Goal: Information Seeking & Learning: Learn about a topic

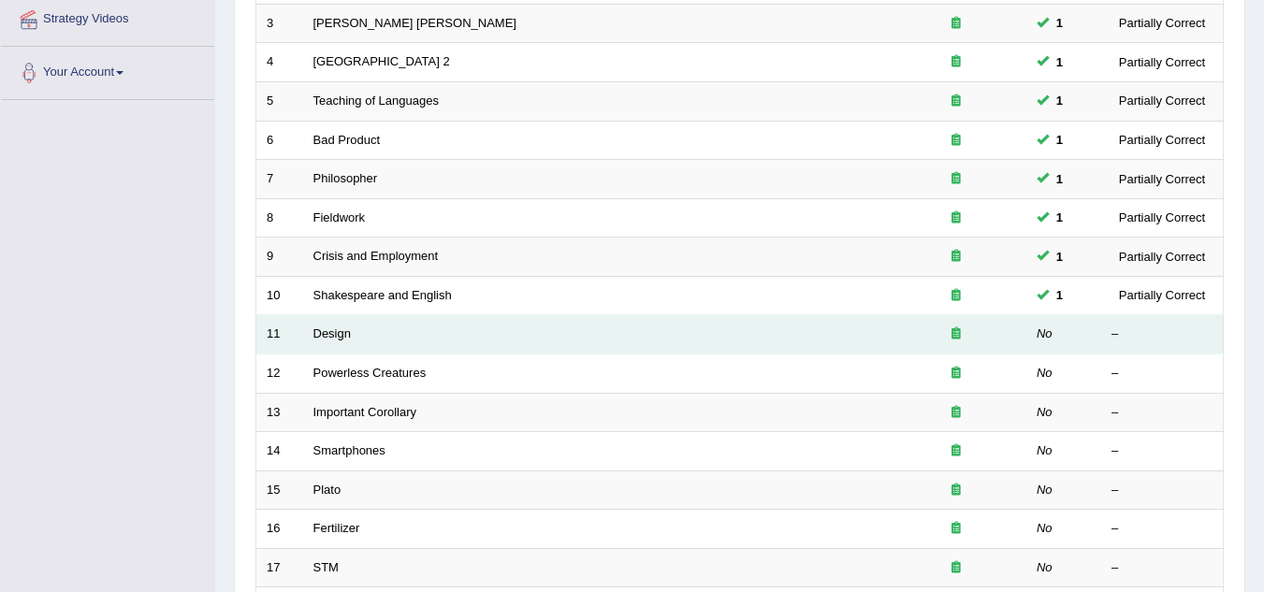
click at [352, 336] on td "Design" at bounding box center [594, 334] width 583 height 39
click at [338, 337] on link "Design" at bounding box center [331, 334] width 37 height 14
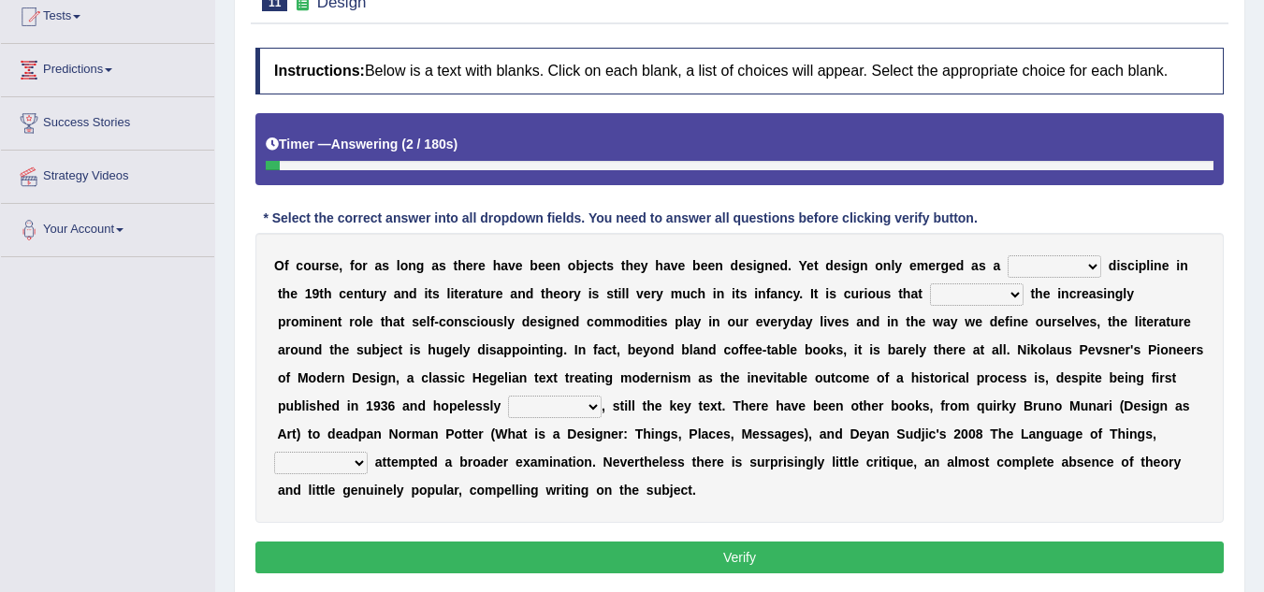
scroll to position [281, 0]
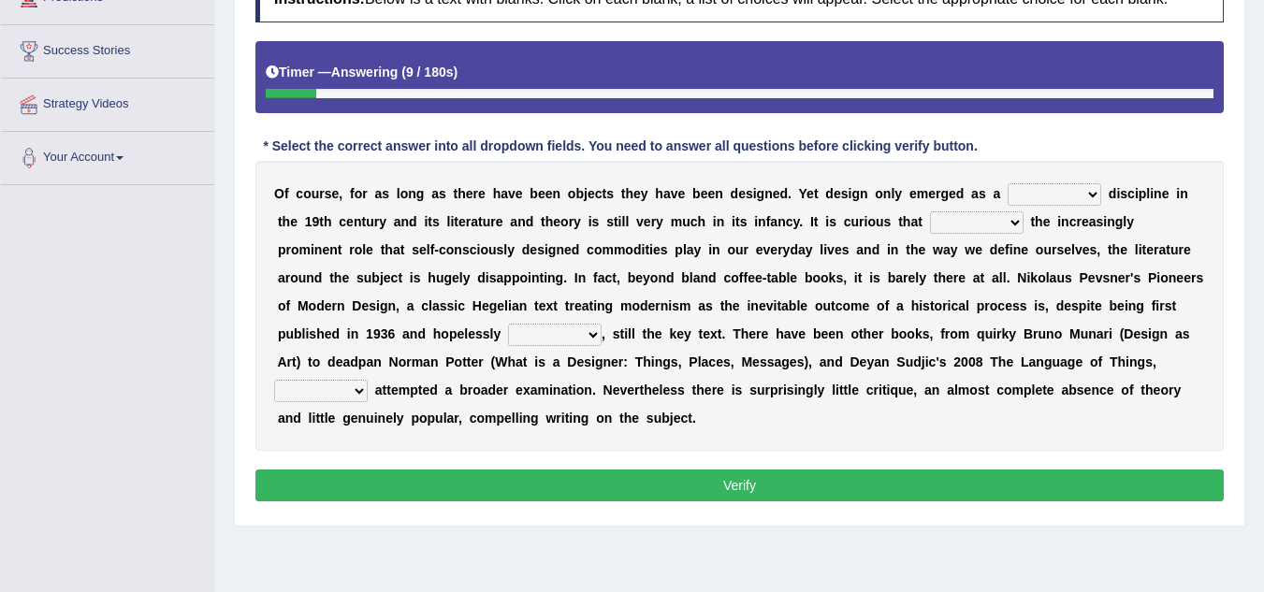
click at [1090, 193] on select "bilateral ubiquitous foremost dedicated" at bounding box center [1055, 194] width 94 height 22
select select "dedicated"
click at [1008, 183] on select "bilateral ubiquitous foremost dedicated" at bounding box center [1055, 194] width 94 height 22
click at [1017, 223] on select "since despite within through" at bounding box center [977, 222] width 94 height 22
click at [930, 211] on select "since despite within through" at bounding box center [977, 222] width 94 height 22
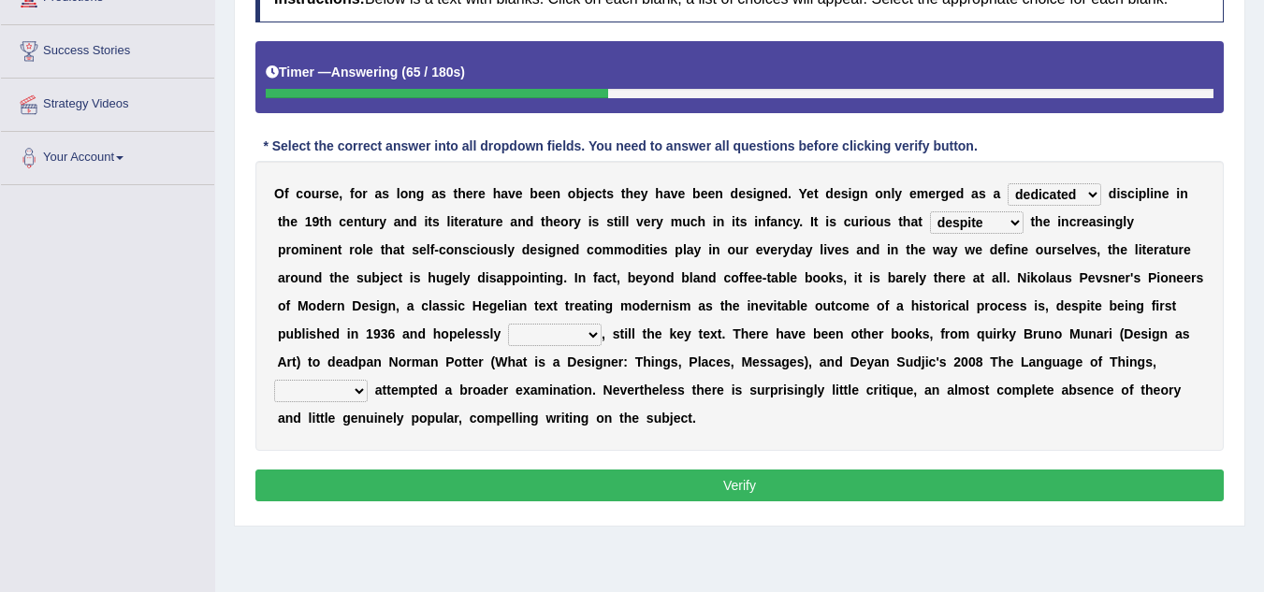
click at [1017, 220] on select "since despite within through" at bounding box center [977, 222] width 94 height 22
select select "since"
click at [930, 211] on select "since despite within through" at bounding box center [977, 222] width 94 height 22
click at [593, 338] on select "dates dating date dated" at bounding box center [555, 335] width 94 height 22
select select "dated"
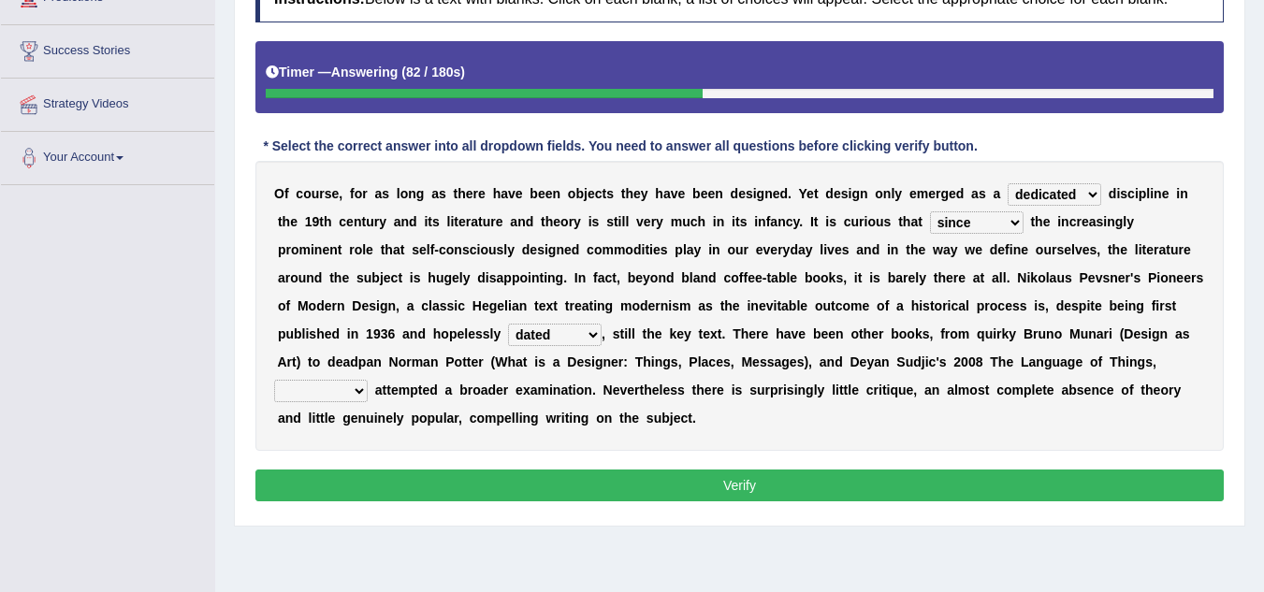
click at [508, 324] on select "dates dating date dated" at bounding box center [555, 335] width 94 height 22
click at [363, 392] on select "which then however as" at bounding box center [321, 391] width 94 height 22
select select "then"
click at [274, 380] on select "which then however as" at bounding box center [321, 391] width 94 height 22
click at [601, 473] on button "Verify" at bounding box center [739, 486] width 969 height 32
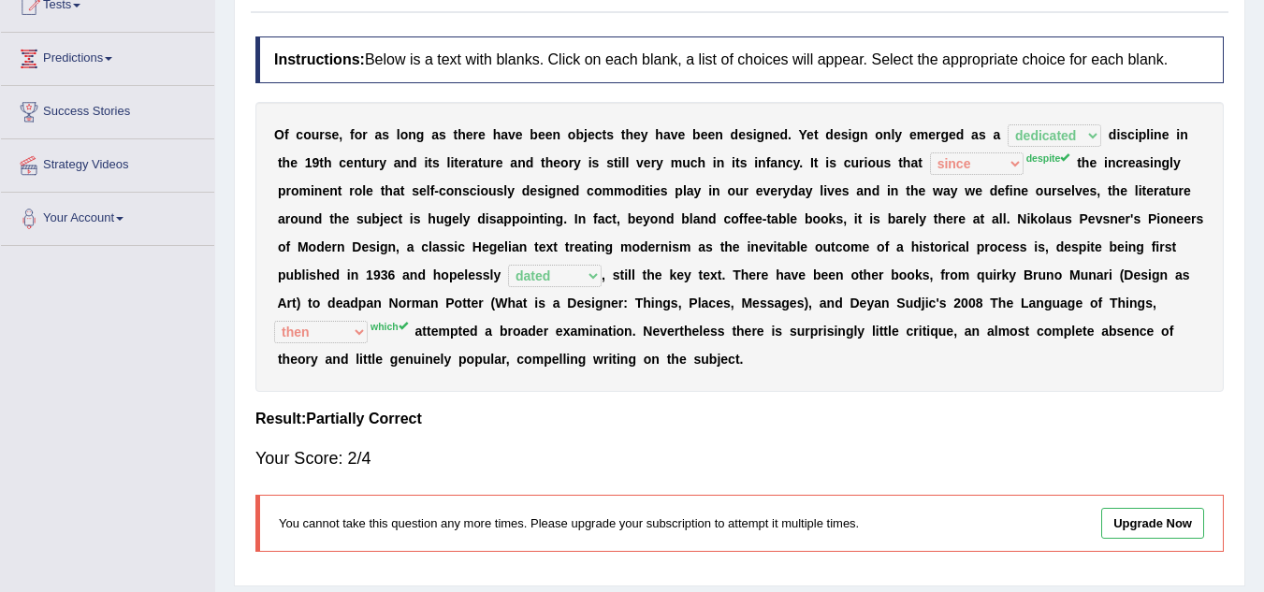
scroll to position [187, 0]
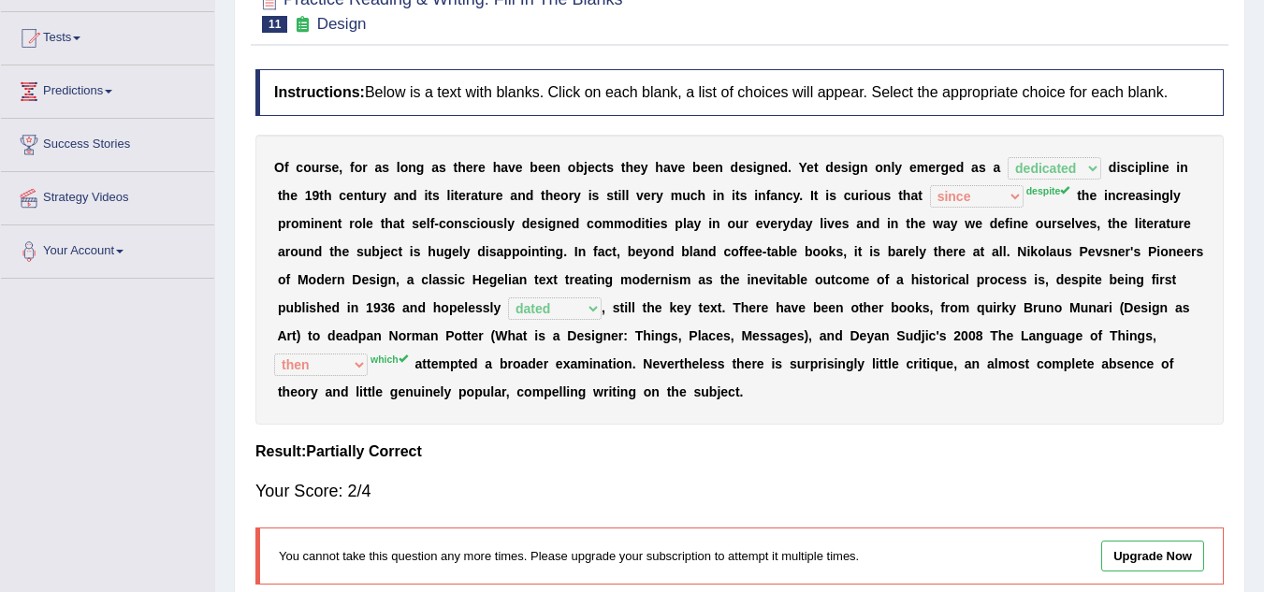
drag, startPoint x: 375, startPoint y: 385, endPoint x: 380, endPoint y: 352, distance: 33.1
click at [380, 352] on div "O f c o u r s e , f o r a s l o n g a s t h e r e h a v e b e e n o b j e c t s…" at bounding box center [739, 280] width 969 height 290
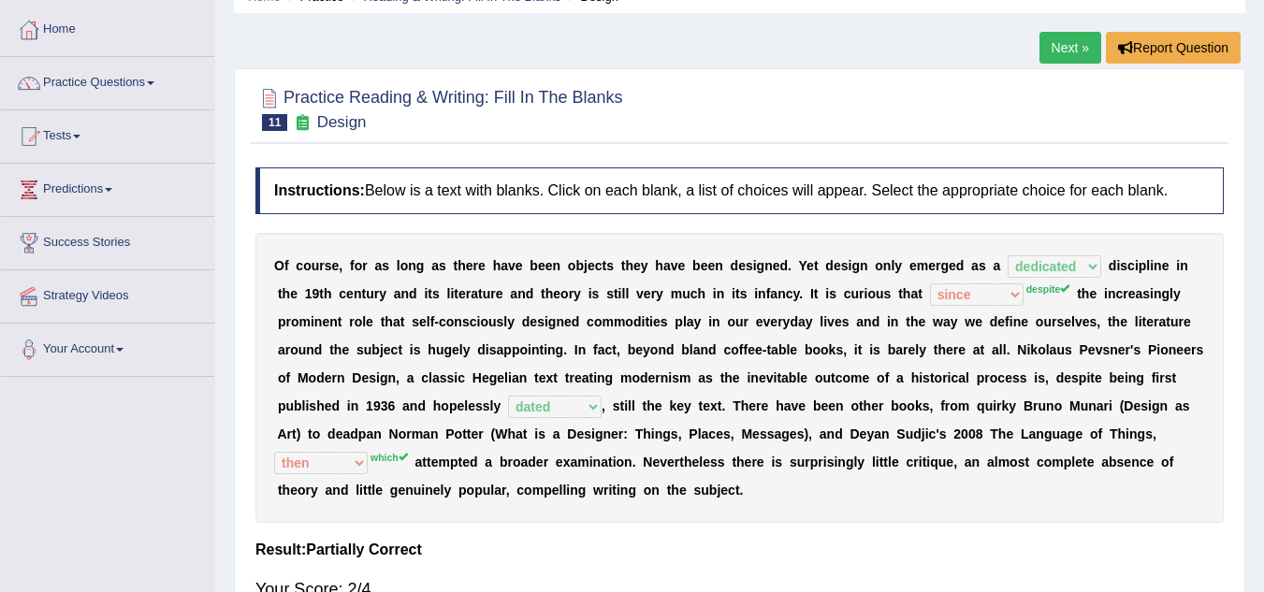
scroll to position [0, 0]
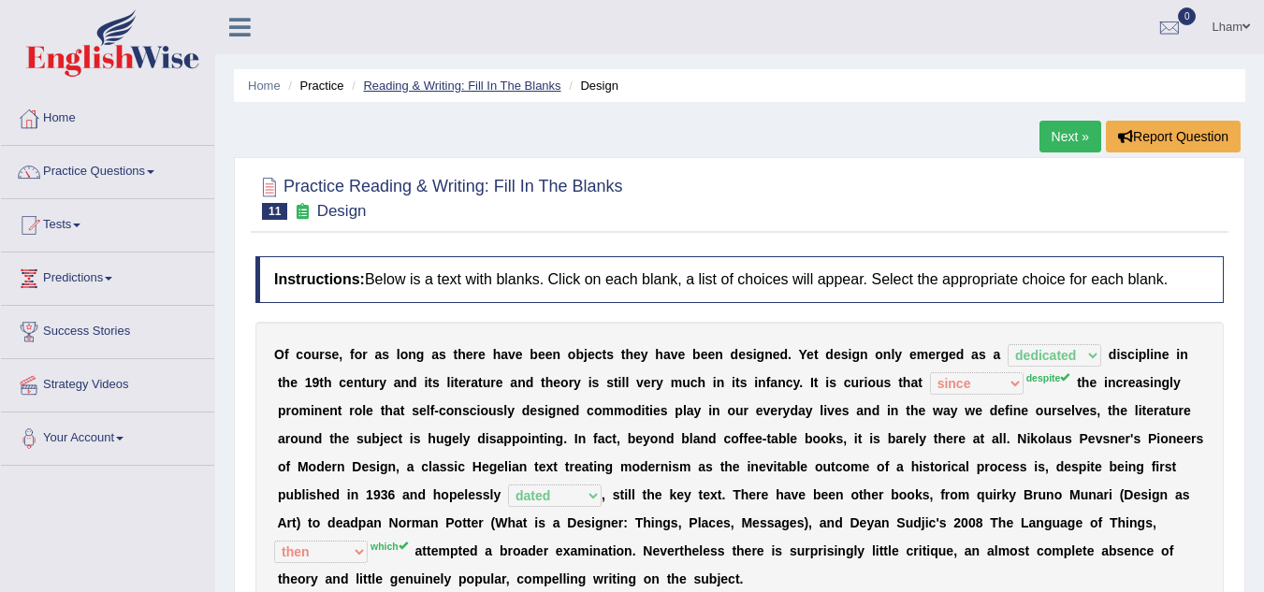
click at [442, 81] on link "Reading & Writing: Fill In The Blanks" at bounding box center [461, 86] width 197 height 14
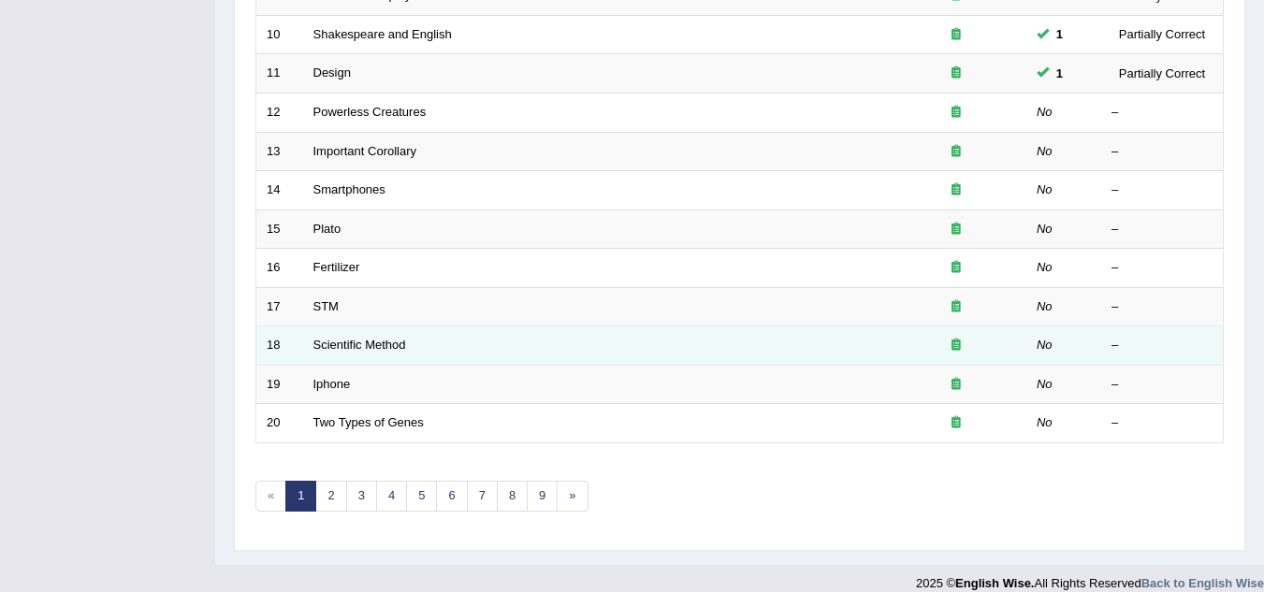
scroll to position [647, 0]
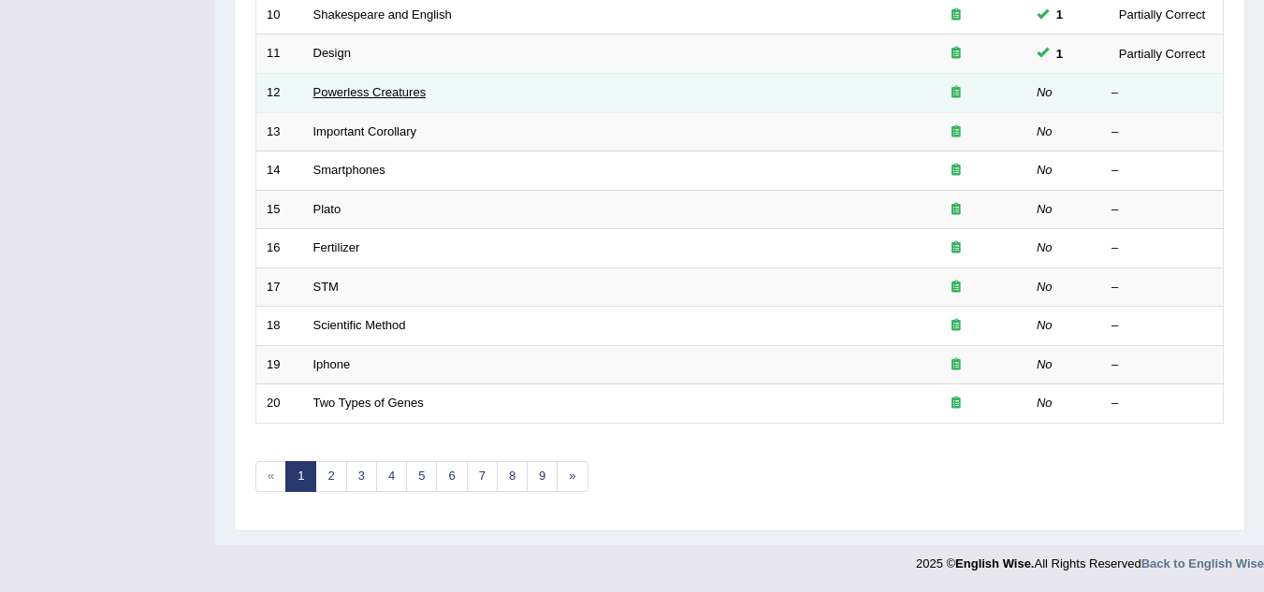
click at [358, 89] on link "Powerless Creatures" at bounding box center [369, 92] width 113 height 14
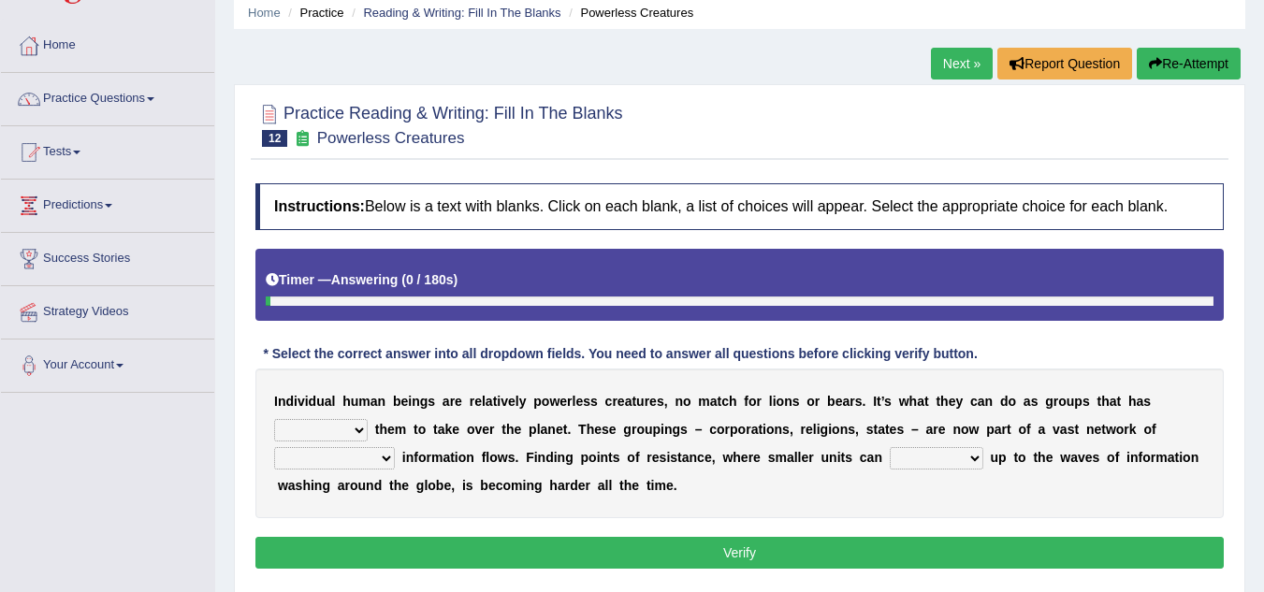
scroll to position [187, 0]
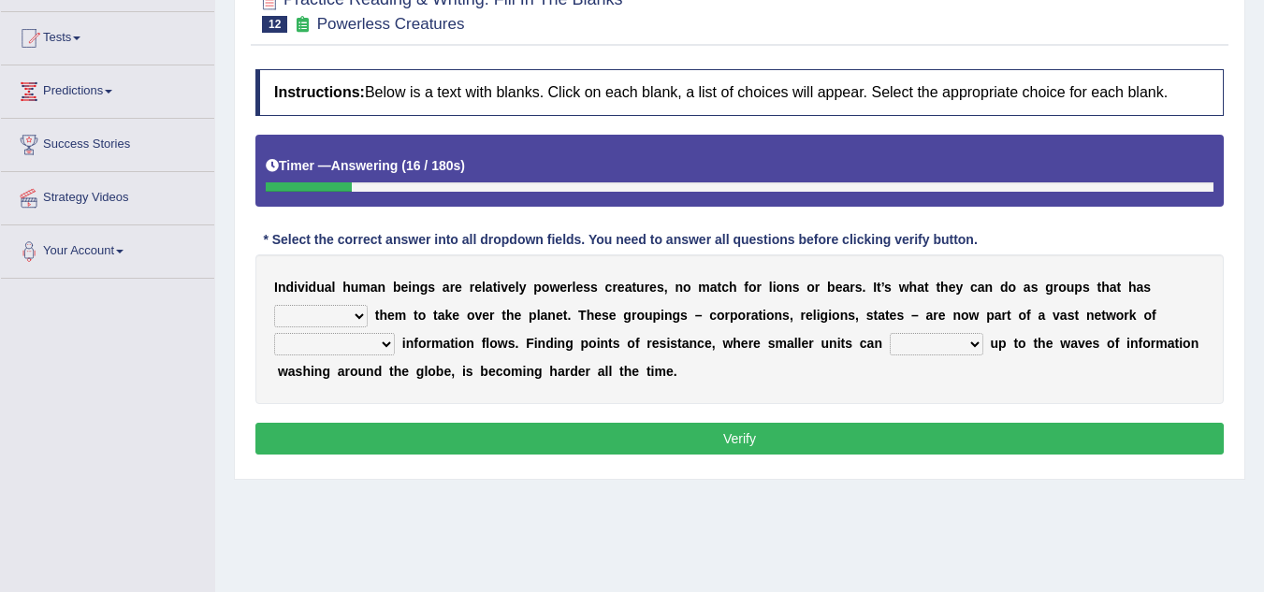
click at [357, 313] on select "enabled contended embodied conjured" at bounding box center [321, 316] width 94 height 22
select select "enabled"
click at [274, 305] on select "enabled contended embodied conjured" at bounding box center [321, 316] width 94 height 22
click at [390, 345] on select "interconnected overlapping fastened exploited" at bounding box center [334, 344] width 121 height 22
select select "interconnected"
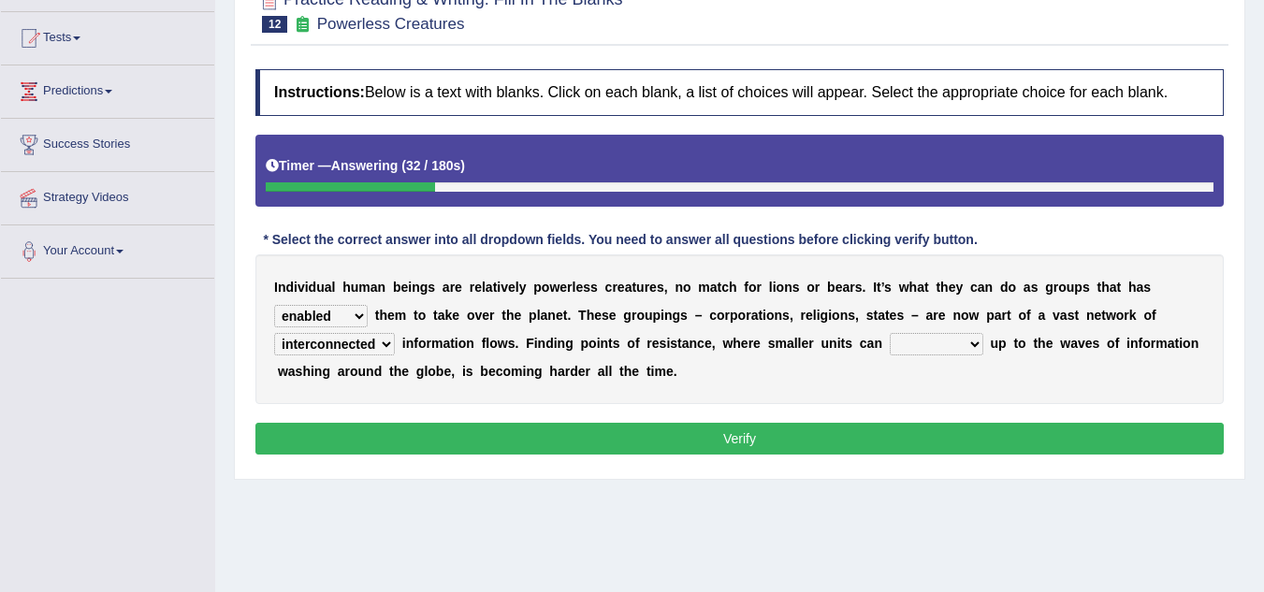
click at [274, 333] on select "interconnected overlapping fastened exploited" at bounding box center [334, 344] width 121 height 22
click at [977, 344] on select "stand raise hail pump" at bounding box center [937, 344] width 94 height 22
select select "raise"
click at [890, 333] on select "stand raise hail pump" at bounding box center [937, 344] width 94 height 22
click at [886, 445] on button "Verify" at bounding box center [739, 439] width 969 height 32
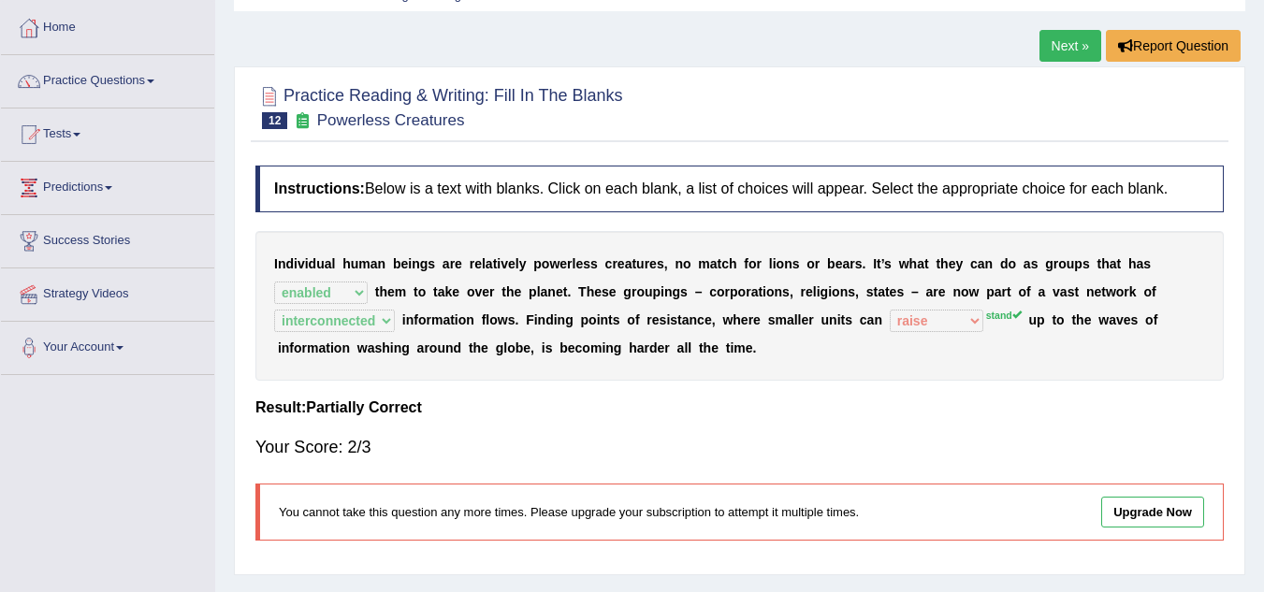
scroll to position [0, 0]
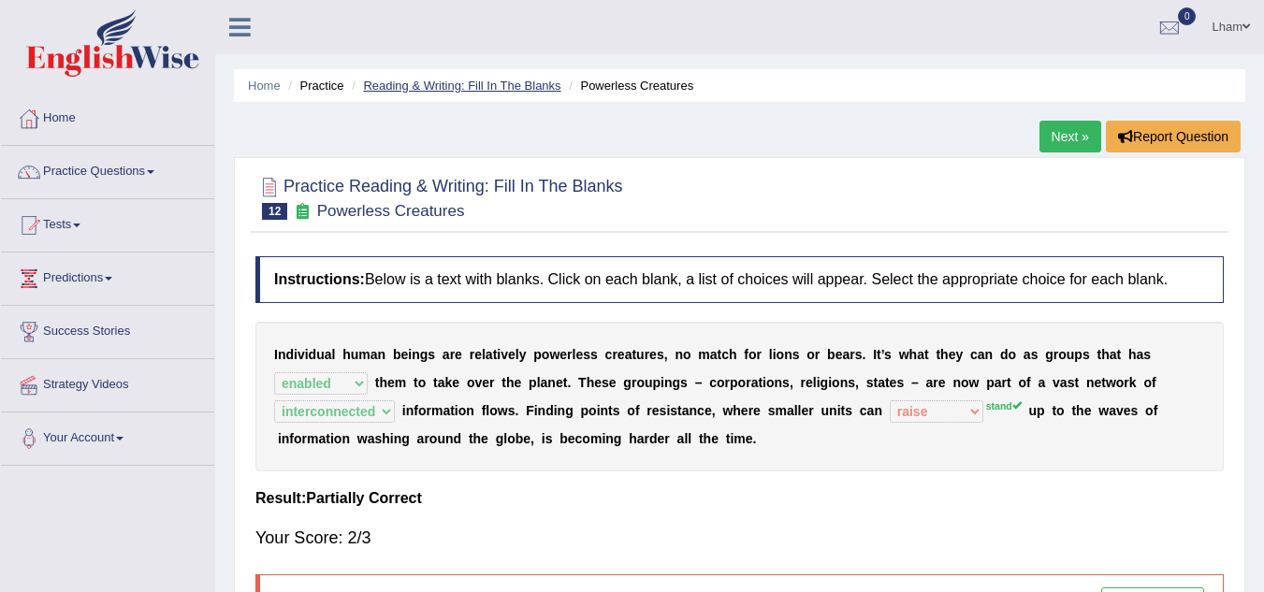
click at [423, 83] on link "Reading & Writing: Fill In The Blanks" at bounding box center [461, 86] width 197 height 14
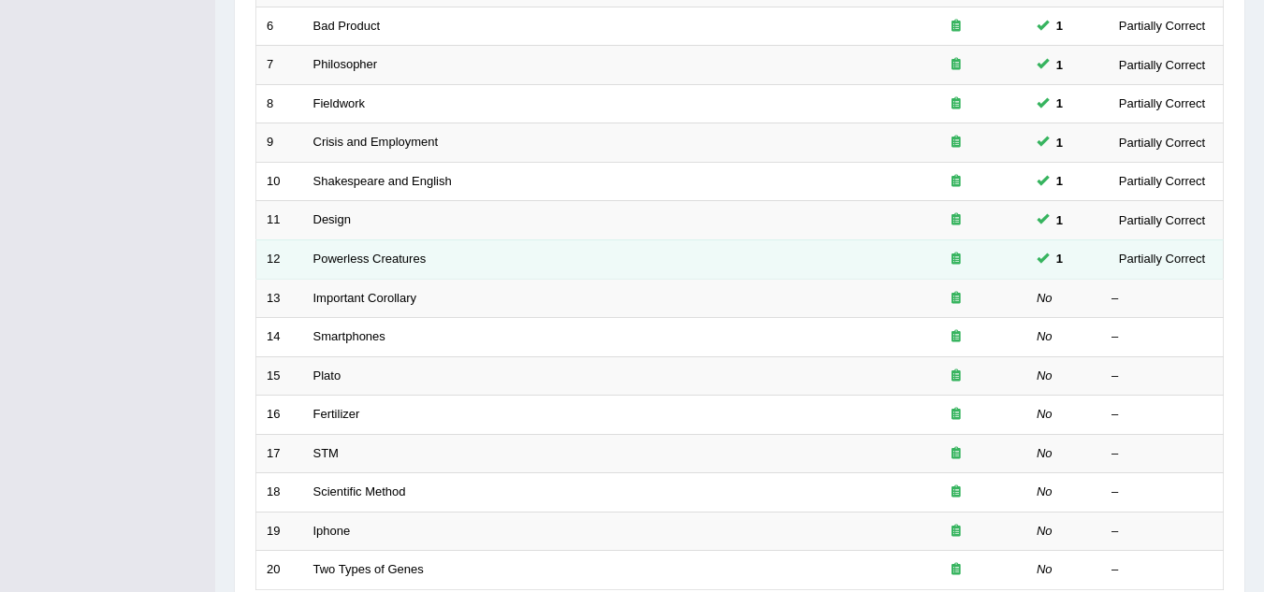
scroll to position [647, 0]
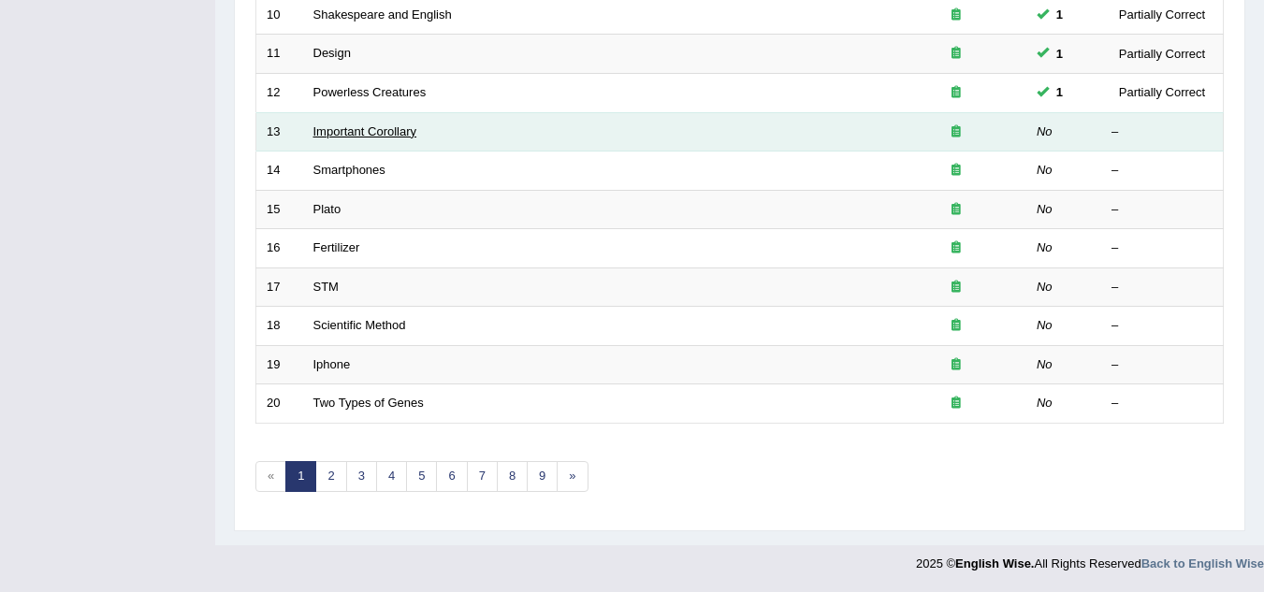
click at [378, 130] on link "Important Corollary" at bounding box center [365, 131] width 104 height 14
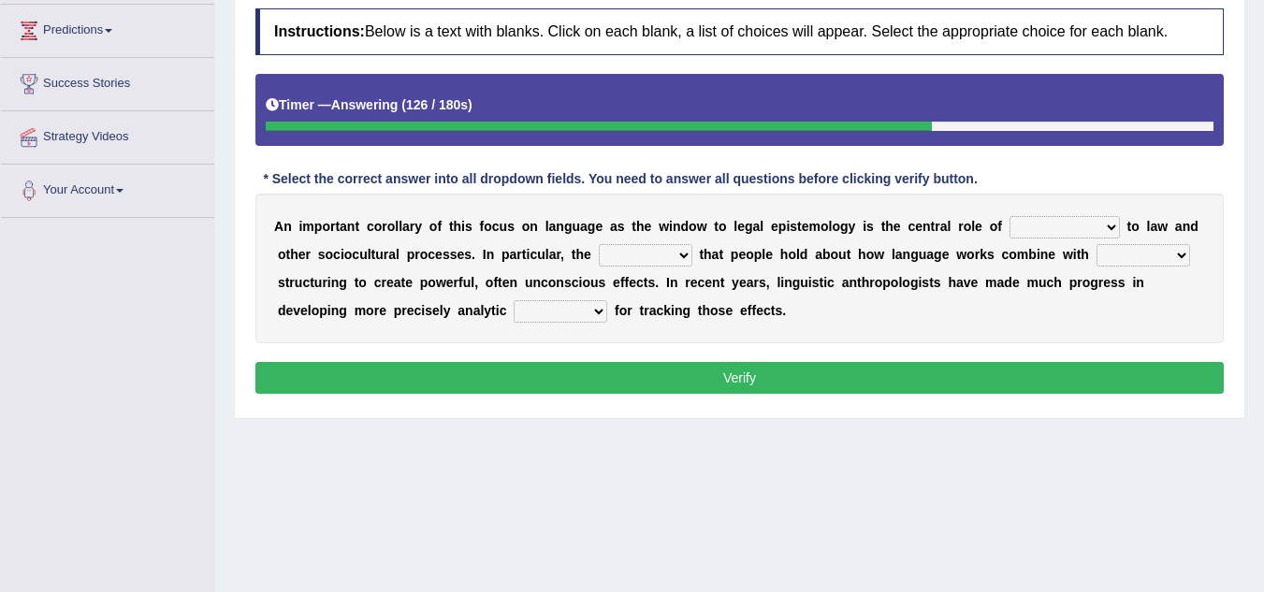
scroll to position [281, 0]
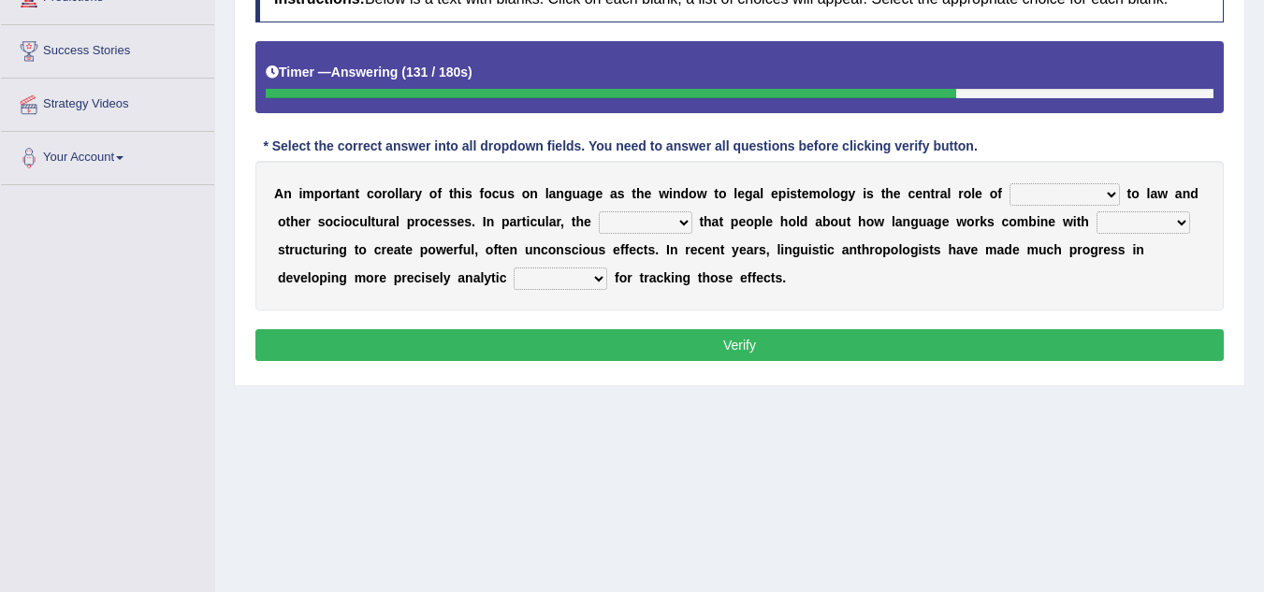
click at [1111, 190] on select "discourse epoch dialect acquaintance" at bounding box center [1065, 194] width 110 height 22
select select "dialect"
click at [1010, 183] on select "discourse epoch dialect acquaintance" at bounding box center [1065, 194] width 110 height 22
click at [685, 223] on select "deviation besmirch consent ideas" at bounding box center [646, 222] width 94 height 22
select select "ideas"
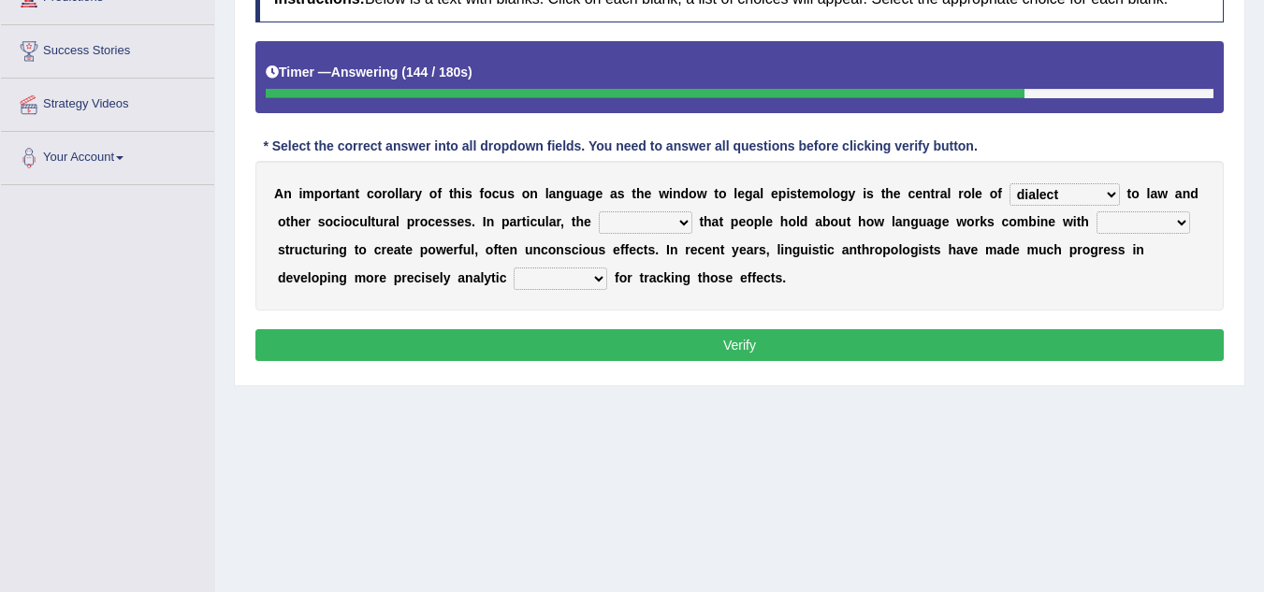
click at [599, 211] on select "deviation besmirch consent ideas" at bounding box center [646, 222] width 94 height 22
click at [1184, 224] on select "mandatory linguistic legitimate customary" at bounding box center [1144, 222] width 94 height 22
click at [1097, 211] on select "mandatory linguistic legitimate customary" at bounding box center [1144, 222] width 94 height 22
click at [1181, 221] on select "mandatory linguistic legitimate customary" at bounding box center [1144, 222] width 94 height 22
click at [1097, 211] on select "mandatory linguistic legitimate customary" at bounding box center [1144, 222] width 94 height 22
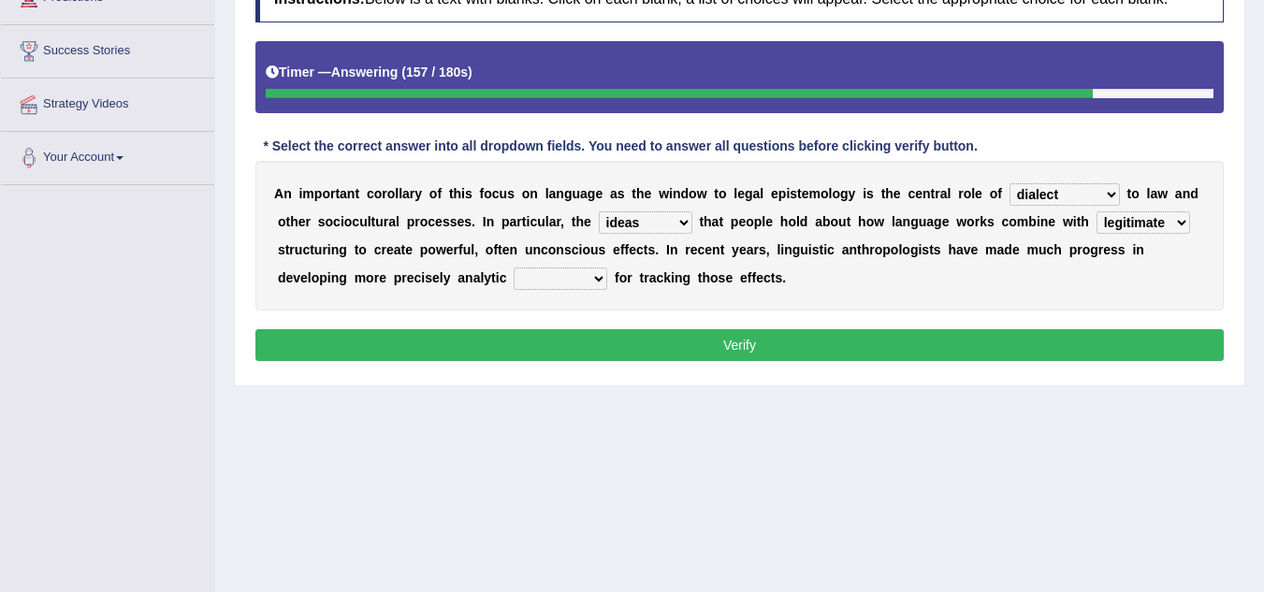
click at [1166, 216] on select "mandatory linguistic legitimate customary" at bounding box center [1144, 222] width 94 height 22
select select "customary"
click at [1097, 211] on select "mandatory linguistic legitimate customary" at bounding box center [1144, 222] width 94 height 22
click at [596, 275] on select "tools appetite albums stroke" at bounding box center [561, 279] width 94 height 22
select select "tools"
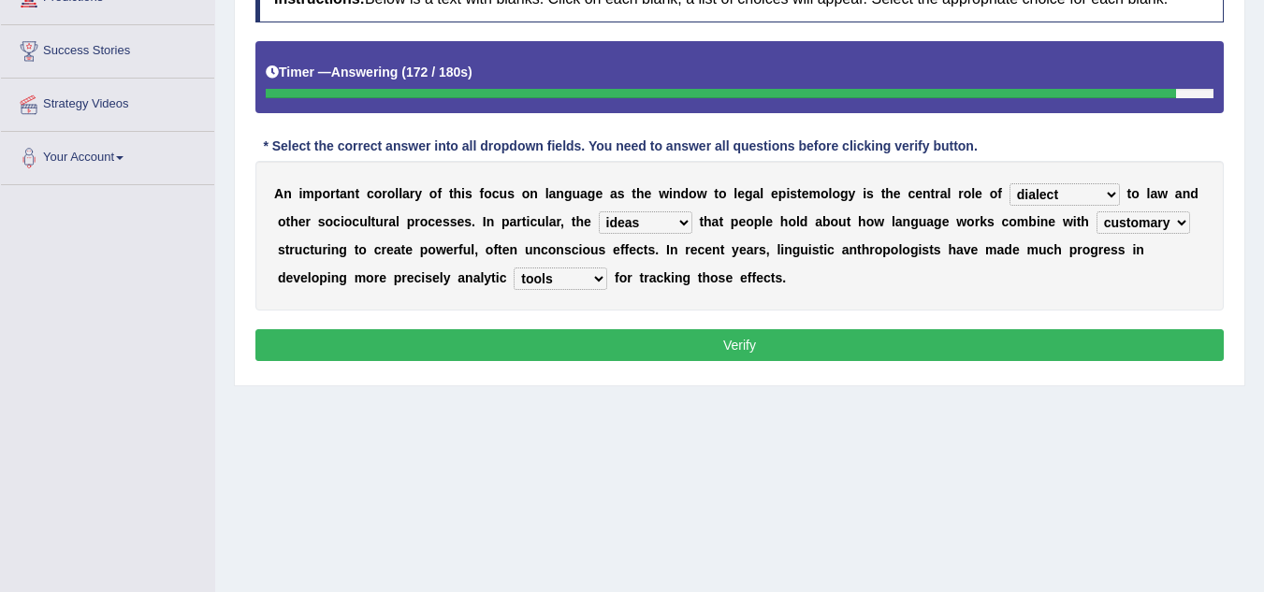
click at [514, 268] on select "tools appetite albums stroke" at bounding box center [561, 279] width 94 height 22
click at [677, 321] on div "Instructions: Below is a text with blanks. Click on each blank, a list of choic…" at bounding box center [740, 171] width 978 height 410
click at [672, 332] on button "Verify" at bounding box center [739, 345] width 969 height 32
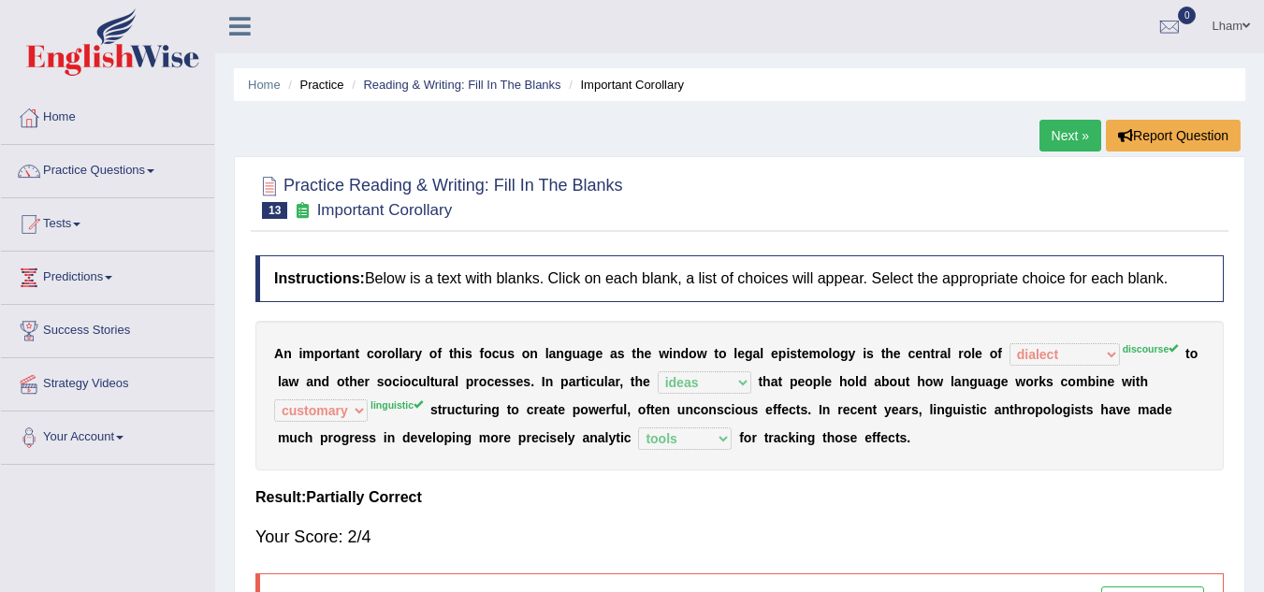
scroll to position [0, 0]
click at [481, 87] on link "Reading & Writing: Fill In The Blanks" at bounding box center [461, 86] width 197 height 14
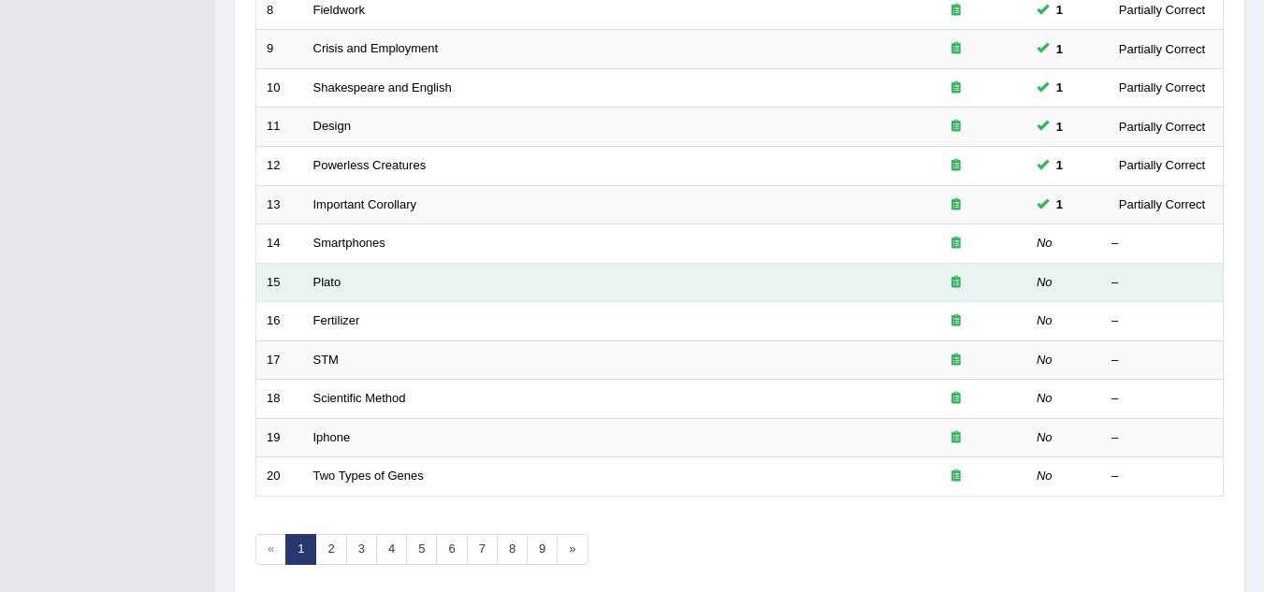
scroll to position [553, 0]
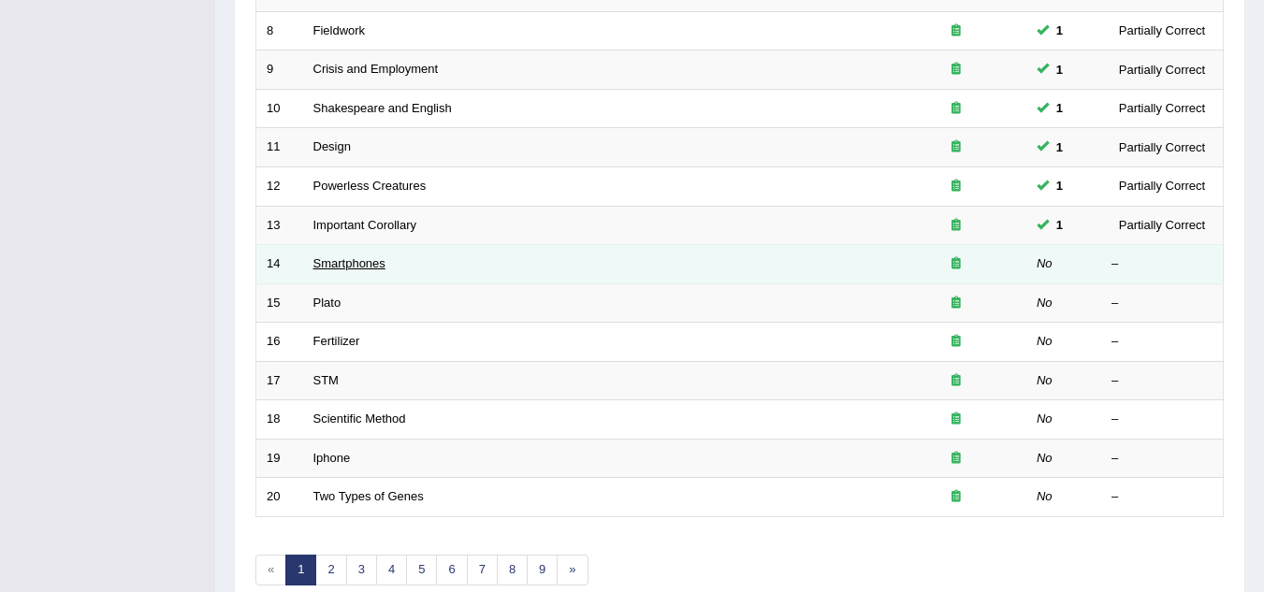
click at [371, 261] on link "Smartphones" at bounding box center [349, 263] width 72 height 14
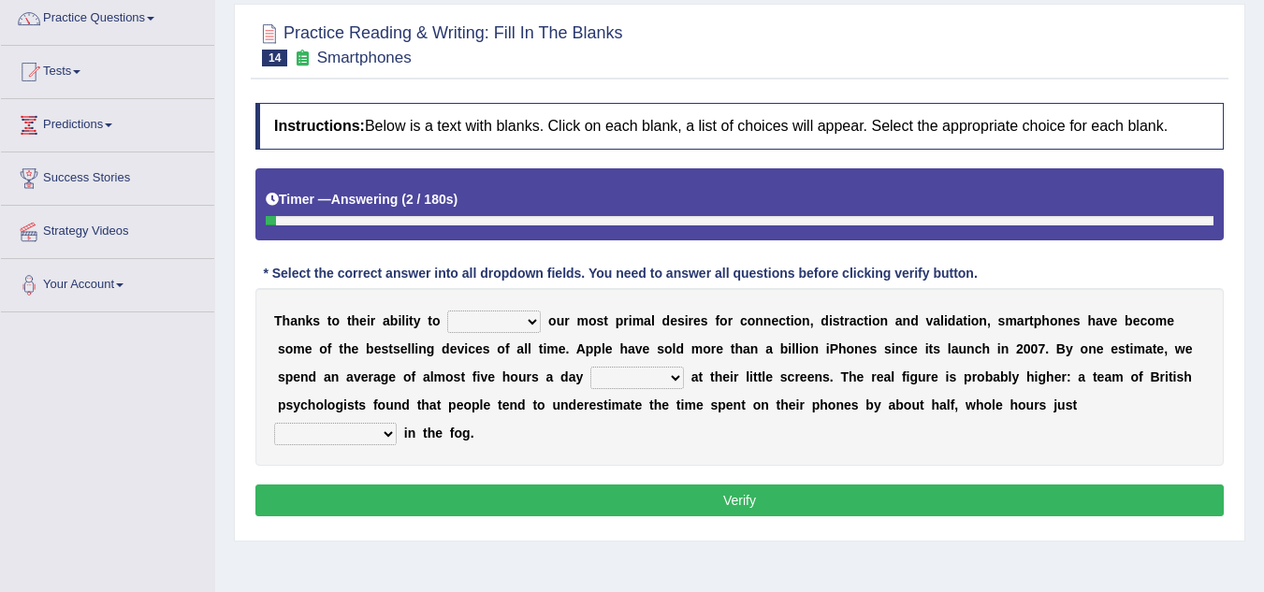
scroll to position [187, 0]
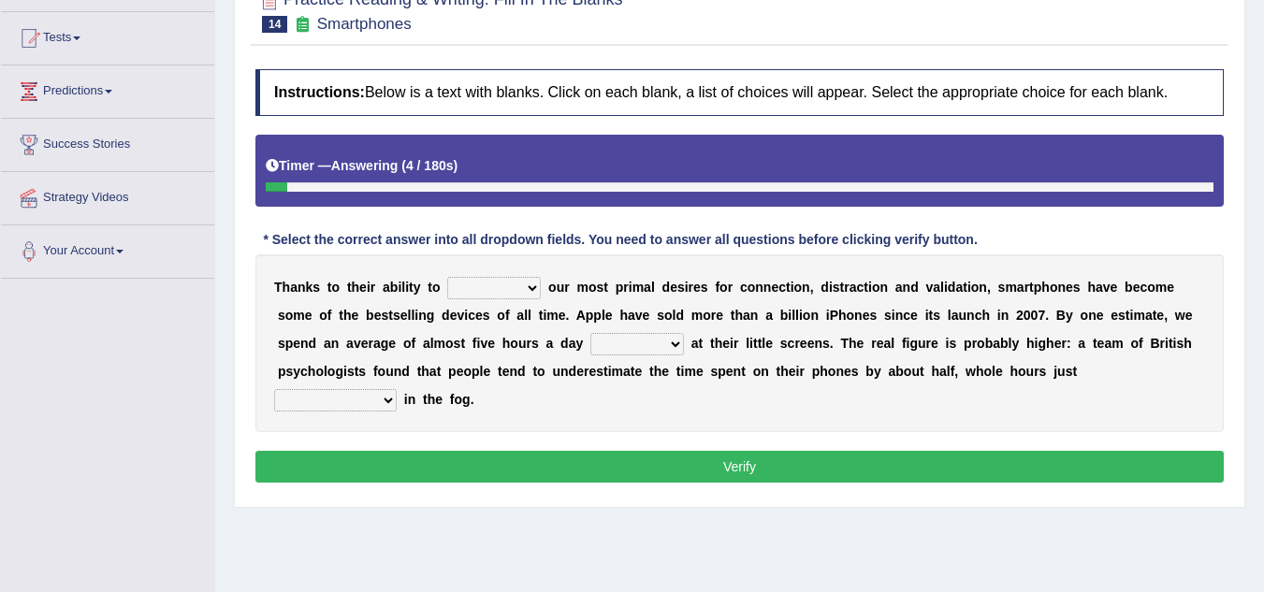
click at [535, 287] on select "hijack describe sharpen conserve" at bounding box center [494, 288] width 94 height 22
select select "conserve"
click at [447, 277] on select "hijack describe sharpen conserve" at bounding box center [494, 288] width 94 height 22
click at [674, 343] on select "watching waggling snoring staring" at bounding box center [637, 344] width 94 height 22
select select "staring"
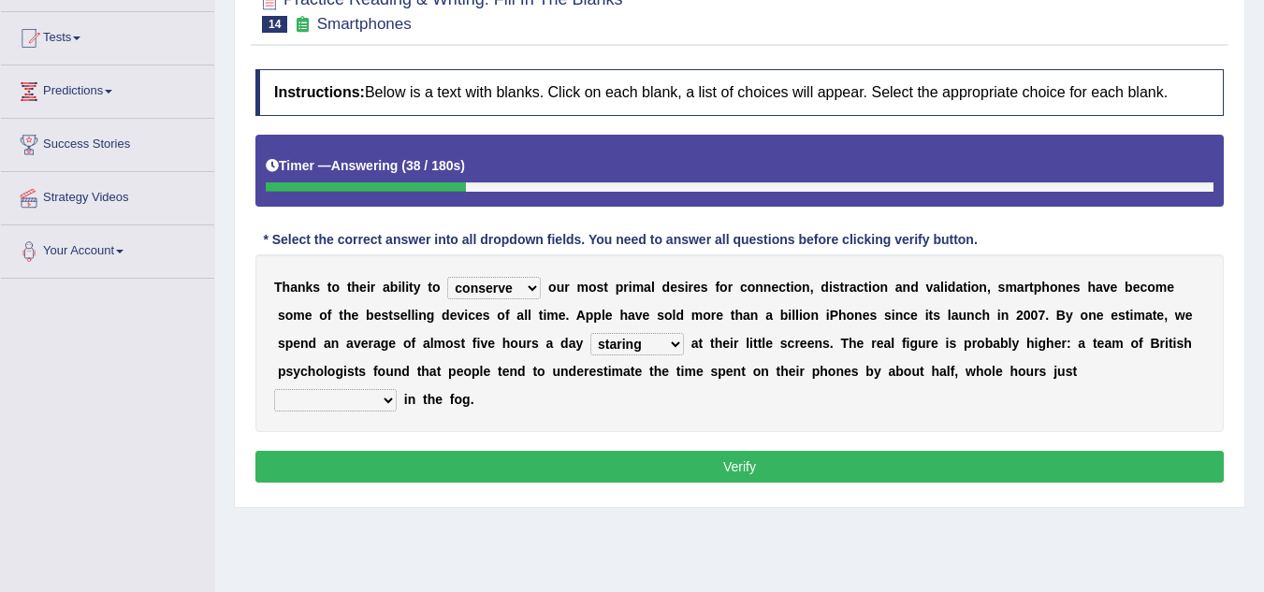
click at [590, 333] on select "watching waggling snoring staring" at bounding box center [637, 344] width 94 height 22
click at [397, 402] on div "T [PERSON_NAME] t o t h e i r a b i l i t y t o hijack describe [PERSON_NAME] c…" at bounding box center [739, 344] width 969 height 178
select select "evaporates"
click at [274, 389] on select "has evaporated evaporating evaporate evaporates" at bounding box center [335, 400] width 123 height 22
click at [716, 462] on button "Verify" at bounding box center [739, 467] width 969 height 32
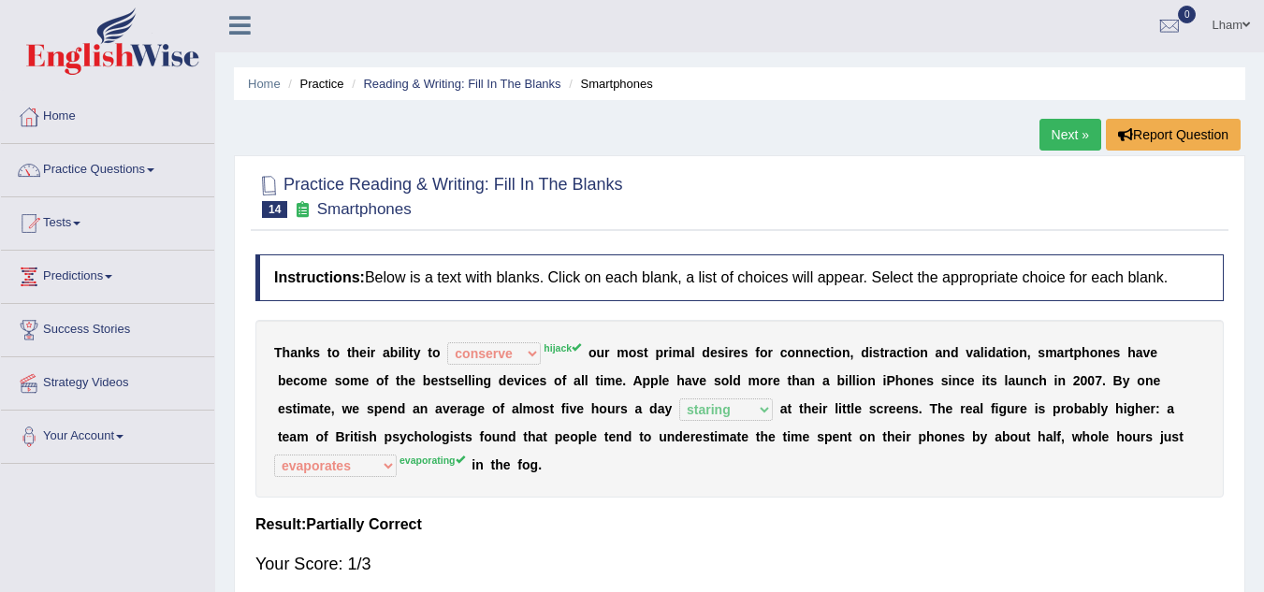
scroll to position [0, 0]
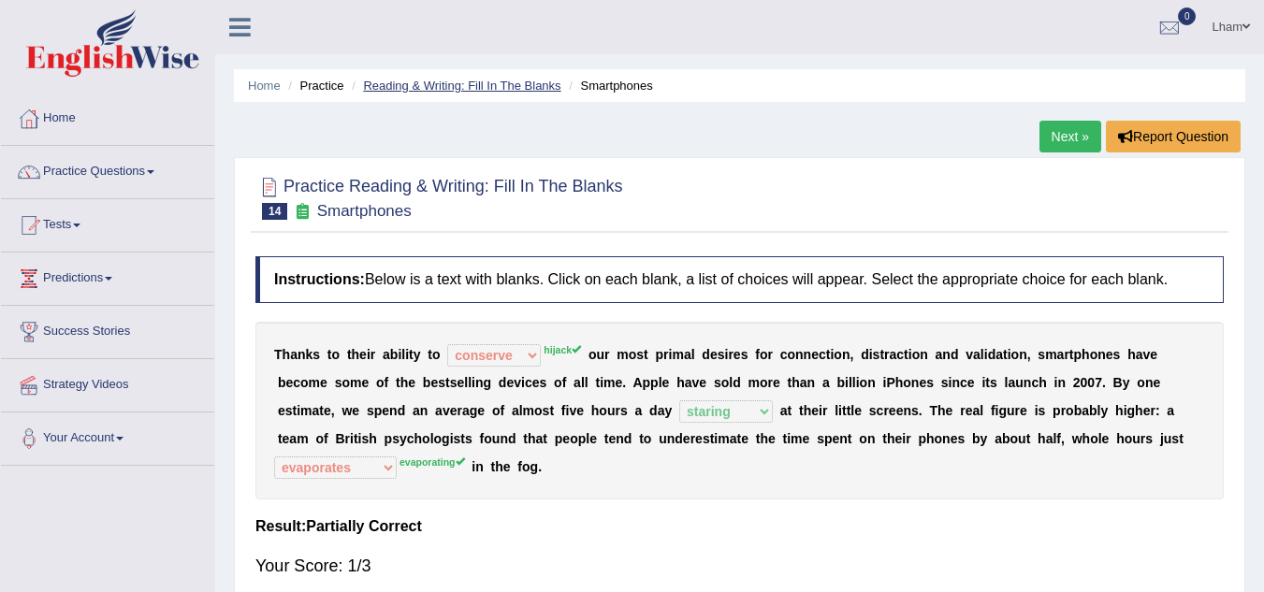
click at [422, 80] on link "Reading & Writing: Fill In The Blanks" at bounding box center [461, 86] width 197 height 14
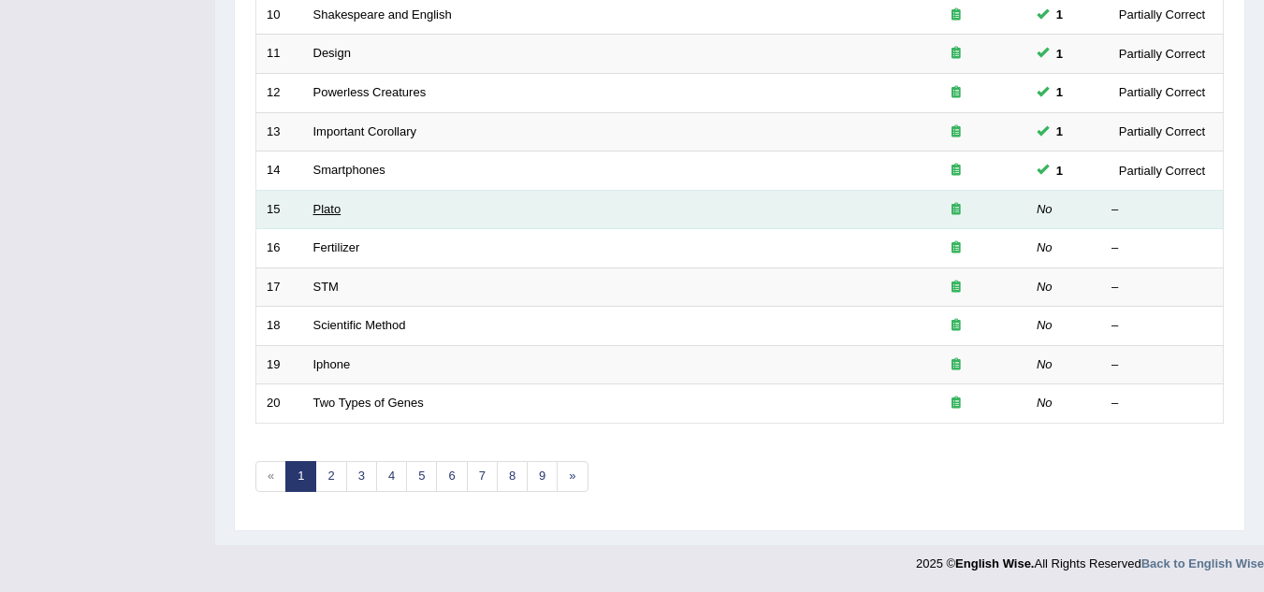
click at [328, 210] on link "Plato" at bounding box center [327, 209] width 28 height 14
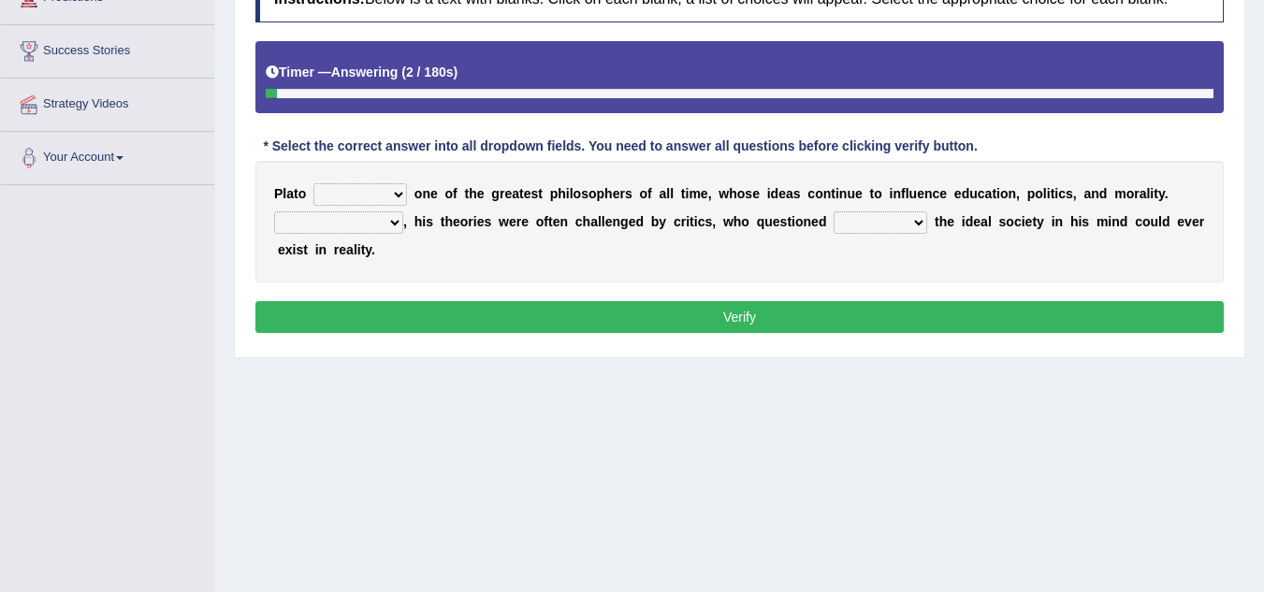
click at [396, 195] on select "keeps comes claims remains" at bounding box center [360, 194] width 94 height 22
select select "remains"
click at [313, 183] on select "keeps comes claims remains" at bounding box center [360, 194] width 94 height 22
click at [395, 224] on select "Notwithstanding So However Whatever" at bounding box center [338, 222] width 129 height 22
select select "However"
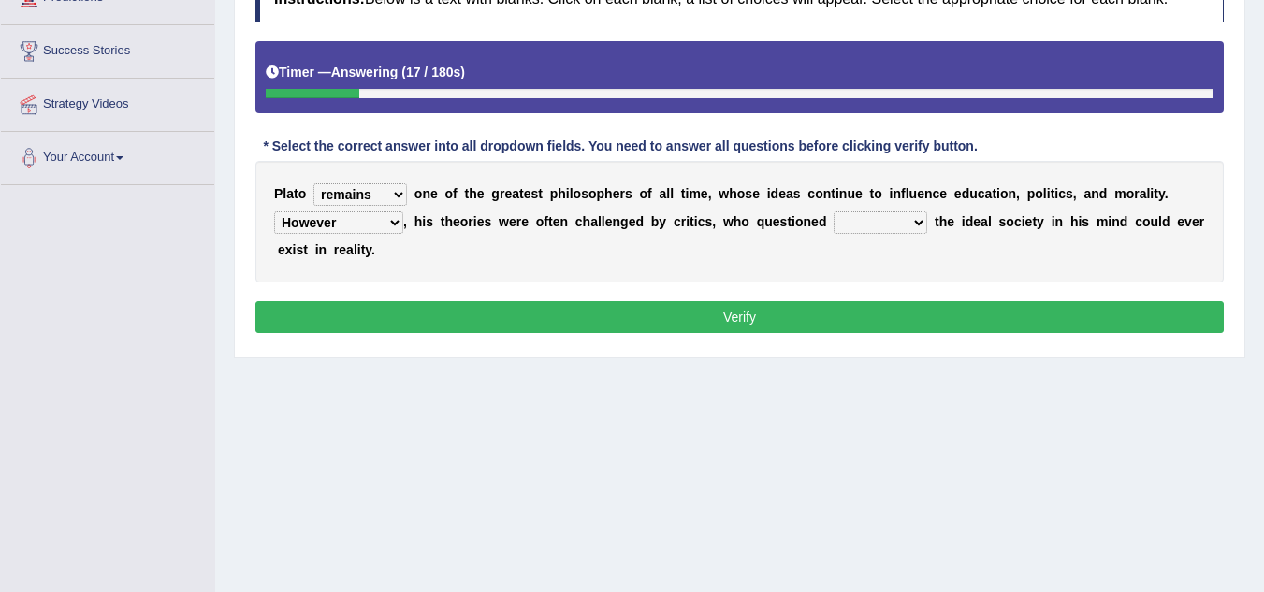
click at [274, 211] on select "Notwithstanding So However Whatever" at bounding box center [338, 222] width 129 height 22
click at [921, 218] on select "which what that whether" at bounding box center [881, 222] width 94 height 22
select select "whether"
click at [834, 211] on select "which what that whether" at bounding box center [881, 222] width 94 height 22
click at [890, 315] on button "Verify" at bounding box center [739, 317] width 969 height 32
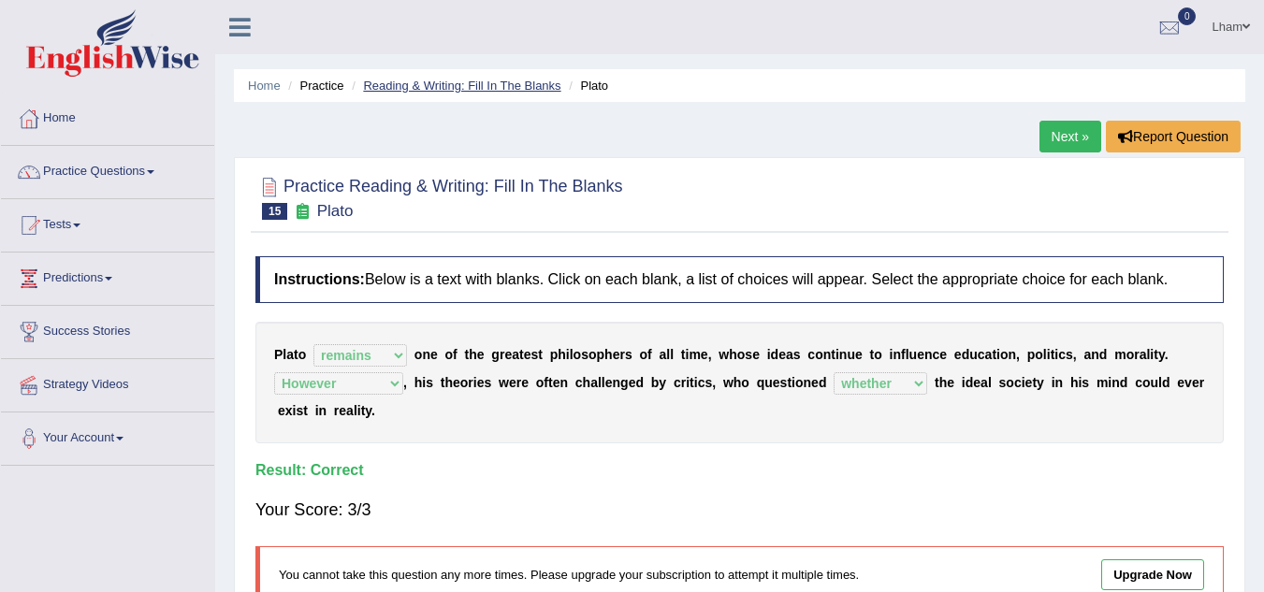
click at [493, 87] on link "Reading & Writing: Fill In The Blanks" at bounding box center [461, 86] width 197 height 14
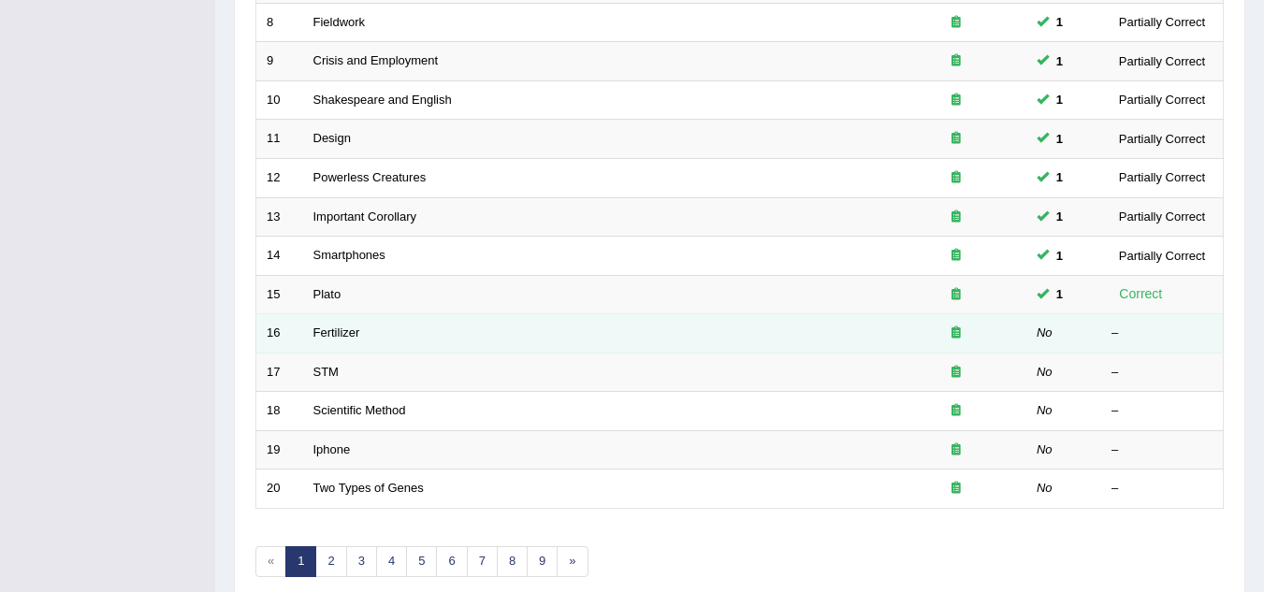
scroll to position [647, 0]
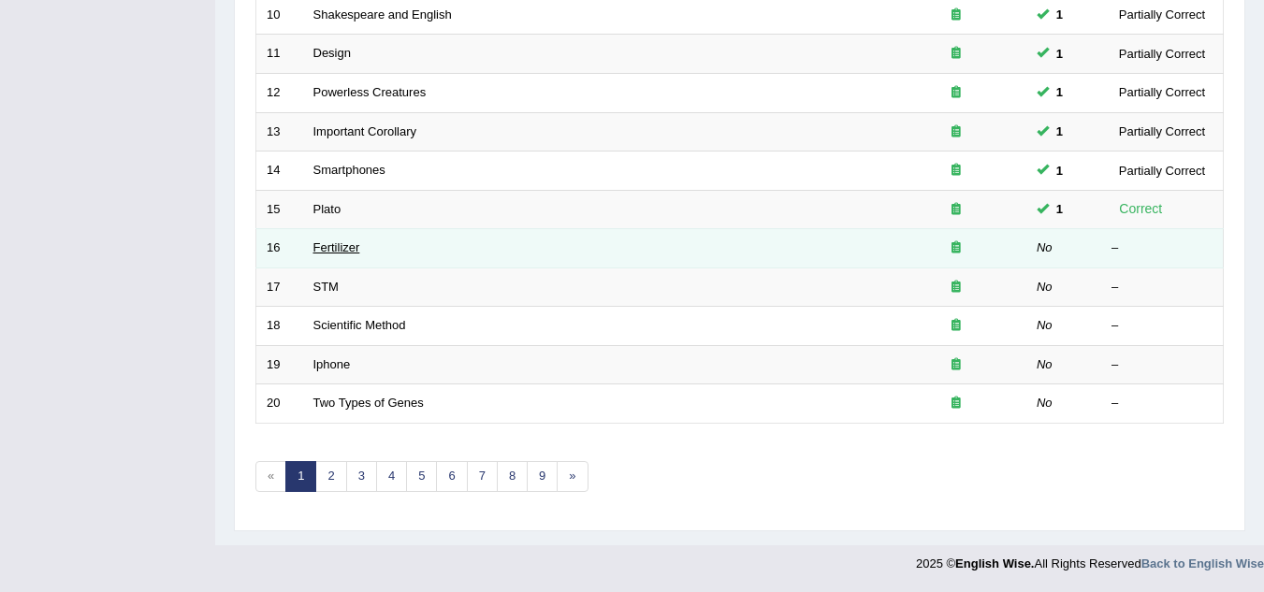
click at [322, 247] on link "Fertilizer" at bounding box center [336, 247] width 47 height 14
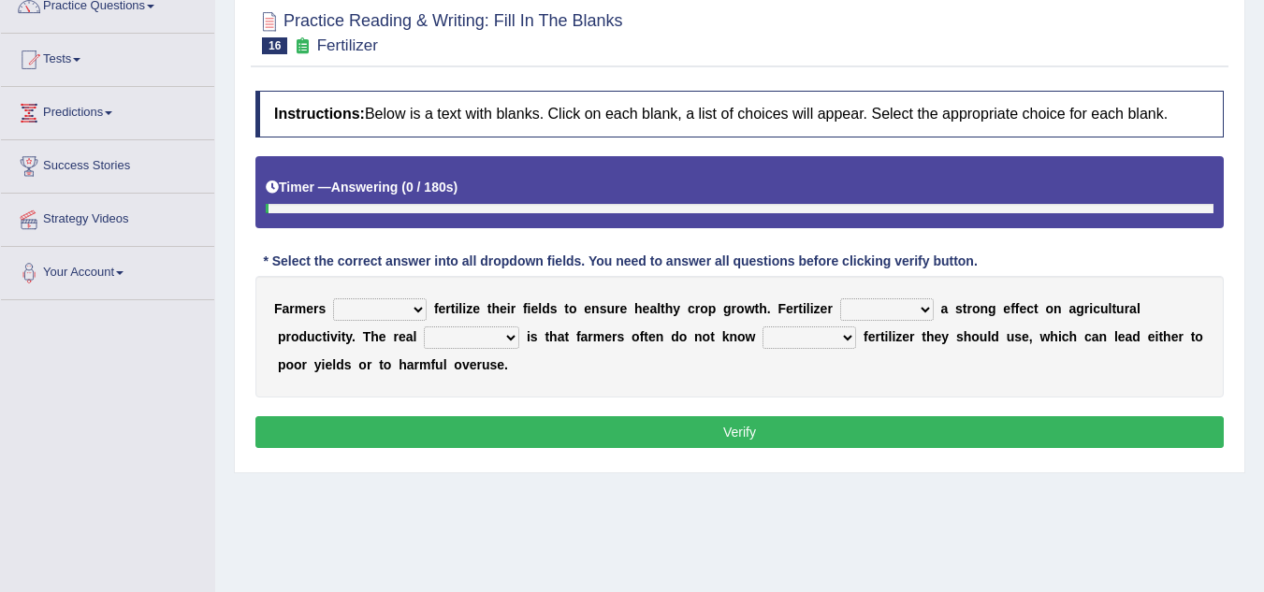
scroll to position [187, 0]
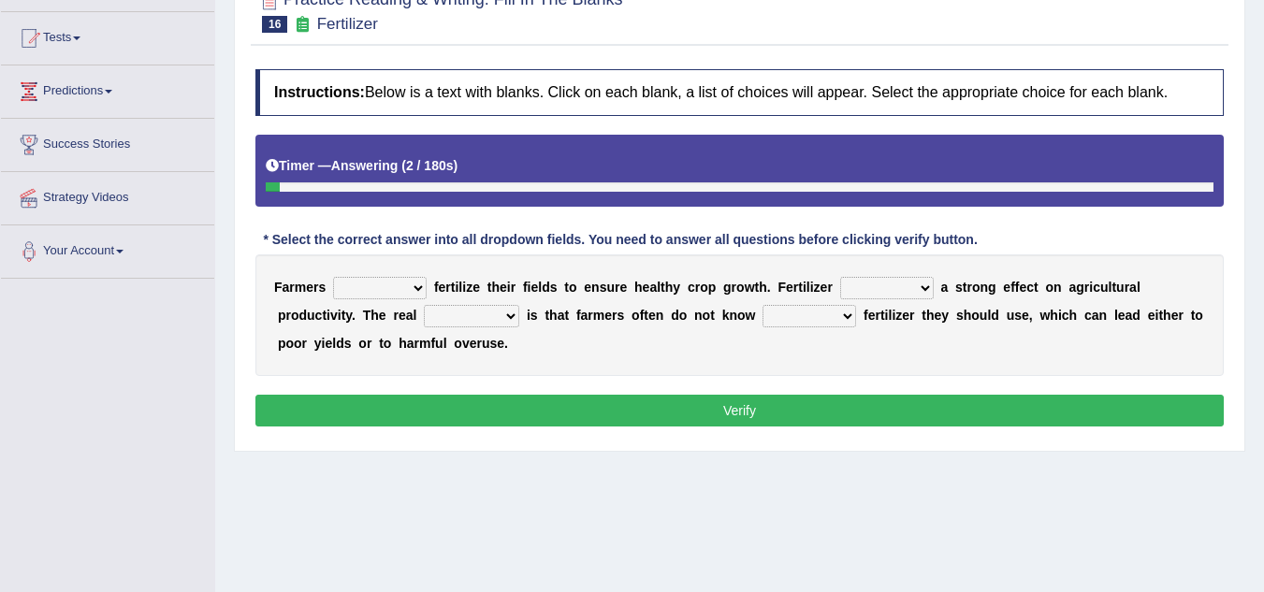
click at [410, 288] on select "must should need can" at bounding box center [380, 288] width 94 height 22
select select "should"
click at [333, 277] on select "must should need can" at bounding box center [380, 288] width 94 height 22
click at [922, 285] on select "has had have having" at bounding box center [887, 288] width 94 height 22
select select "has"
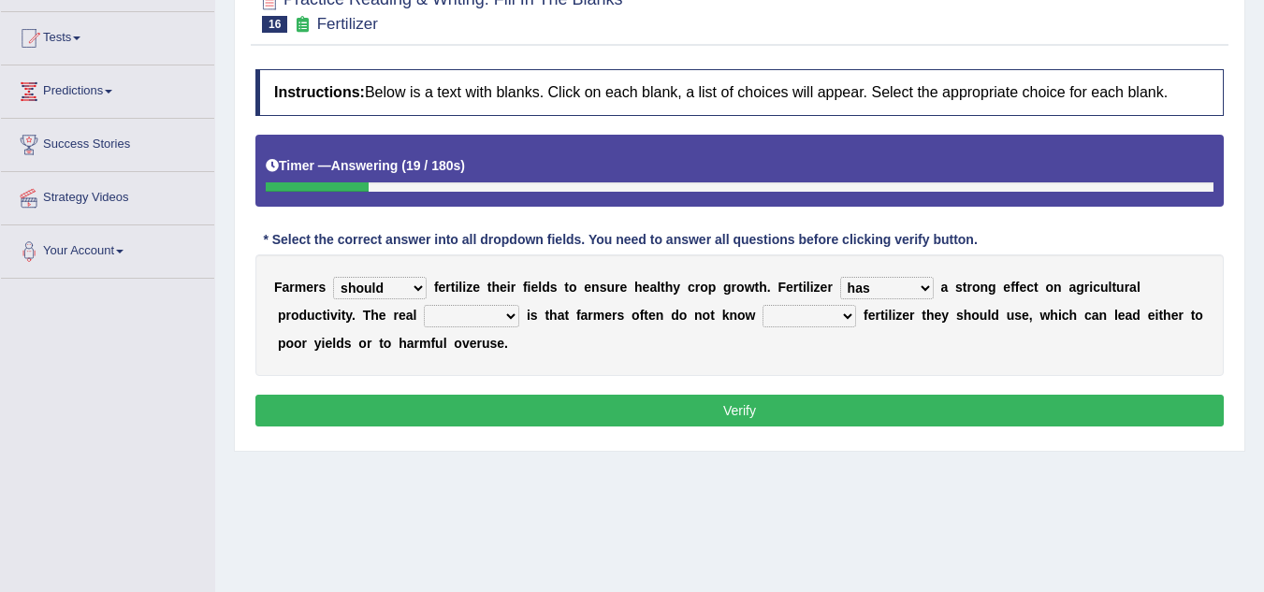
click at [840, 277] on select "has had have having" at bounding box center [887, 288] width 94 height 22
click at [514, 315] on select "problem question conclusion answer" at bounding box center [471, 316] width 95 height 22
select select "problem"
click at [424, 305] on select "problem question conclusion answer" at bounding box center [471, 316] width 95 height 22
click at [852, 317] on select "how much how many however so much" at bounding box center [810, 316] width 94 height 22
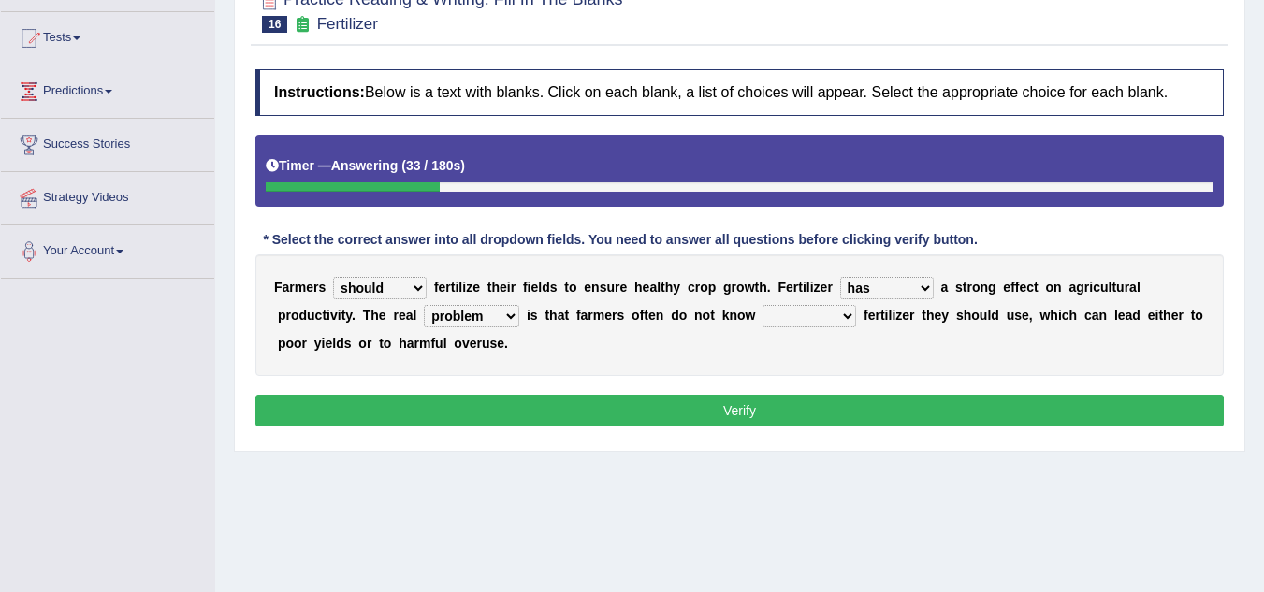
select select "how much"
click at [763, 305] on select "how much how many however so much" at bounding box center [810, 316] width 94 height 22
click at [814, 402] on button "Verify" at bounding box center [739, 411] width 969 height 32
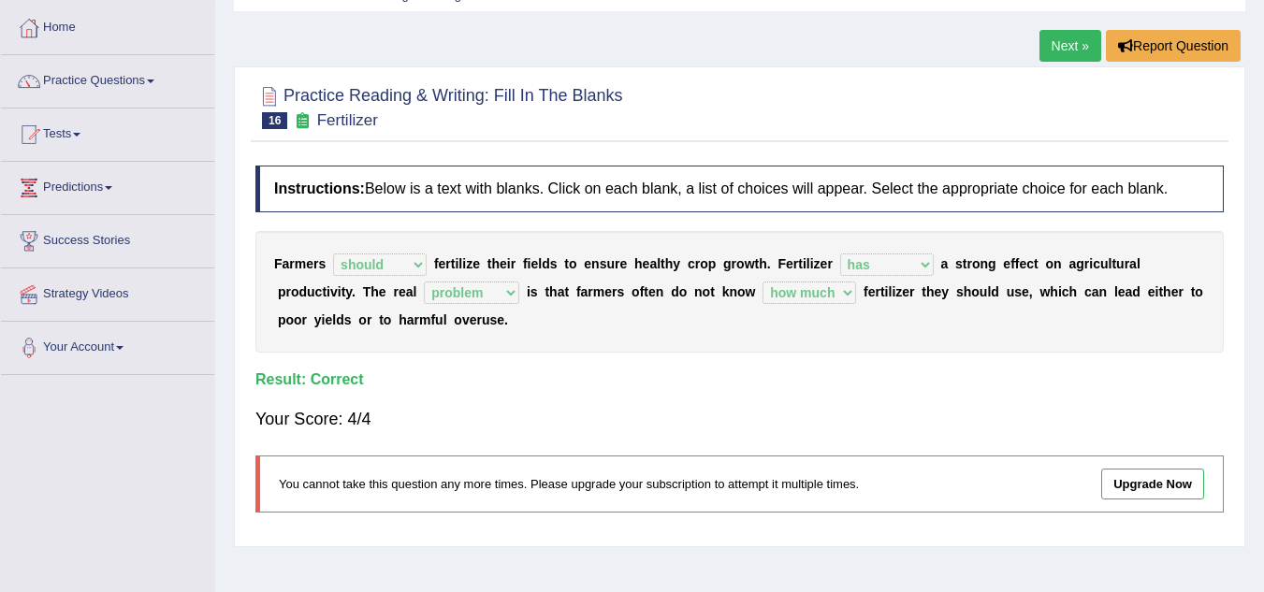
scroll to position [0, 0]
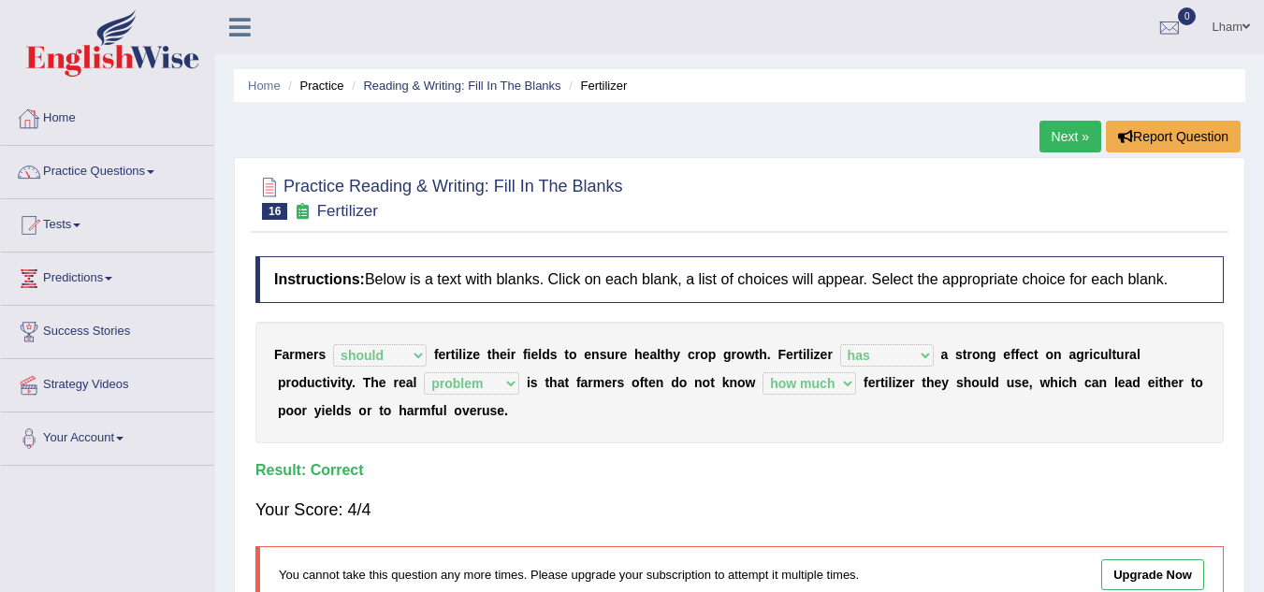
click at [522, 94] on li "Reading & Writing: Fill In The Blanks" at bounding box center [453, 86] width 213 height 18
click at [517, 68] on div "Home Practice Reading & Writing: Fill In The Blanks Fertilizer Next » Report Qu…" at bounding box center [739, 468] width 1049 height 936
click at [512, 82] on link "Reading & Writing: Fill In The Blanks" at bounding box center [461, 86] width 197 height 14
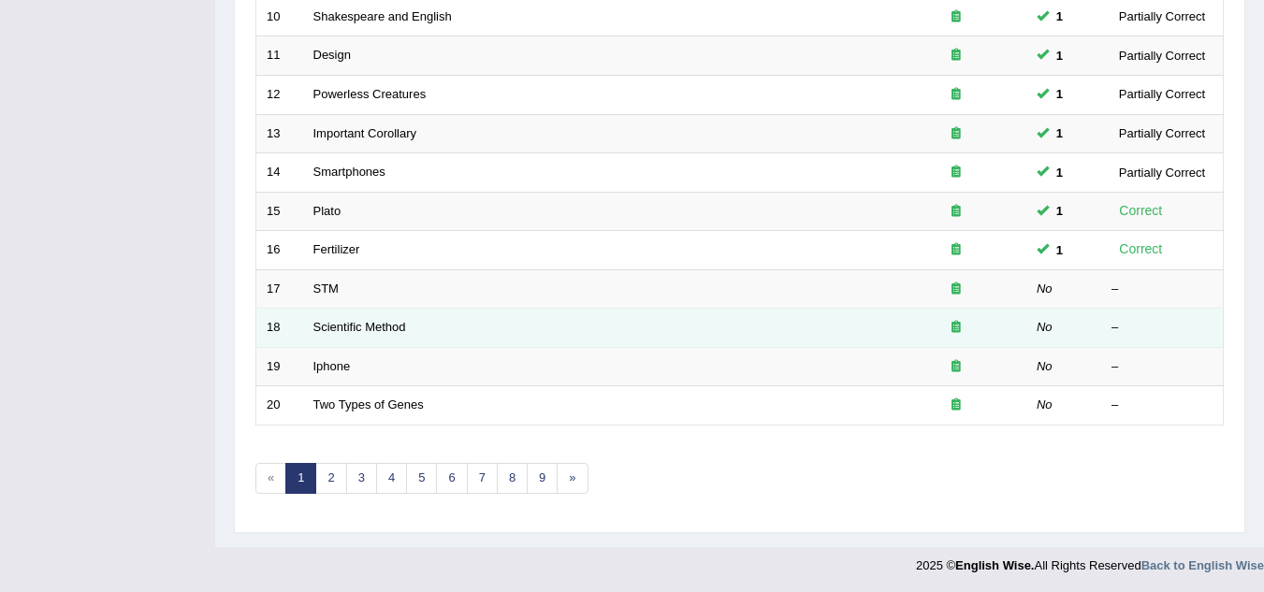
scroll to position [647, 0]
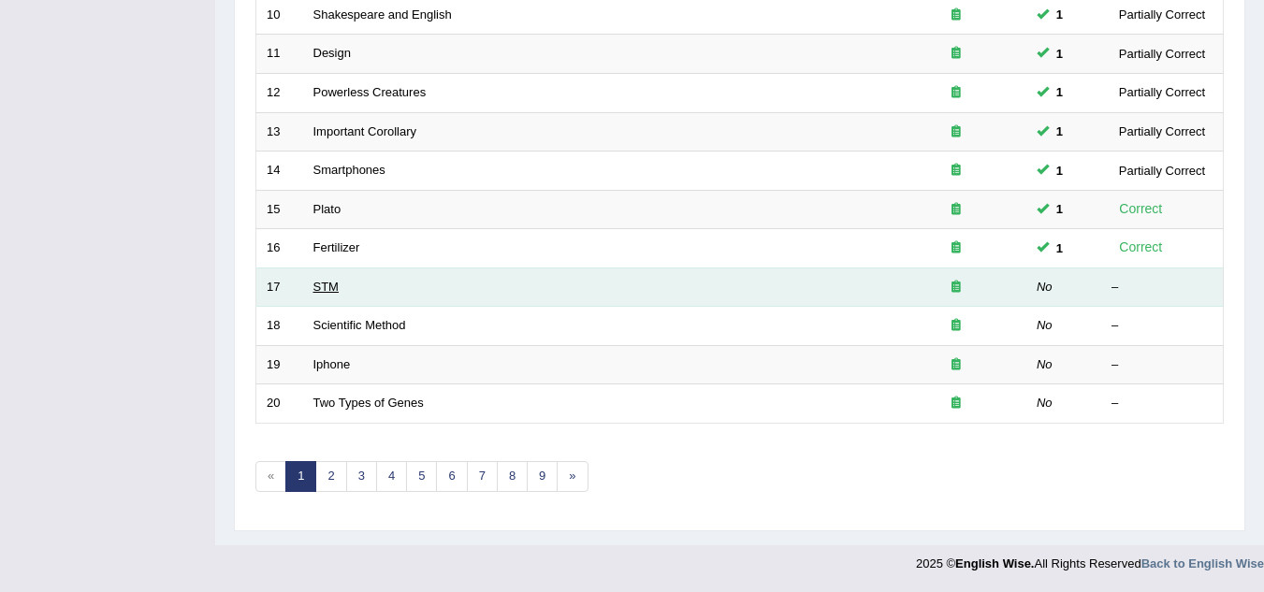
click at [324, 286] on link "STM" at bounding box center [325, 287] width 25 height 14
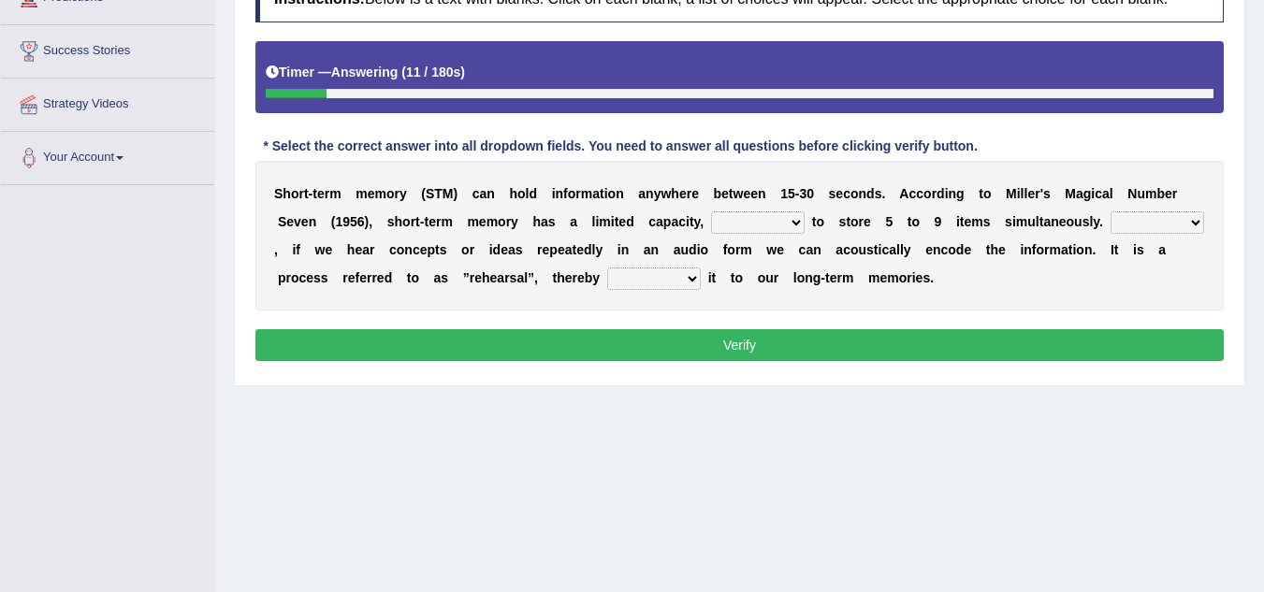
click at [799, 221] on select "being able is able be able unable" at bounding box center [758, 222] width 94 height 22
select select "being able"
click at [711, 211] on select "being able is able be able unable" at bounding box center [758, 222] width 94 height 22
click at [1203, 224] on select "However So Moreover Therefore" at bounding box center [1158, 222] width 94 height 22
select select "However"
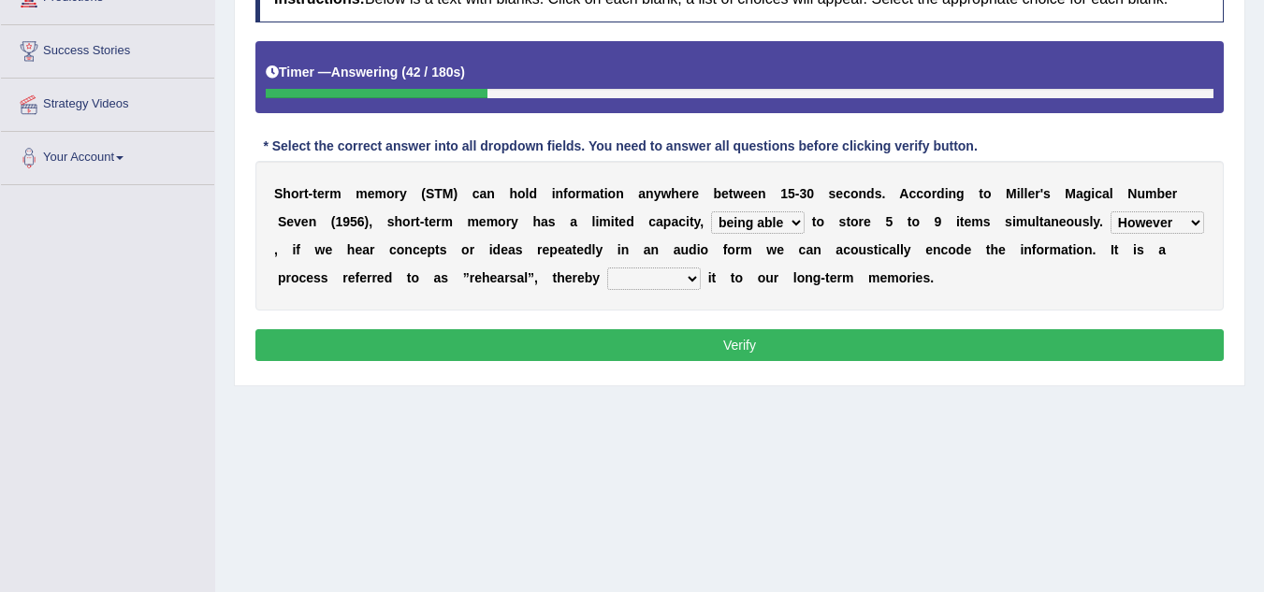
click at [1111, 211] on select "However So Moreover Therefore" at bounding box center [1158, 222] width 94 height 22
click at [691, 281] on select "commit commits commiting commited" at bounding box center [654, 279] width 94 height 22
select select "commiting"
click at [607, 268] on select "commit commits commiting commited" at bounding box center [654, 279] width 94 height 22
click at [708, 351] on button "Verify" at bounding box center [739, 345] width 969 height 32
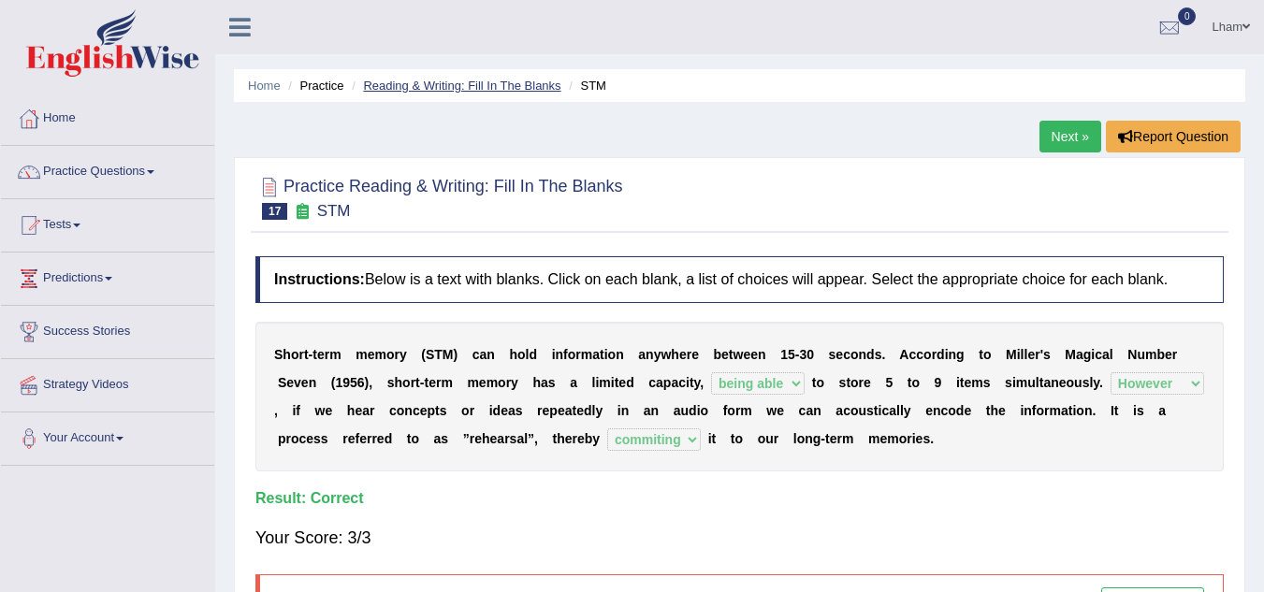
click at [437, 80] on link "Reading & Writing: Fill In The Blanks" at bounding box center [461, 86] width 197 height 14
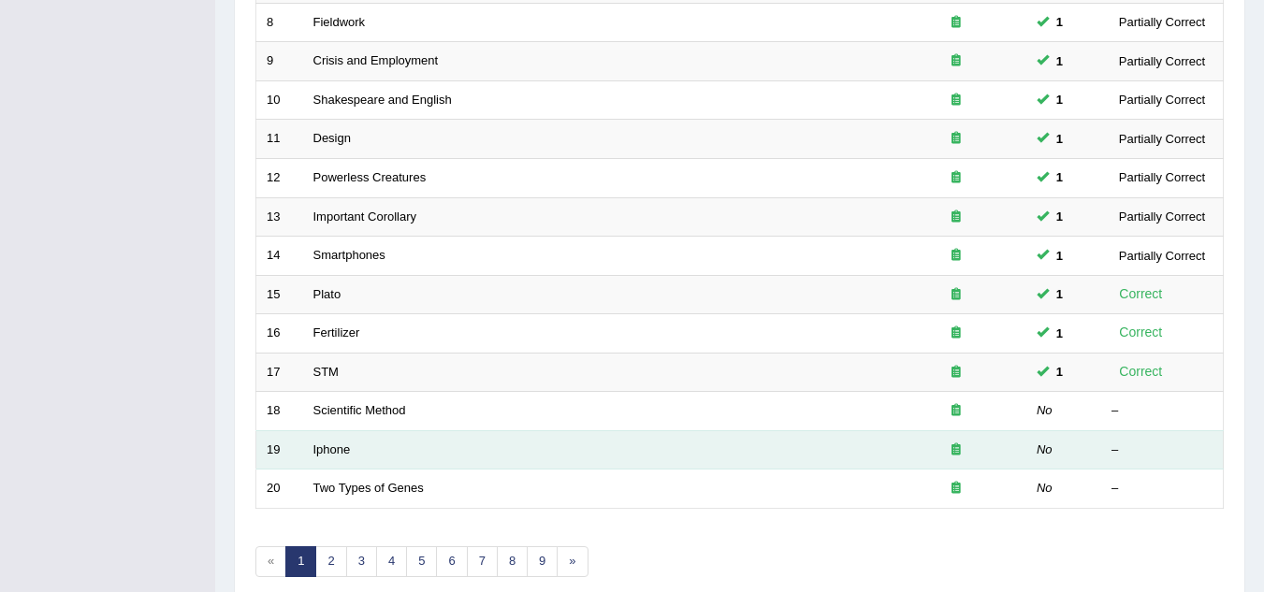
scroll to position [647, 0]
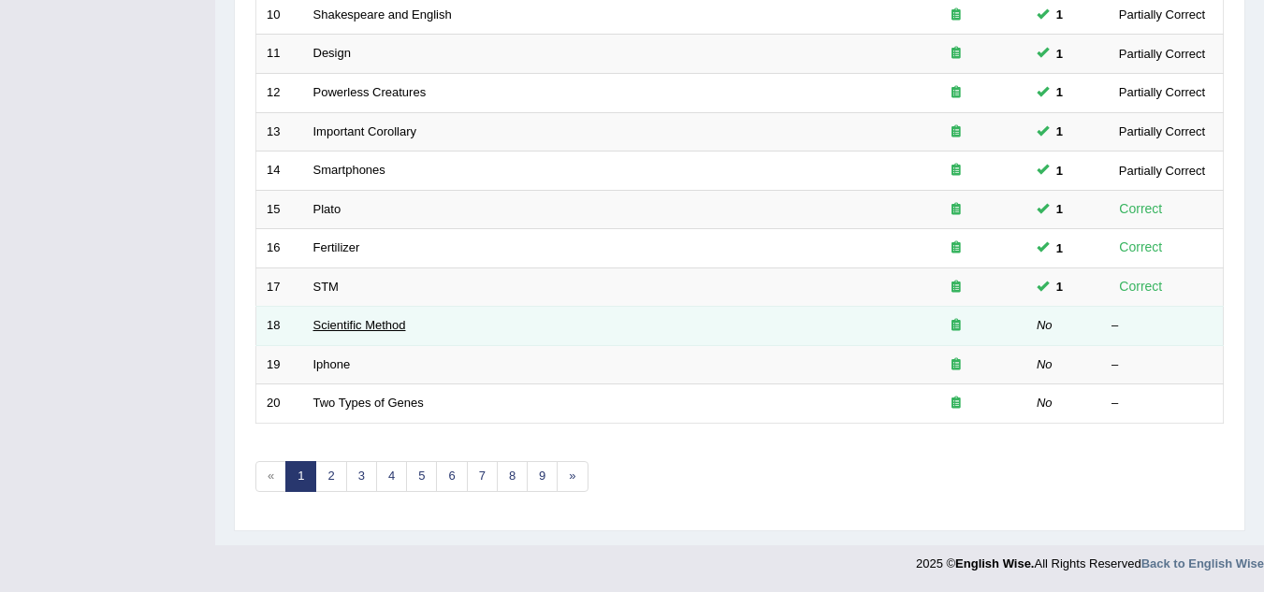
click at [372, 324] on link "Scientific Method" at bounding box center [359, 325] width 93 height 14
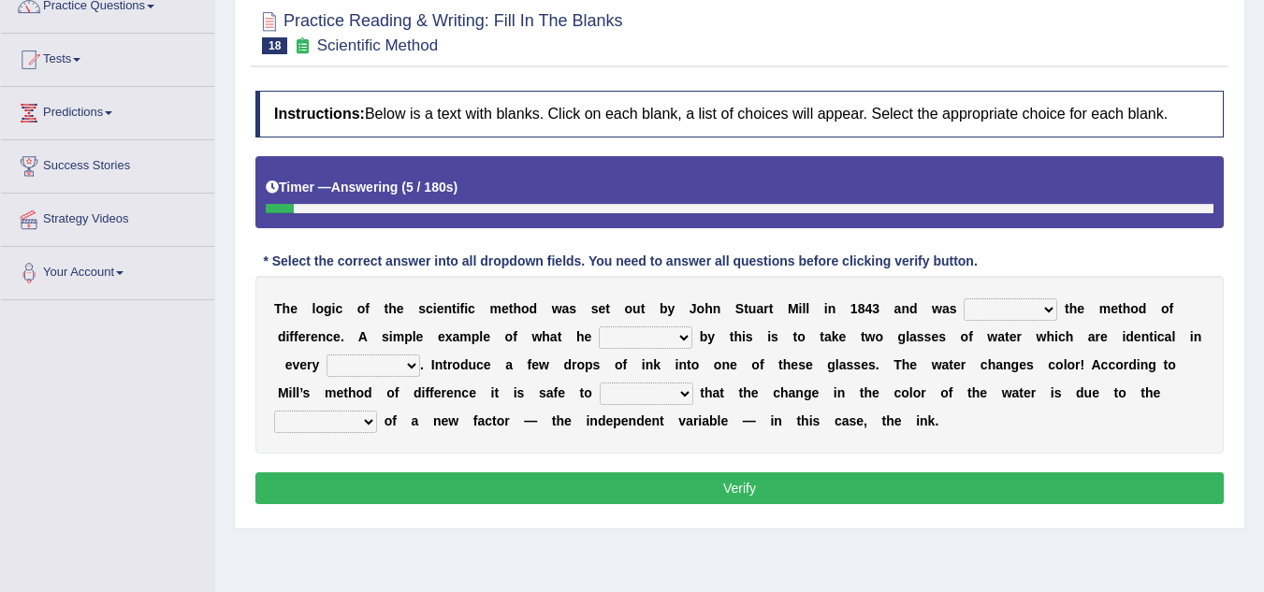
scroll to position [187, 0]
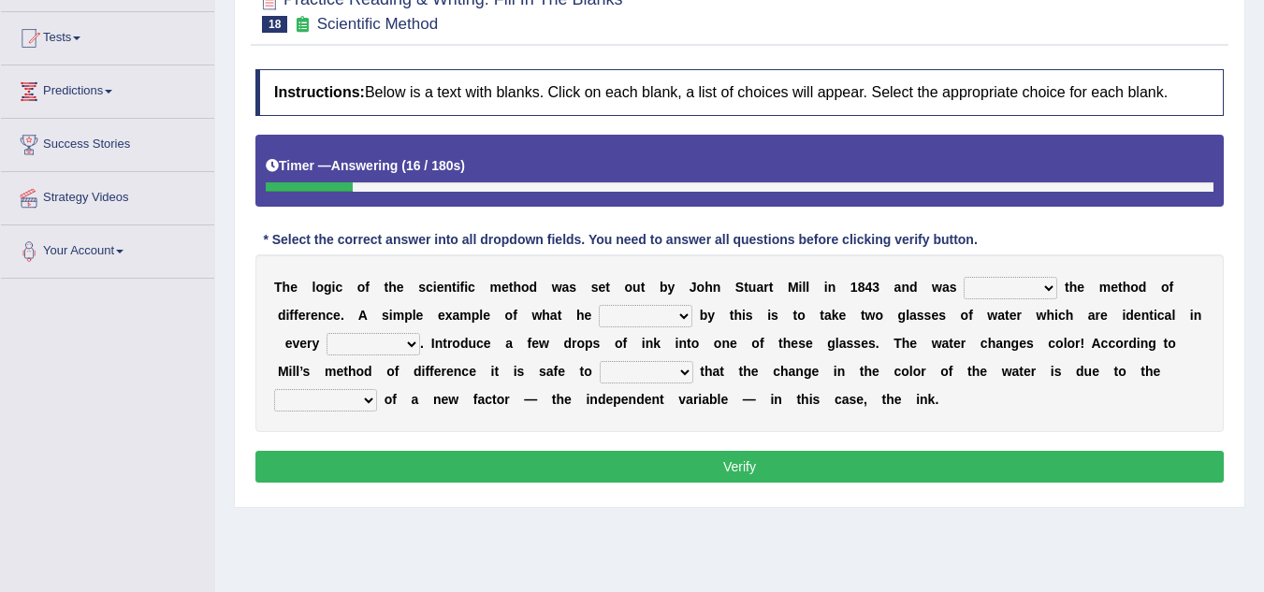
click at [1050, 285] on select "pointed claimed demanded named" at bounding box center [1011, 288] width 94 height 22
select select "named"
click at [964, 277] on select "pointed claimed demanded named" at bounding box center [1011, 288] width 94 height 22
click at [685, 315] on select "capped charged found meant" at bounding box center [646, 316] width 94 height 22
select select "meant"
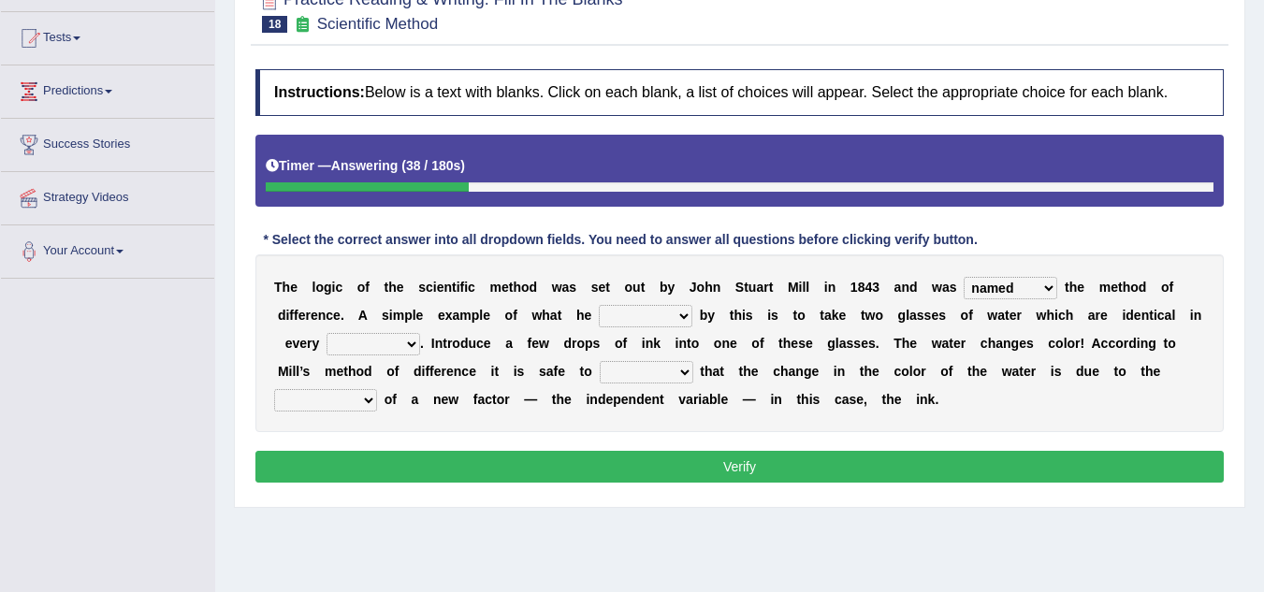
click at [599, 305] on select "capped charged found meant" at bounding box center [646, 316] width 94 height 22
click at [411, 344] on select "thought identity measure respect" at bounding box center [374, 344] width 94 height 22
select select "respect"
click at [327, 333] on select "thought identity measure respect" at bounding box center [374, 344] width 94 height 22
click at [690, 372] on select "assume discuss prefer acclaim" at bounding box center [647, 372] width 94 height 22
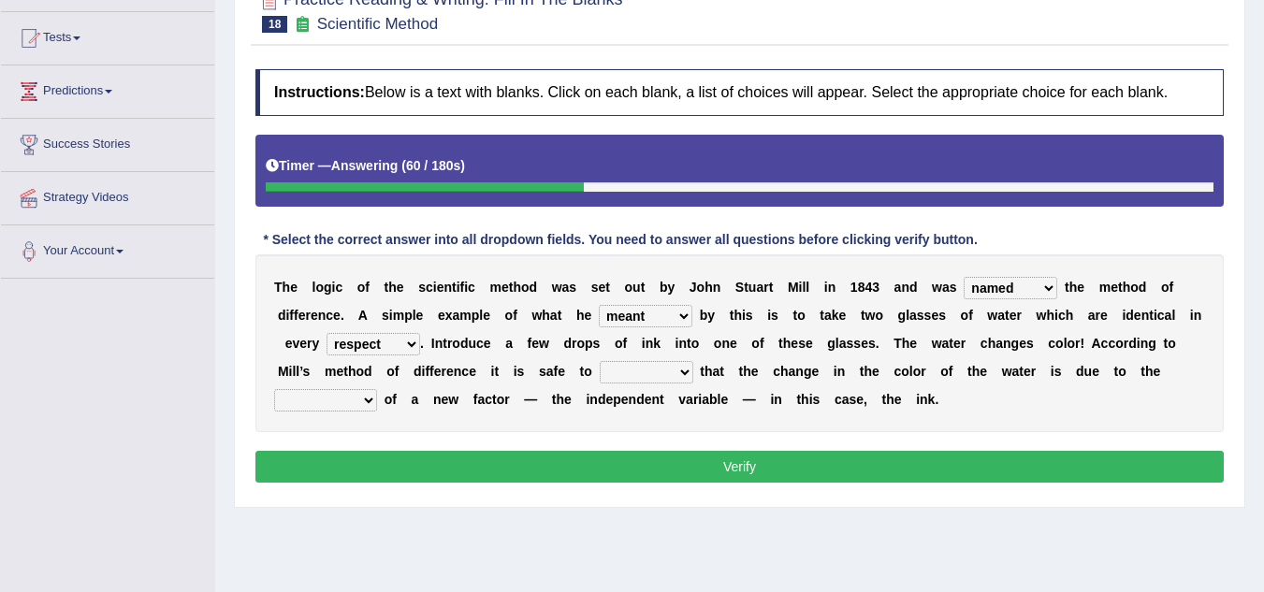
select select "assume"
click at [600, 361] on select "assume discuss prefer acclaim" at bounding box center [647, 372] width 94 height 22
click at [372, 401] on select "introduction magnitude preparation purification" at bounding box center [325, 400] width 103 height 22
select select "introduction"
click at [274, 389] on select "introduction magnitude preparation purification" at bounding box center [325, 400] width 103 height 22
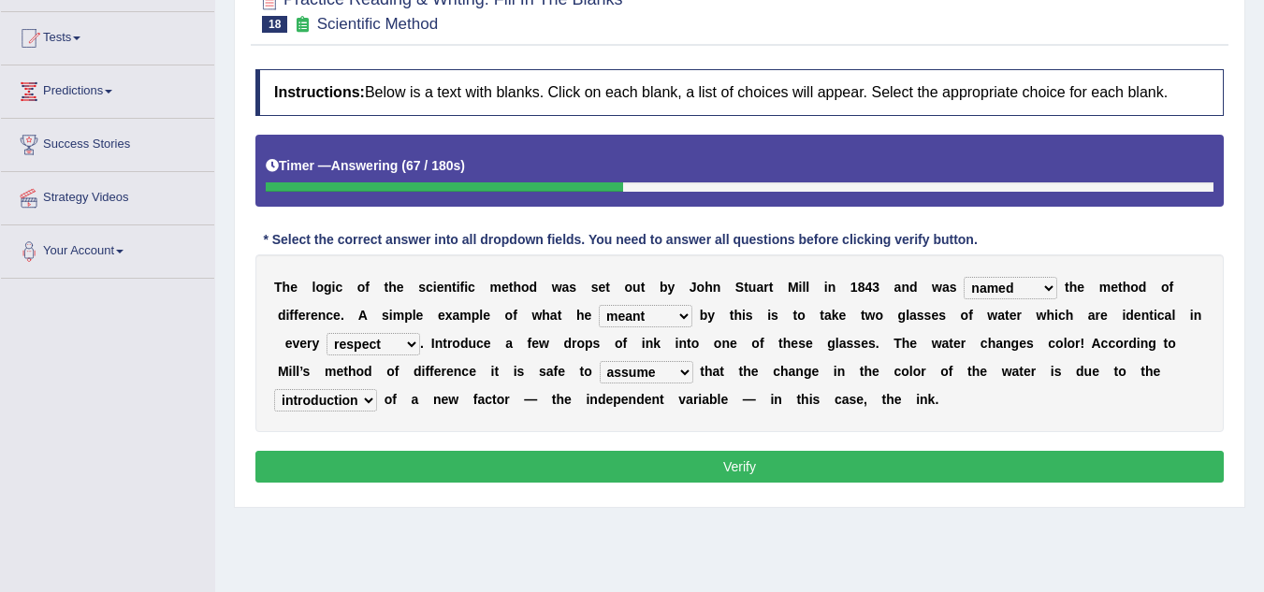
click at [675, 464] on button "Verify" at bounding box center [739, 467] width 969 height 32
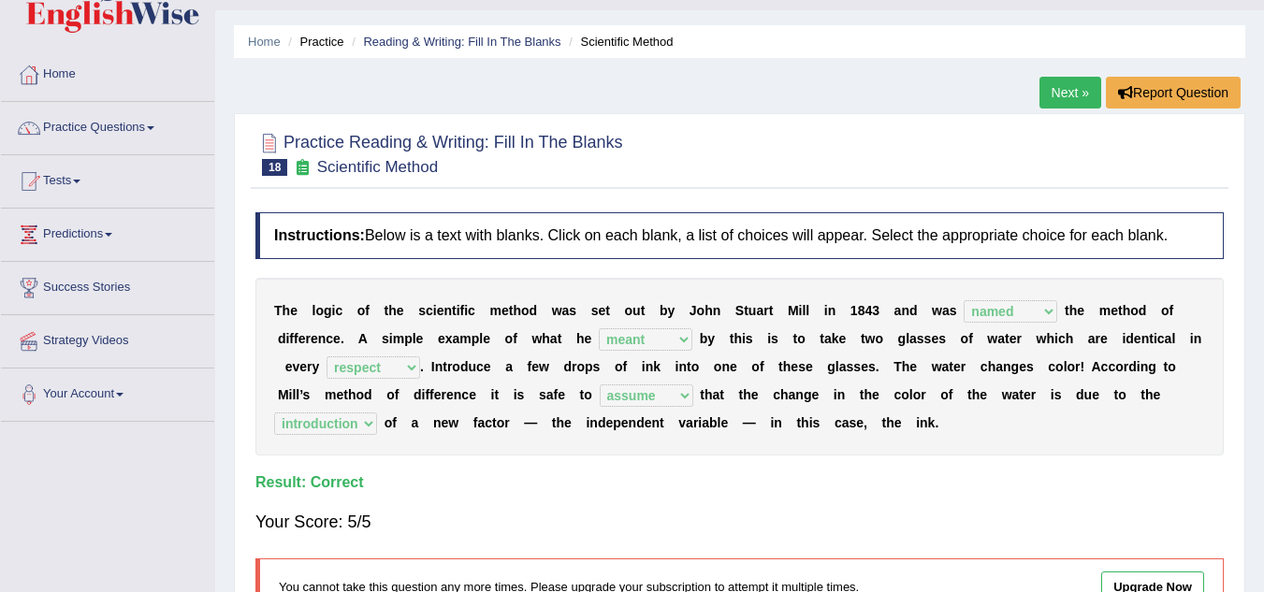
scroll to position [0, 0]
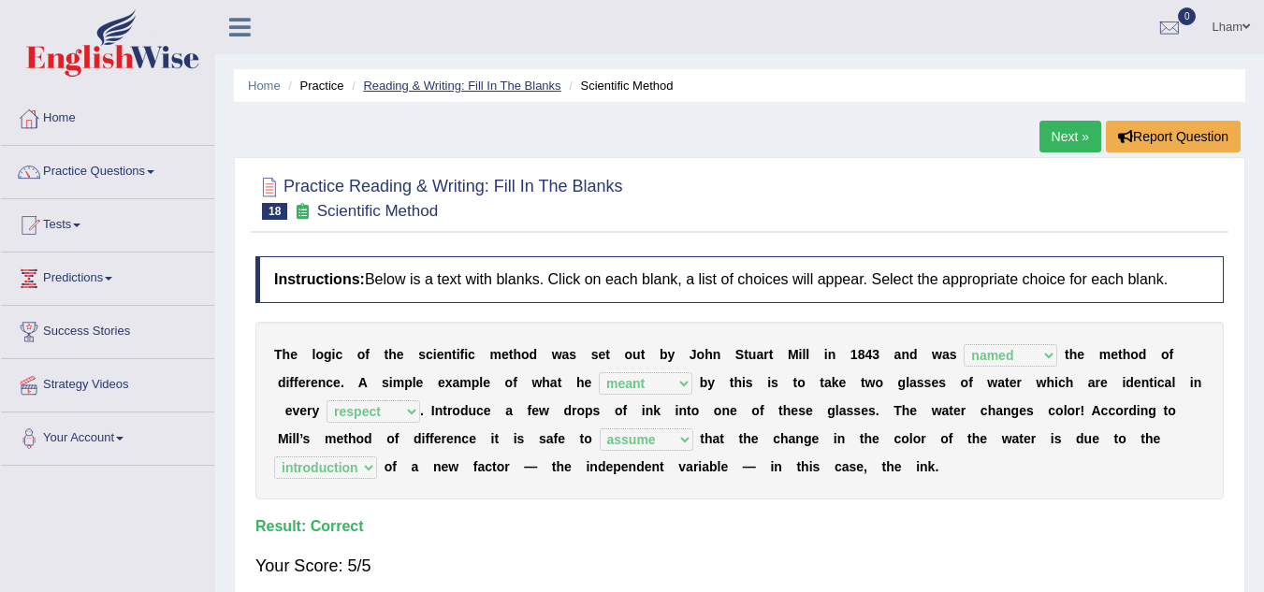
click at [486, 83] on link "Reading & Writing: Fill In The Blanks" at bounding box center [461, 86] width 197 height 14
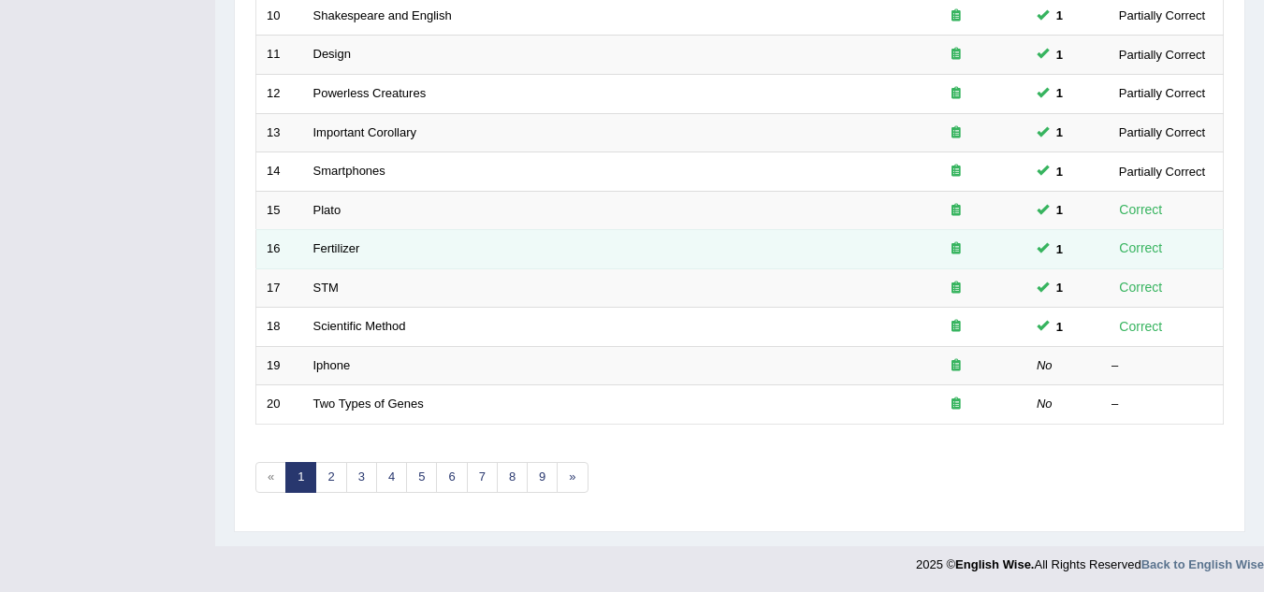
scroll to position [647, 0]
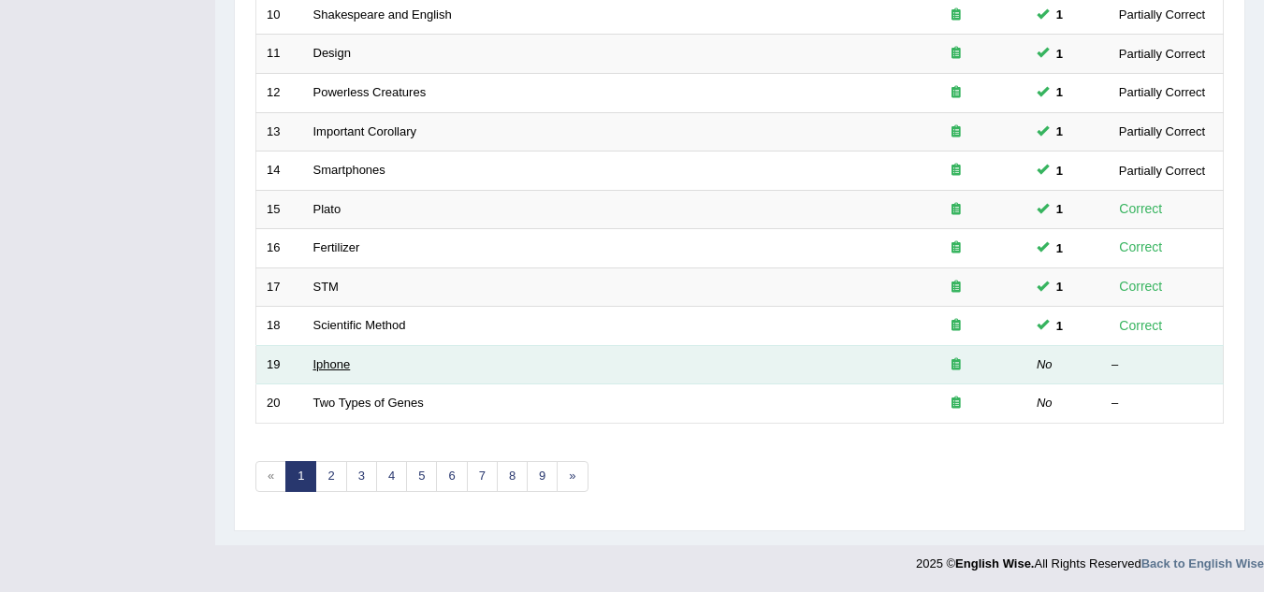
click at [338, 369] on link "Iphone" at bounding box center [331, 364] width 37 height 14
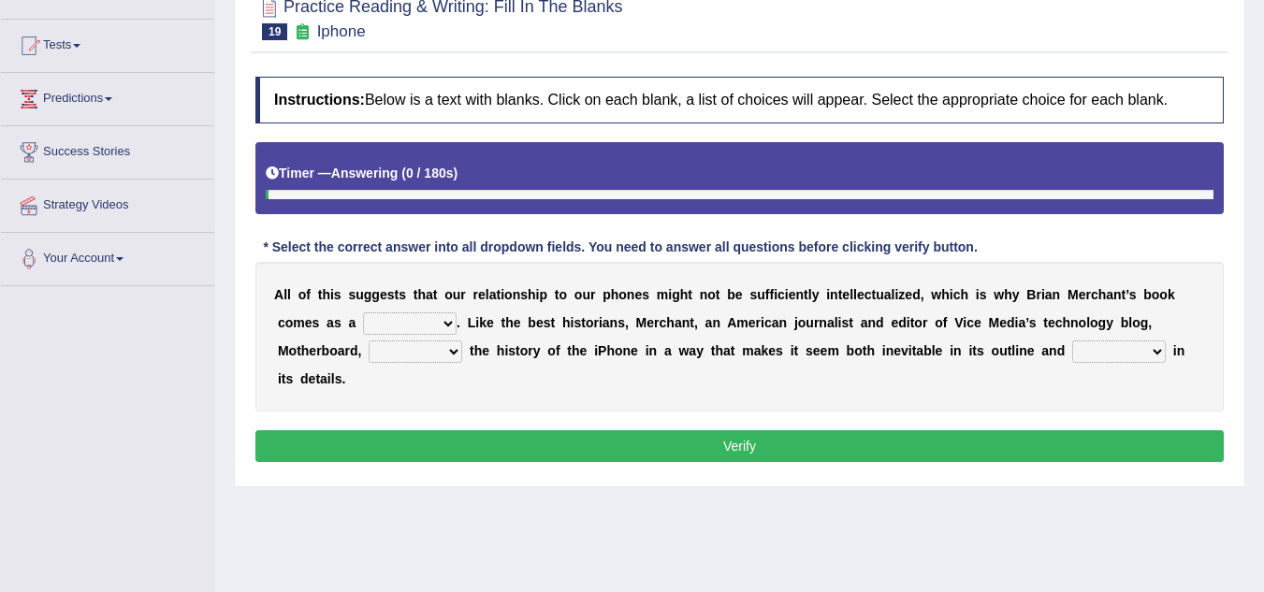
scroll to position [187, 0]
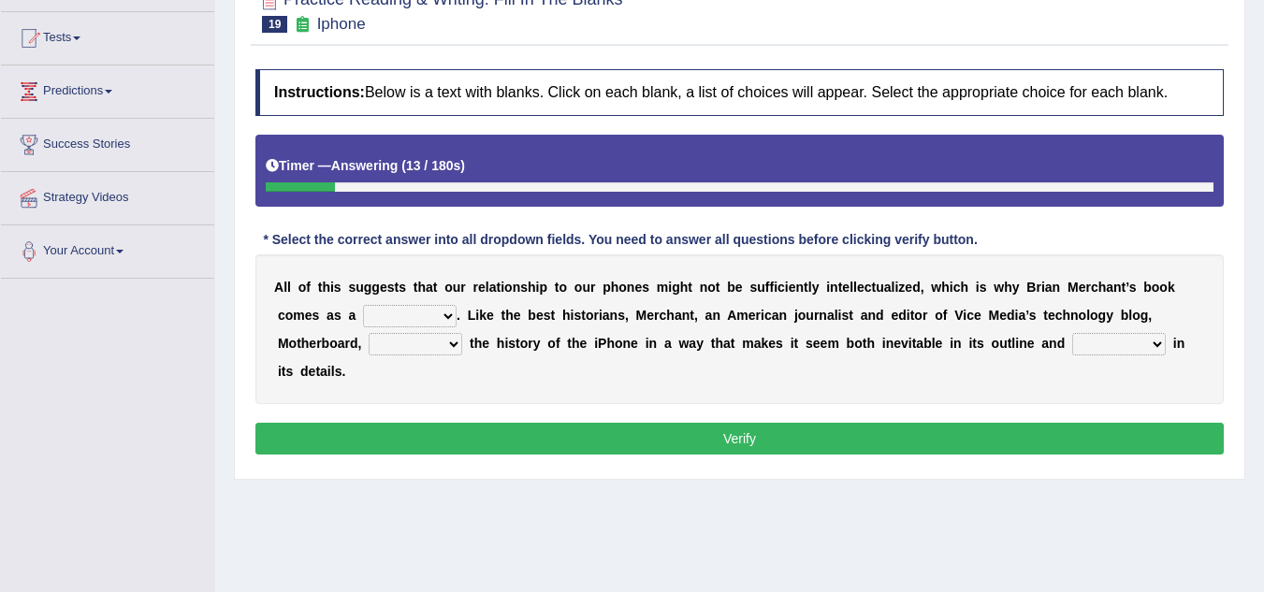
click at [449, 314] on select "privilege relief demotion flash" at bounding box center [410, 316] width 94 height 22
select select "relief"
click at [363, 305] on select "privilege relief demotion flash" at bounding box center [410, 316] width 94 height 22
click at [451, 344] on select "enriches unpacks detours contorts" at bounding box center [416, 344] width 94 height 22
select select "enriches"
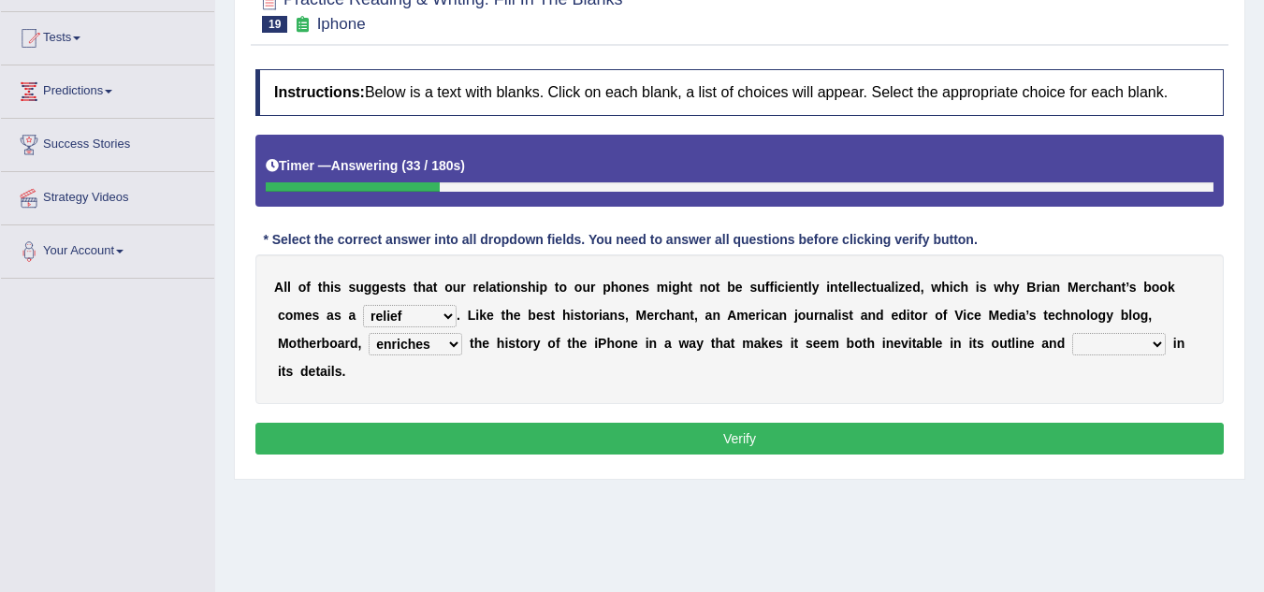
click at [369, 333] on select "enriches unpacks detours contorts" at bounding box center [416, 344] width 94 height 22
click at [1166, 342] on b at bounding box center [1169, 343] width 7 height 15
click at [1162, 343] on select "surprises surprised surprising surprise" at bounding box center [1119, 344] width 94 height 22
select select "surprise"
click at [1072, 333] on select "surprises surprised surprising surprise" at bounding box center [1119, 344] width 94 height 22
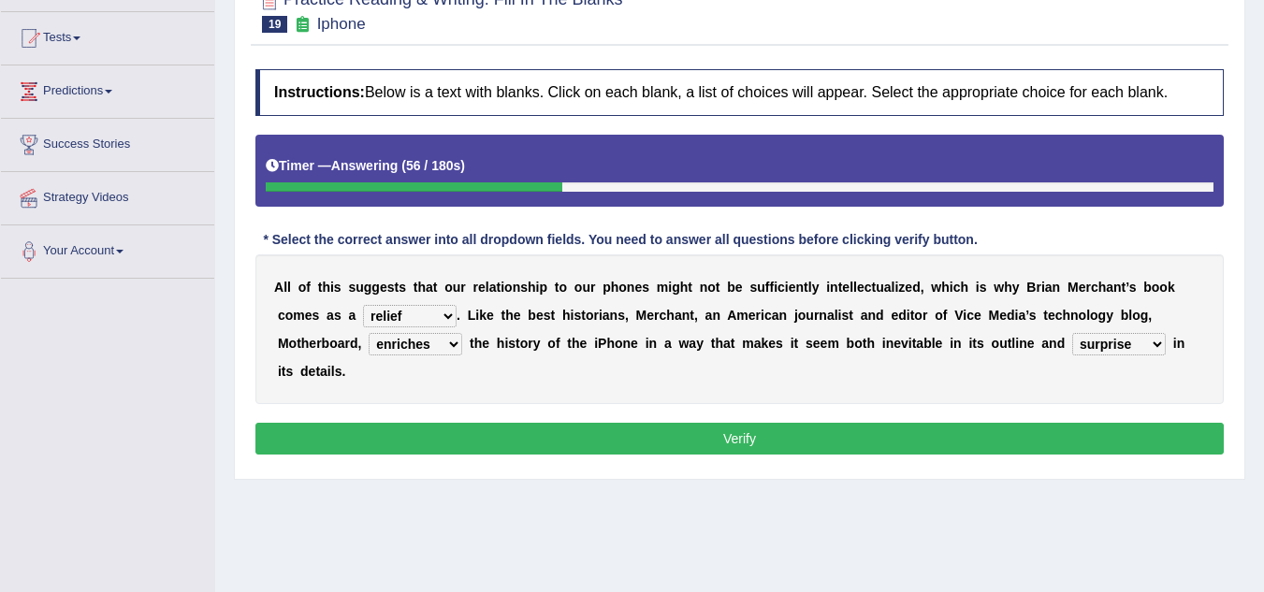
click at [779, 447] on button "Verify" at bounding box center [739, 439] width 969 height 32
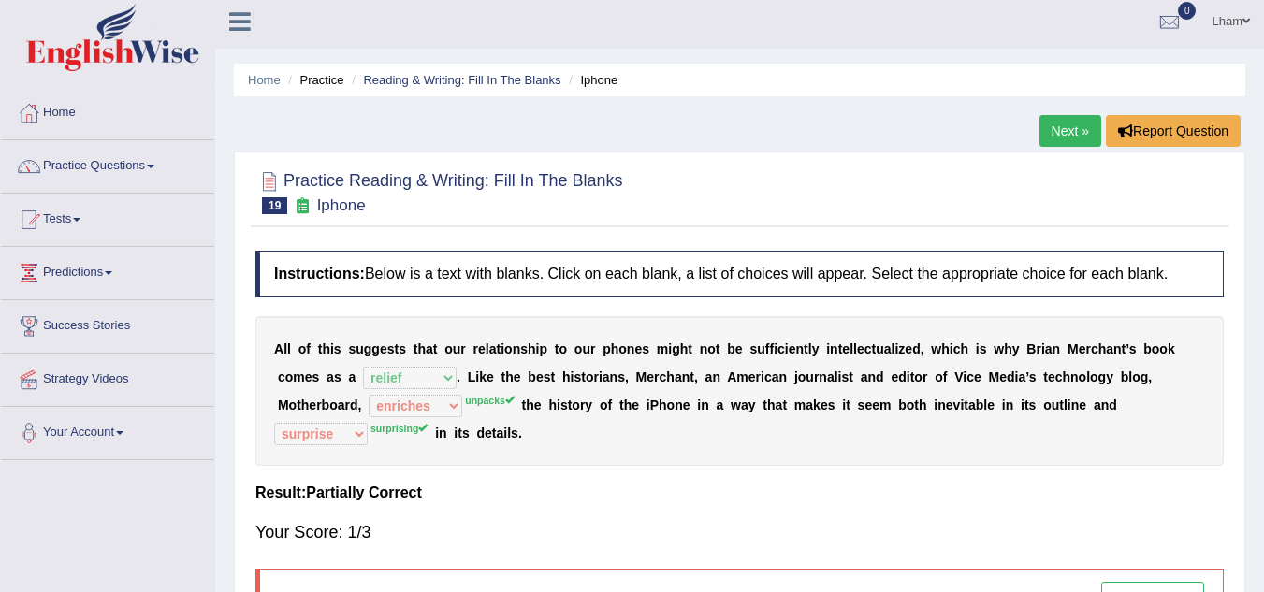
scroll to position [0, 0]
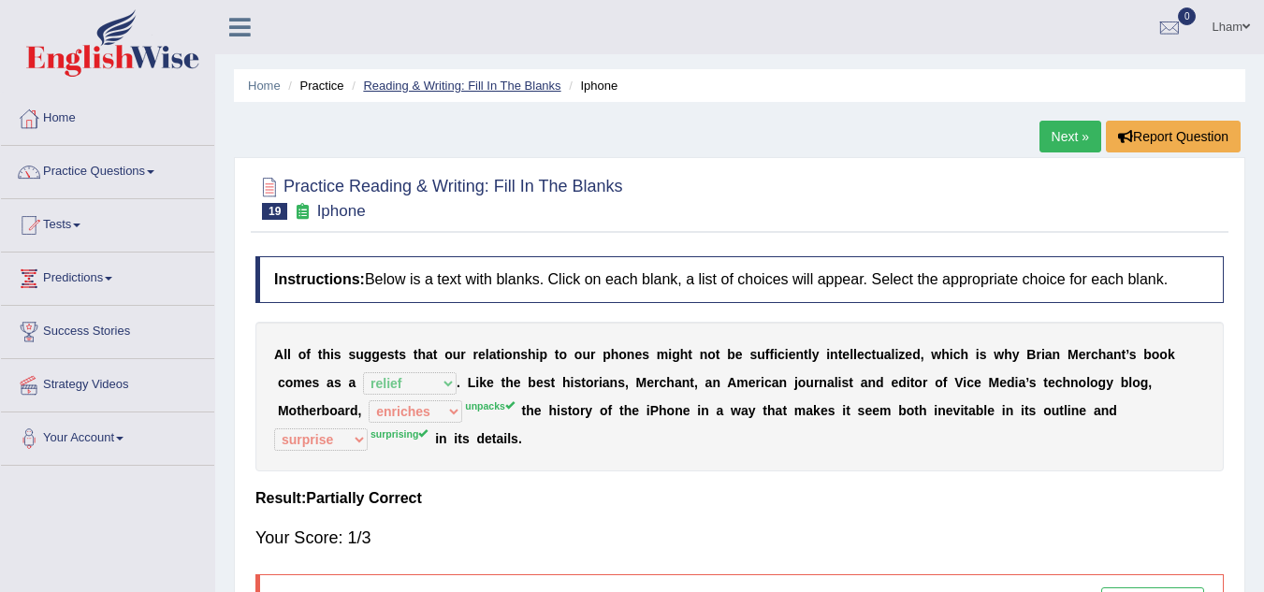
click at [482, 81] on link "Reading & Writing: Fill In The Blanks" at bounding box center [461, 86] width 197 height 14
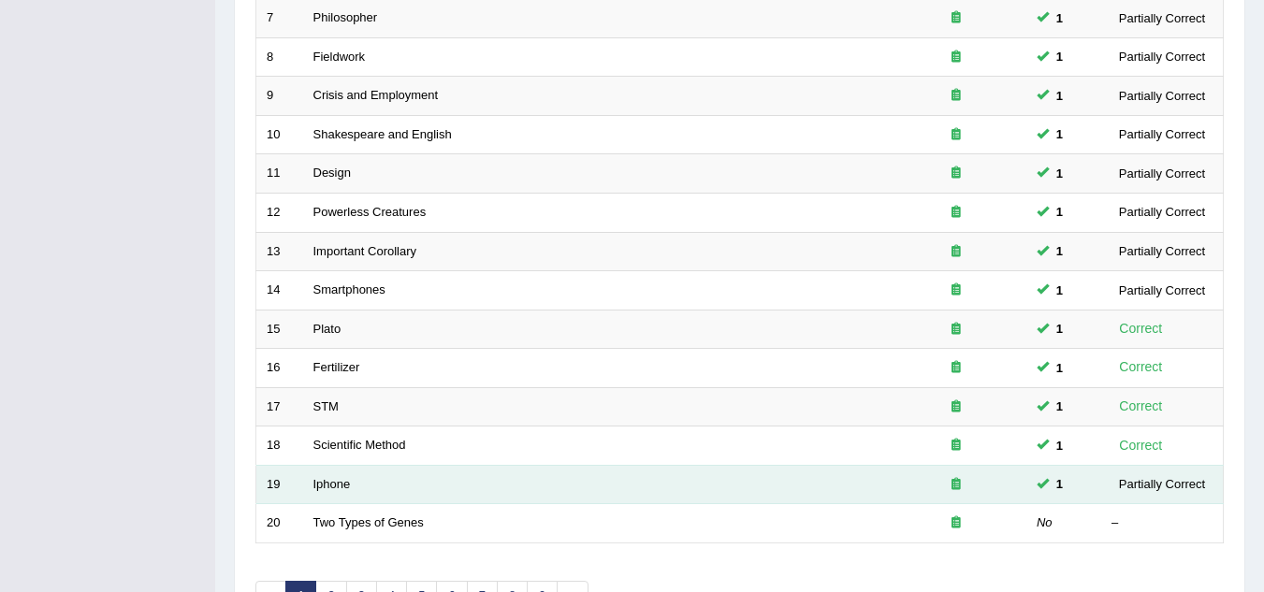
scroll to position [647, 0]
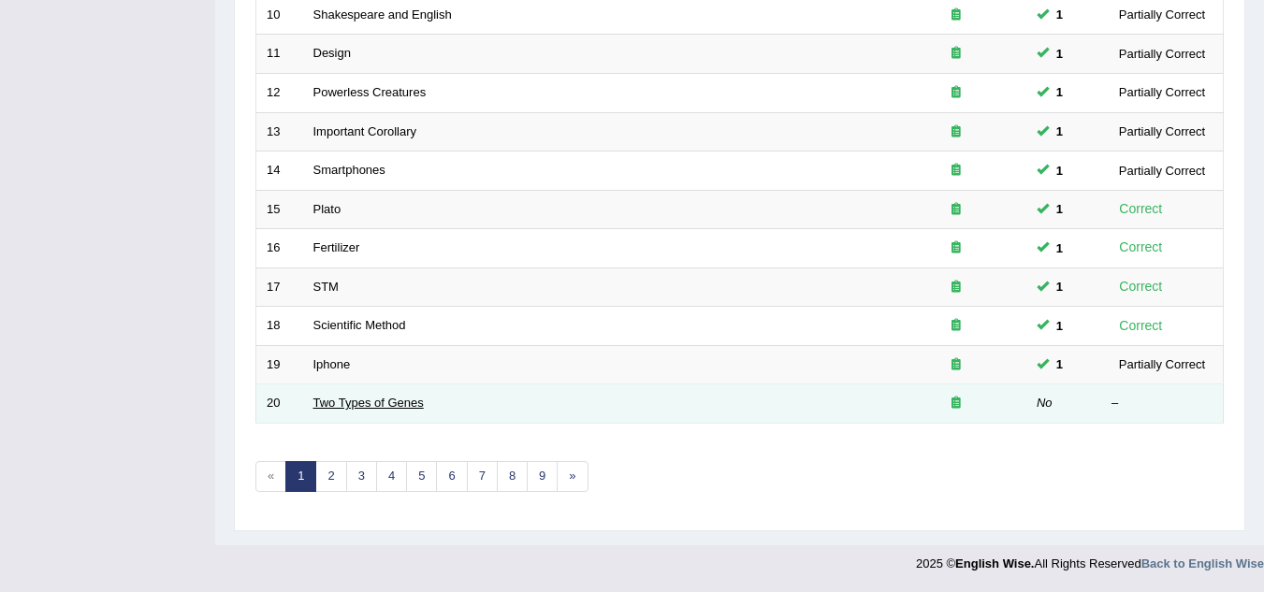
click at [372, 400] on link "Two Types of Genes" at bounding box center [368, 403] width 110 height 14
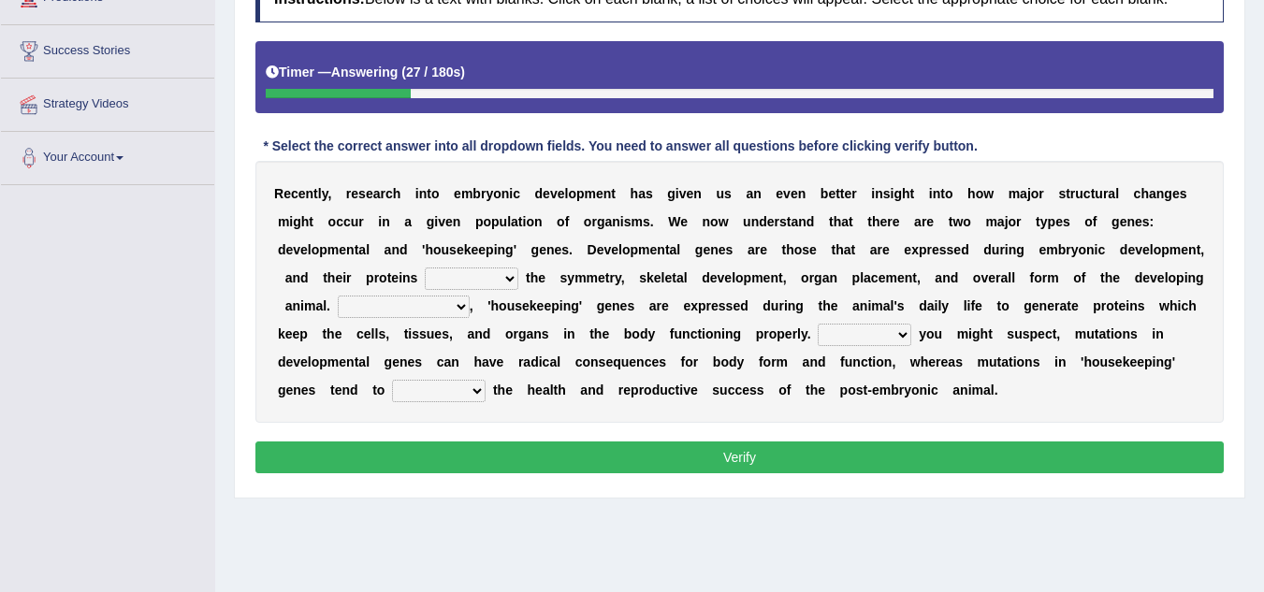
click at [511, 277] on select "push control hold elevate" at bounding box center [472, 279] width 94 height 22
select select "control"
click at [425, 268] on select "push control hold elevate" at bounding box center [472, 279] width 94 height 22
click at [463, 308] on select "Correspondingly Inclusively Conversely In contrast" at bounding box center [404, 307] width 132 height 22
select select "In contrast"
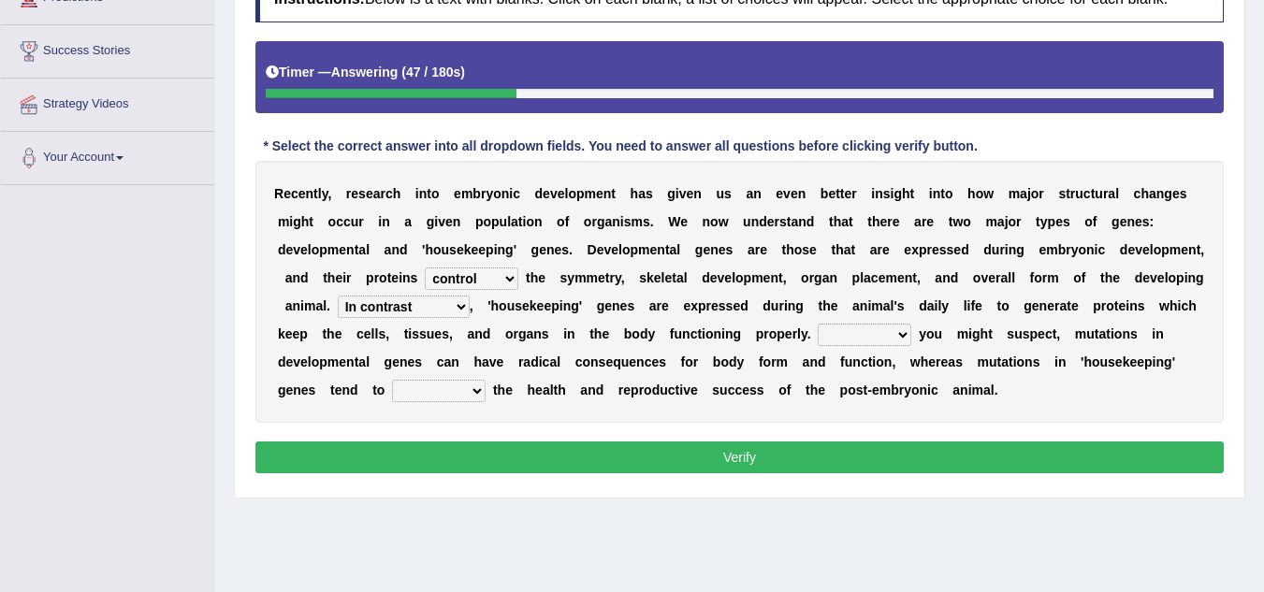
click at [338, 296] on select "Correspondingly Inclusively Conversely In contrast" at bounding box center [404, 307] width 132 height 22
click at [907, 337] on select "For As With Within" at bounding box center [865, 335] width 94 height 22
select select "As"
click at [818, 324] on select "For As With Within" at bounding box center [865, 335] width 94 height 22
click at [901, 335] on select "For As With Within" at bounding box center [865, 335] width 94 height 22
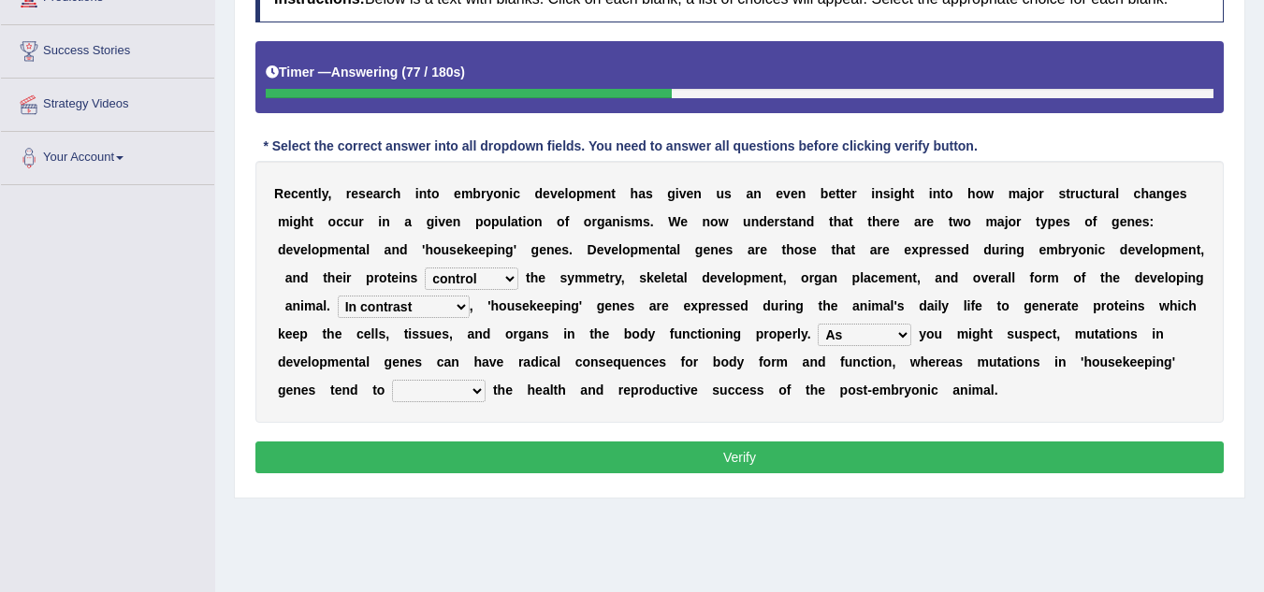
click at [901, 334] on select "For As With Within" at bounding box center [865, 335] width 94 height 22
click at [473, 395] on select "affect effect interrupt defect" at bounding box center [439, 391] width 94 height 22
select select "affect"
click at [392, 380] on select "affect effect interrupt defect" at bounding box center [439, 391] width 94 height 22
click at [735, 461] on button "Verify" at bounding box center [739, 458] width 969 height 32
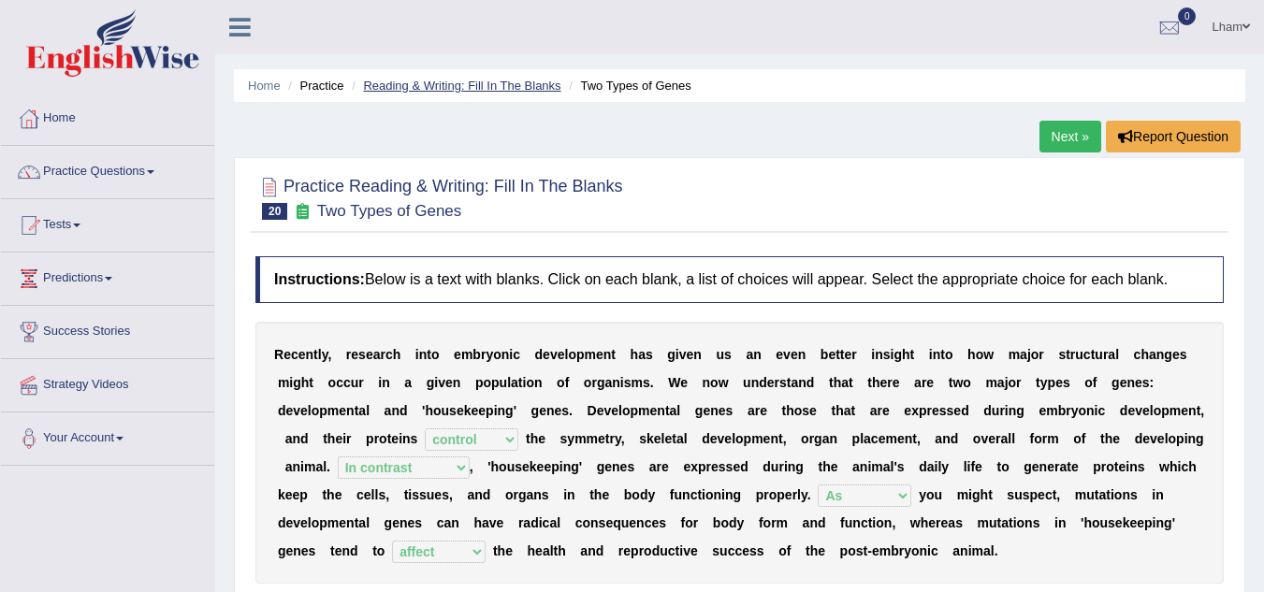
click at [478, 91] on link "Reading & Writing: Fill In The Blanks" at bounding box center [461, 86] width 197 height 14
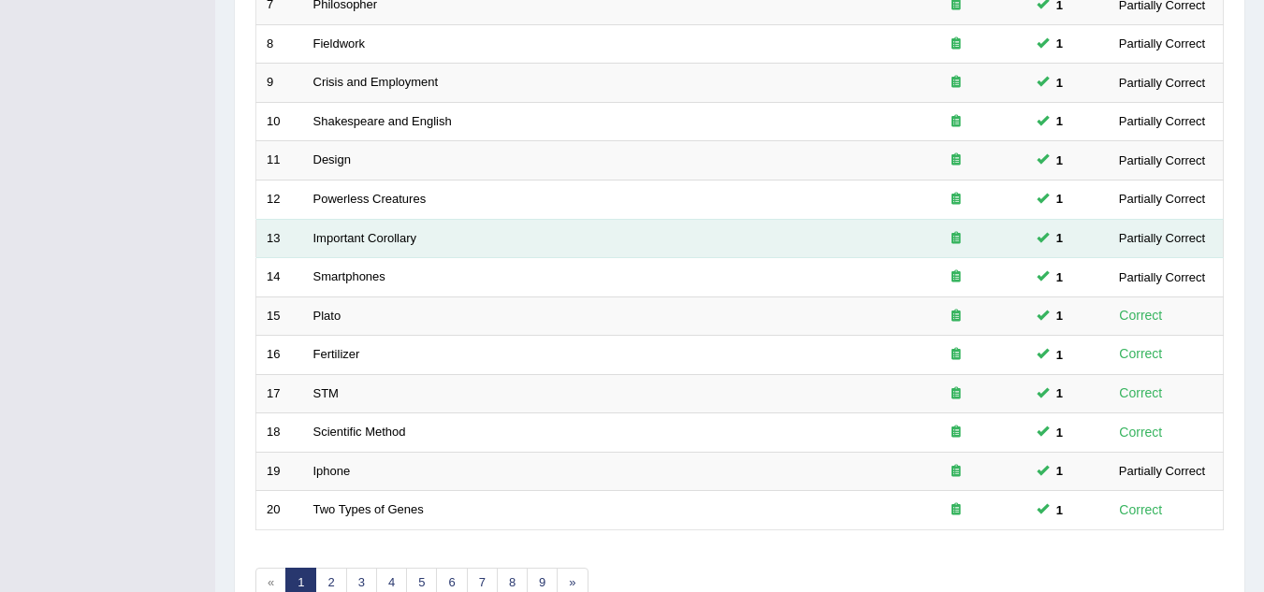
scroll to position [647, 0]
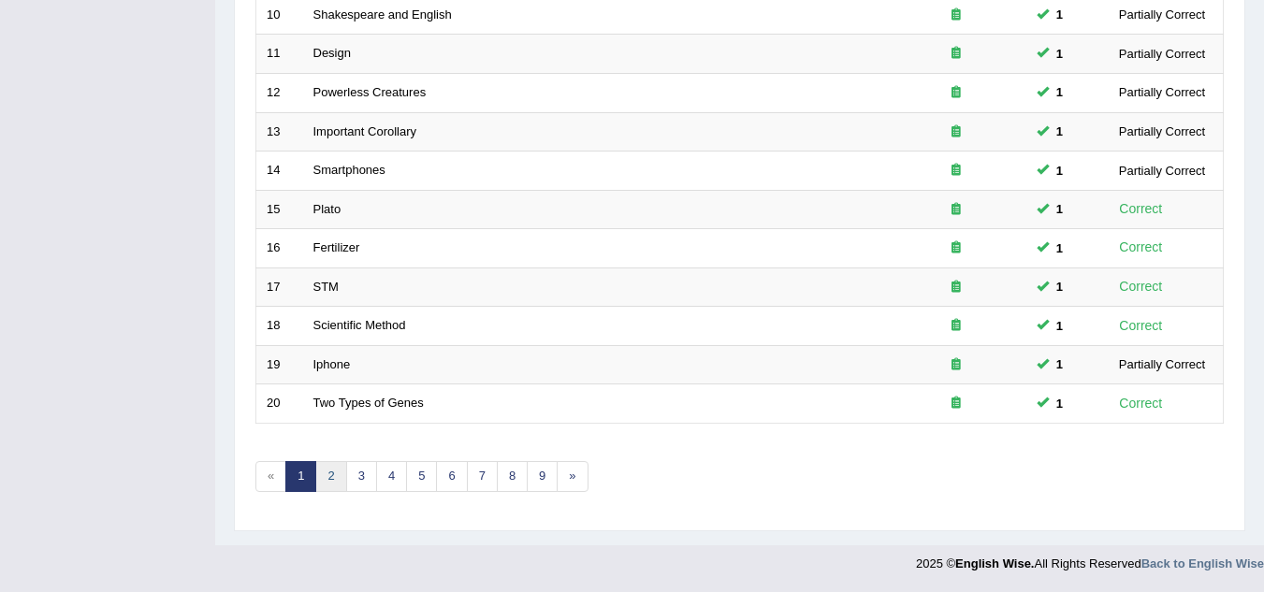
click at [335, 470] on link "2" at bounding box center [330, 476] width 31 height 31
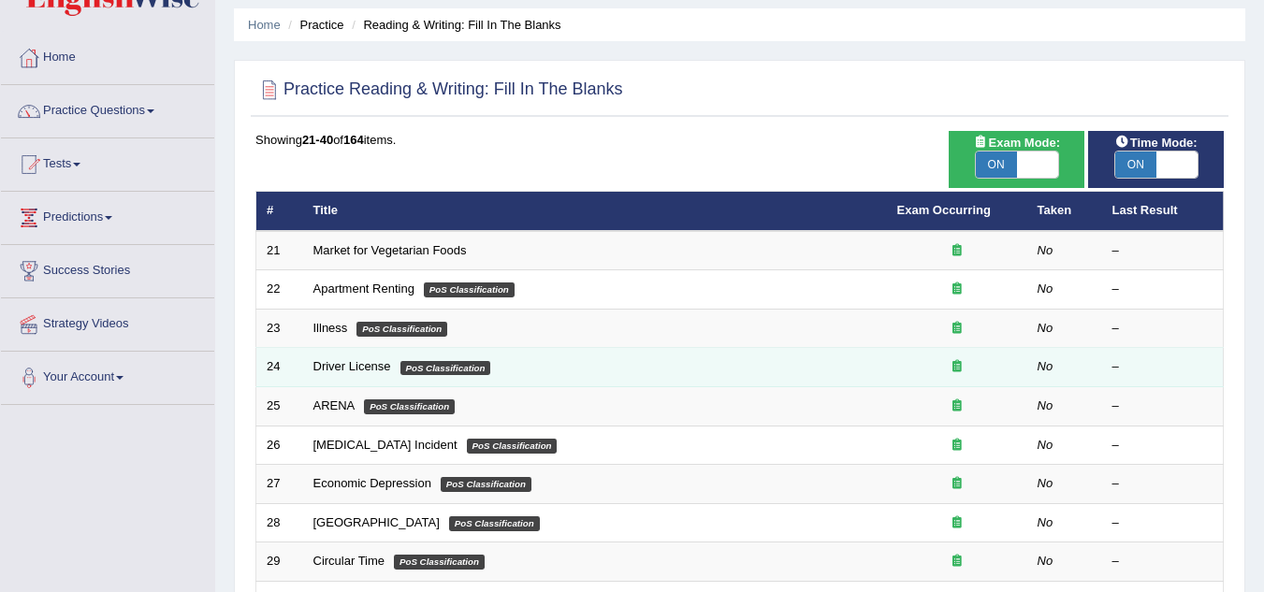
scroll to position [94, 0]
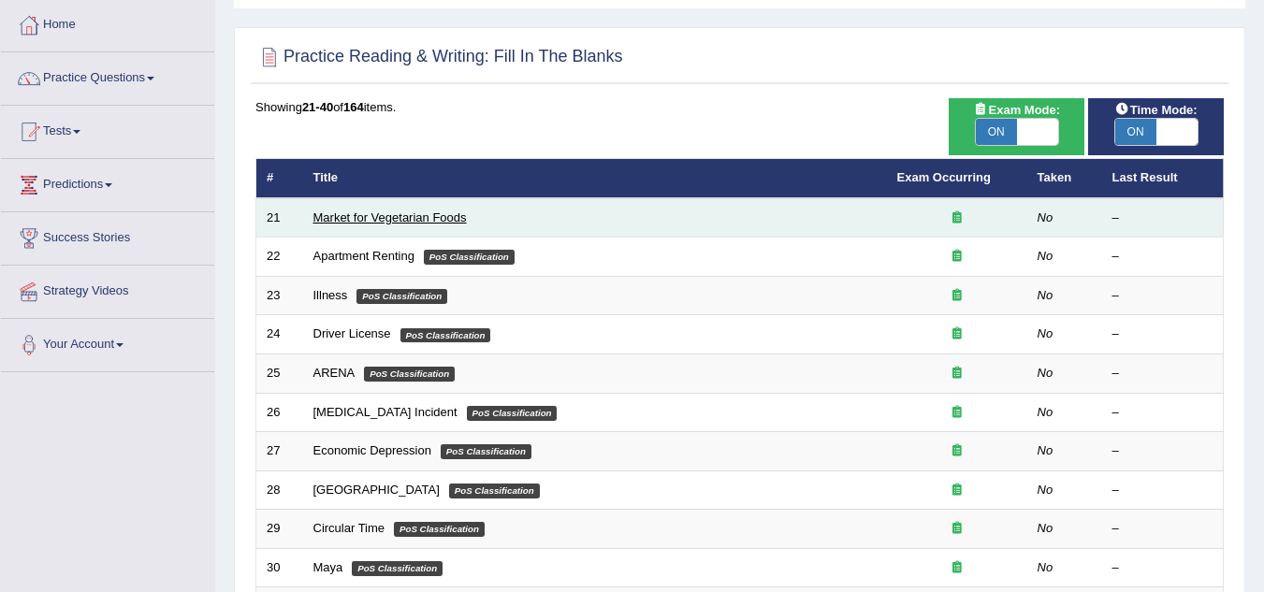
click at [390, 224] on link "Market for Vegetarian Foods" at bounding box center [389, 218] width 153 height 14
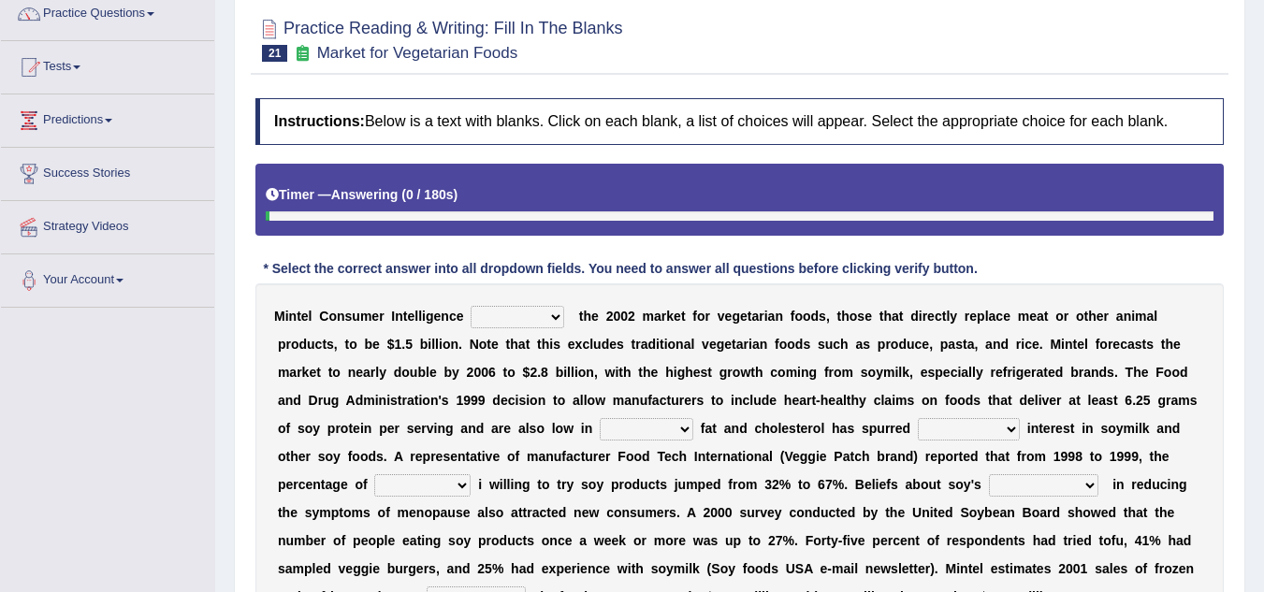
scroll to position [187, 0]
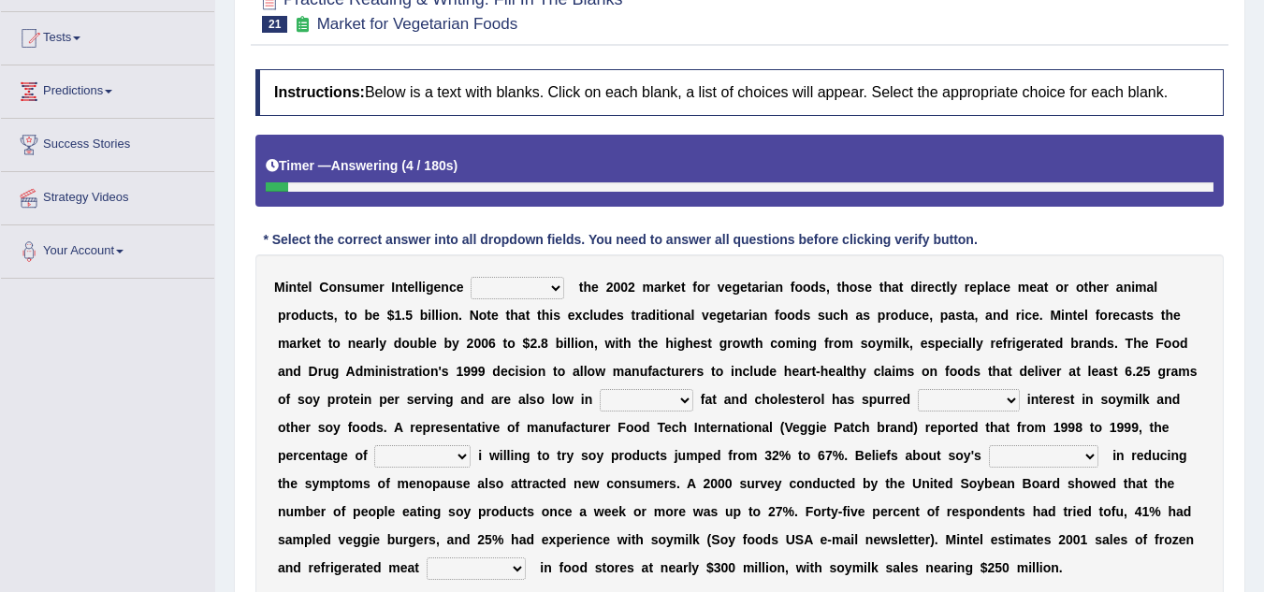
click at [553, 285] on select "deals fulfills creates estimates" at bounding box center [518, 288] width 94 height 22
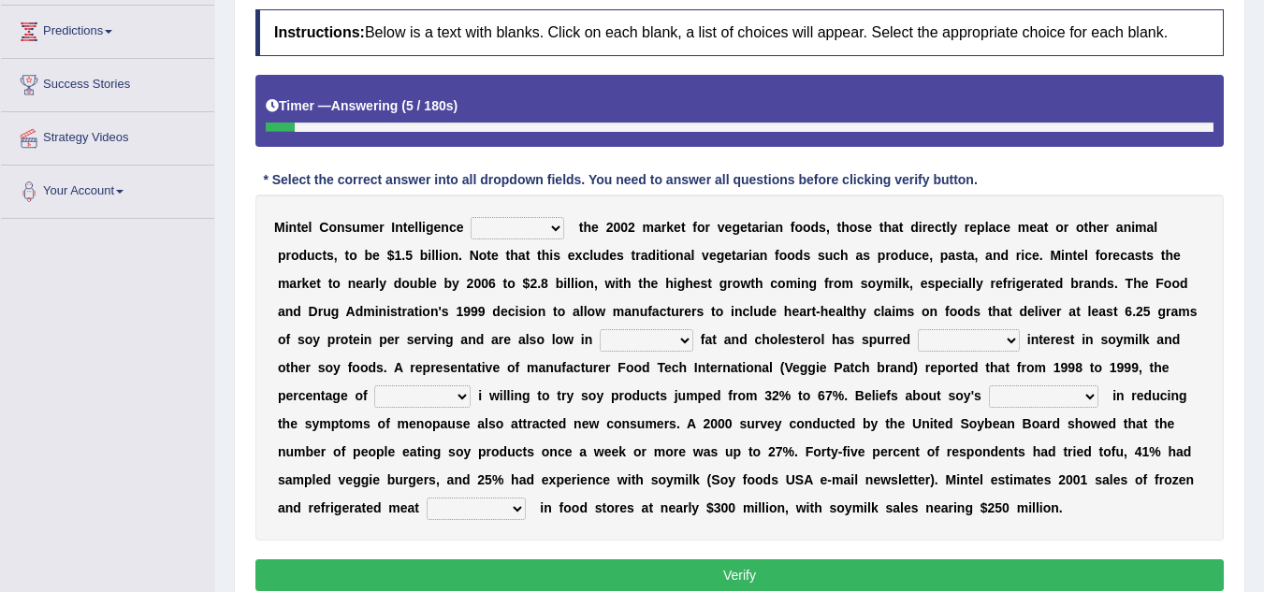
scroll to position [281, 0]
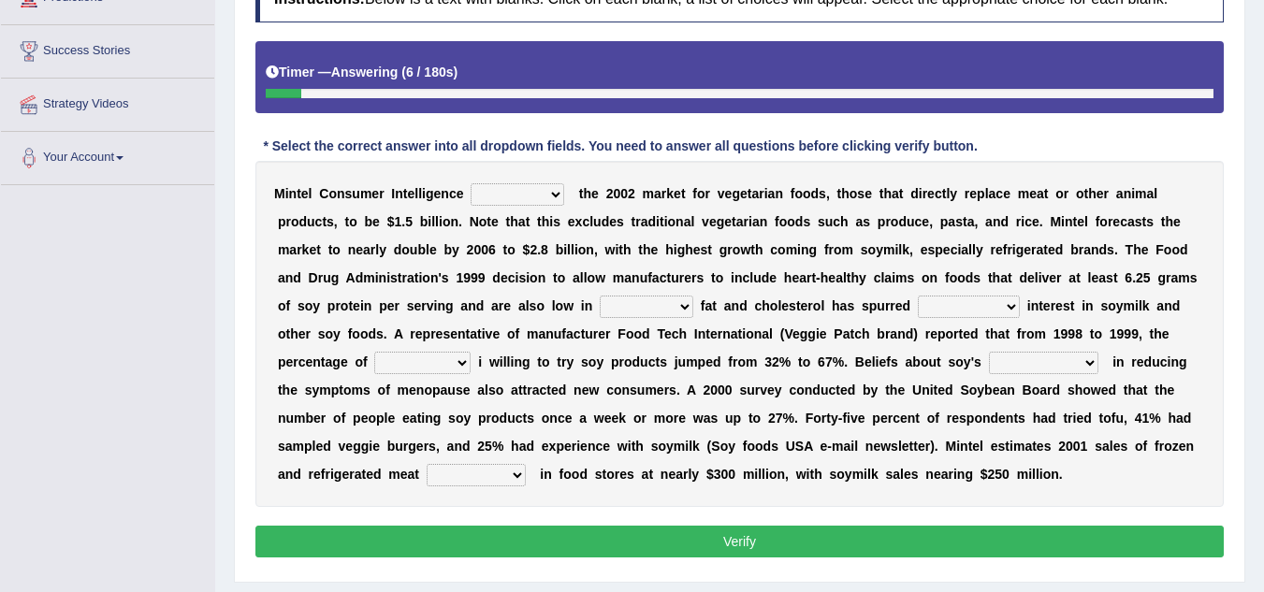
click at [553, 196] on select "deals fulfills creates estimates" at bounding box center [518, 194] width 94 height 22
click at [471, 183] on select "deals fulfills creates estimates" at bounding box center [518, 194] width 94 height 22
click at [561, 195] on select "deals fulfills creates estimates" at bounding box center [518, 194] width 94 height 22
click at [471, 183] on select "deals fulfills creates estimates" at bounding box center [518, 194] width 94 height 22
click at [557, 193] on select "deals fulfills creates estimates" at bounding box center [518, 194] width 94 height 22
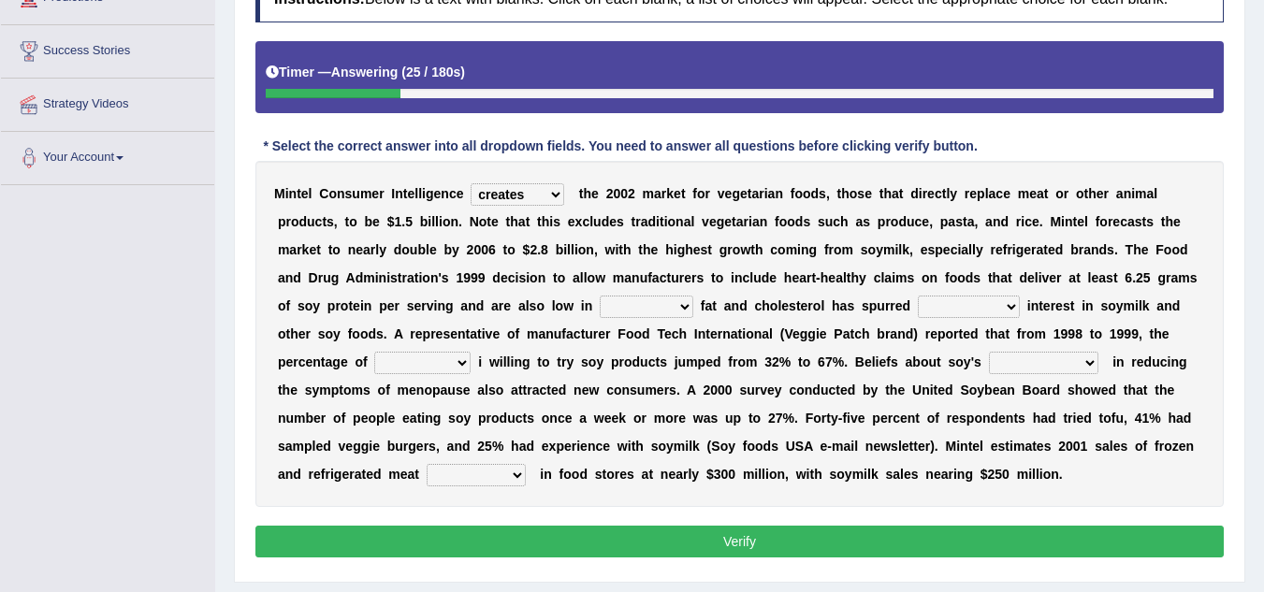
select select "estimates"
click at [471, 183] on select "deals fulfills creates estimates" at bounding box center [518, 194] width 94 height 22
click at [686, 309] on select "saturated solid acid liquid" at bounding box center [647, 307] width 94 height 22
select select "saturated"
click at [600, 296] on select "saturated solid acid liquid" at bounding box center [647, 307] width 94 height 22
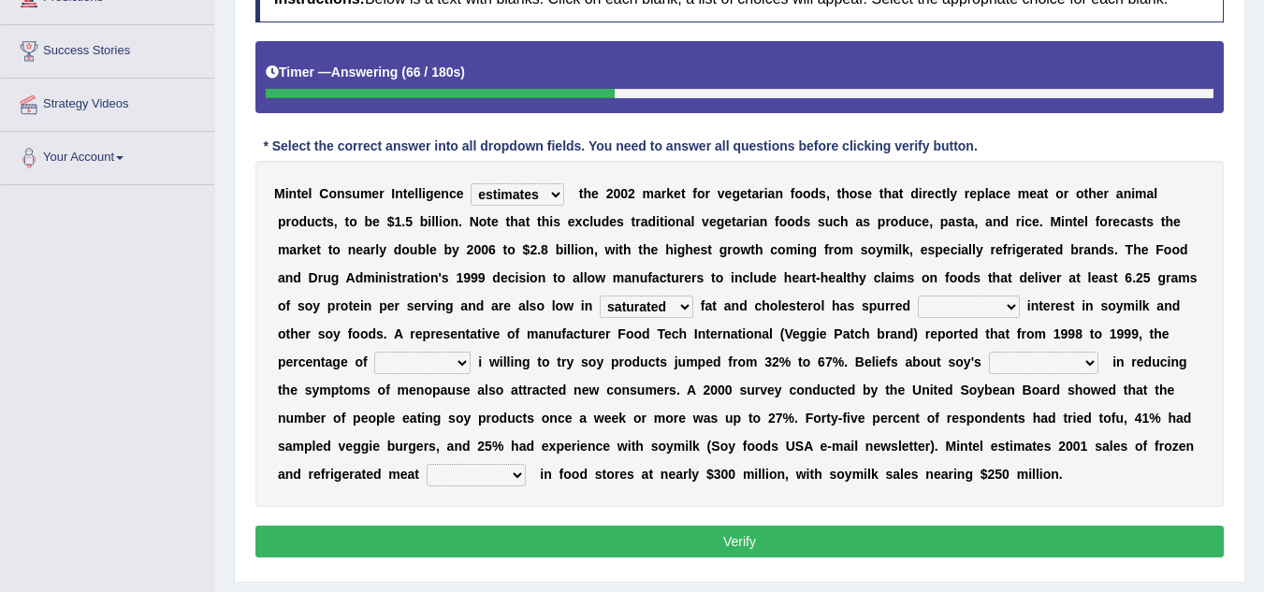
click at [1013, 304] on select "good big tremendous extreme" at bounding box center [969, 307] width 102 height 22
select select "tremendous"
click at [918, 296] on select "good big tremendous extreme" at bounding box center [969, 307] width 102 height 22
click at [459, 362] on select "guests consumers customers clients" at bounding box center [422, 363] width 96 height 22
select select "consumers"
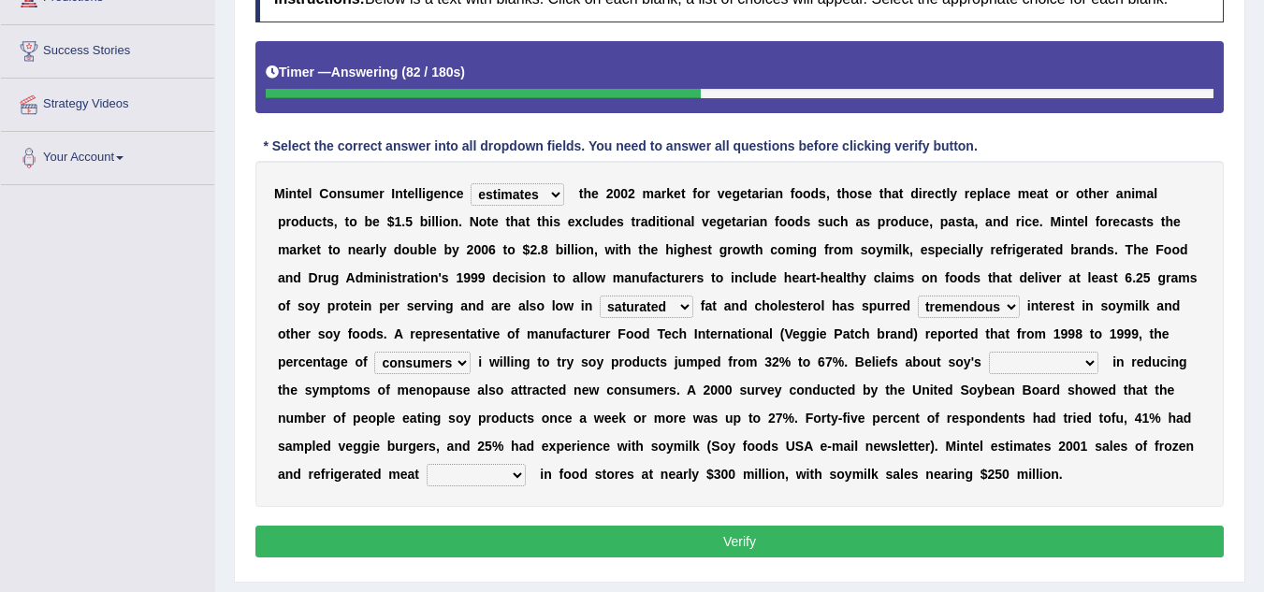
click at [374, 352] on select "guests consumers customers clients" at bounding box center [422, 363] width 96 height 22
click at [1091, 362] on select "effectiveness timeliness efficiency goodness" at bounding box center [1043, 363] width 109 height 22
click at [989, 352] on select "effectiveness timeliness efficiency goodness" at bounding box center [1043, 363] width 109 height 22
click at [1085, 365] on select "effectiveness timeliness efficiency goodness" at bounding box center [1043, 363] width 109 height 22
select select "efficiency"
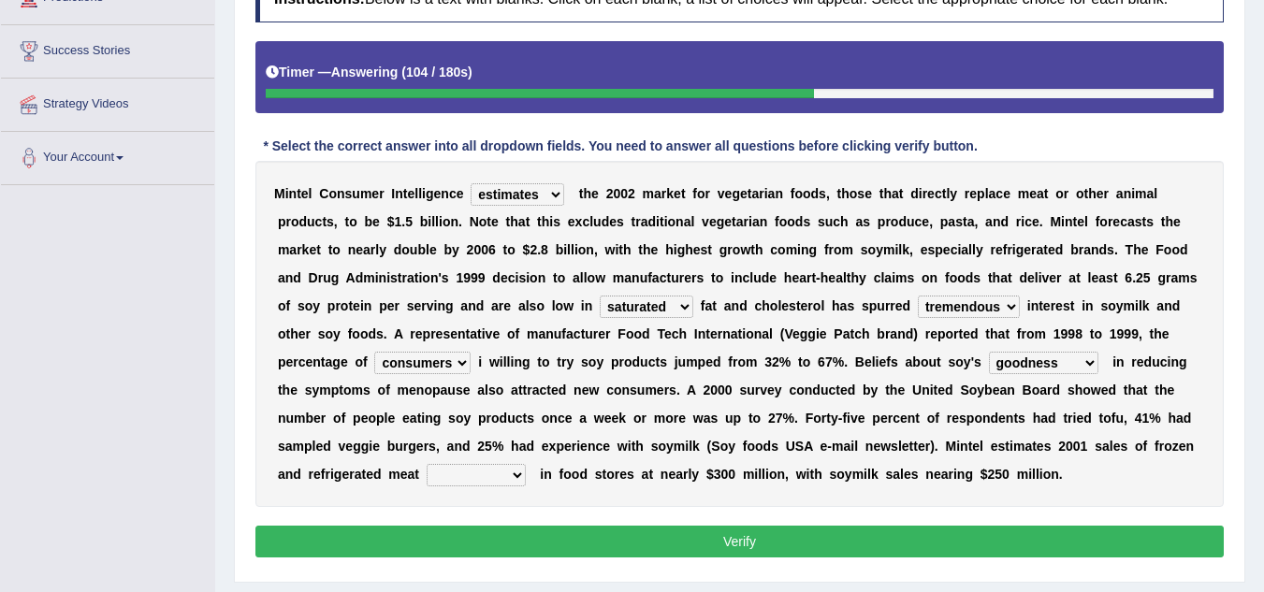
click at [989, 352] on select "effectiveness timeliness efficiency goodness" at bounding box center [1043, 363] width 109 height 22
click at [513, 471] on select "foods choices staffs alternatives" at bounding box center [476, 475] width 99 height 22
select select "choices"
click at [427, 464] on select "foods choices staffs alternatives" at bounding box center [476, 475] width 99 height 22
click at [677, 532] on button "Verify" at bounding box center [739, 542] width 969 height 32
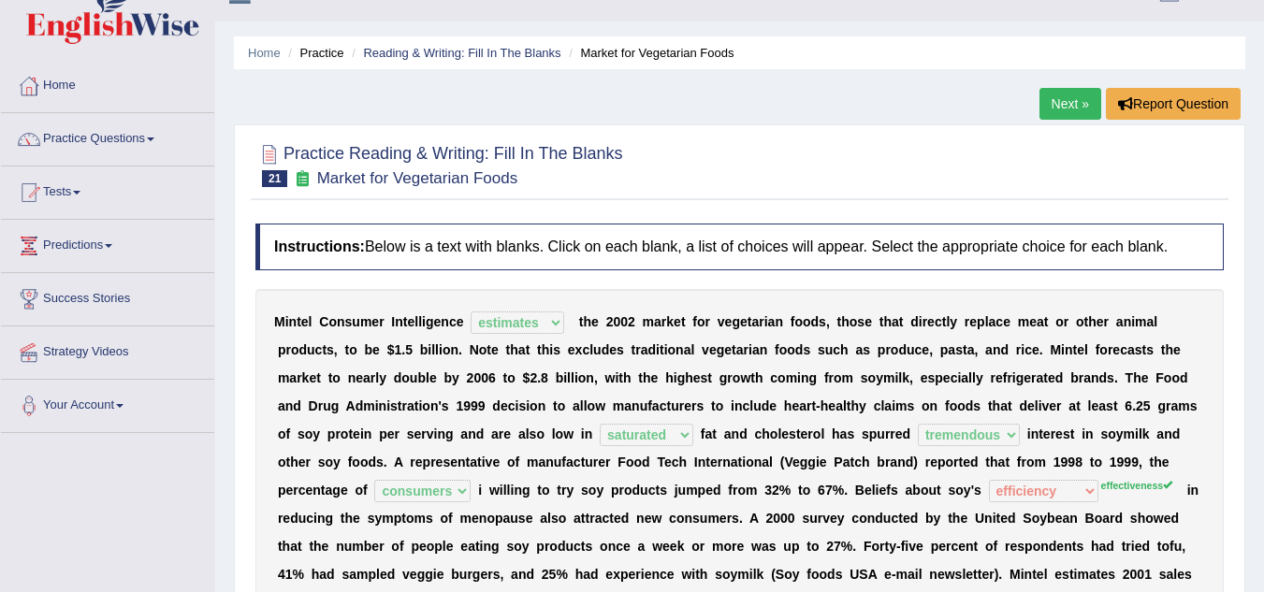
scroll to position [0, 0]
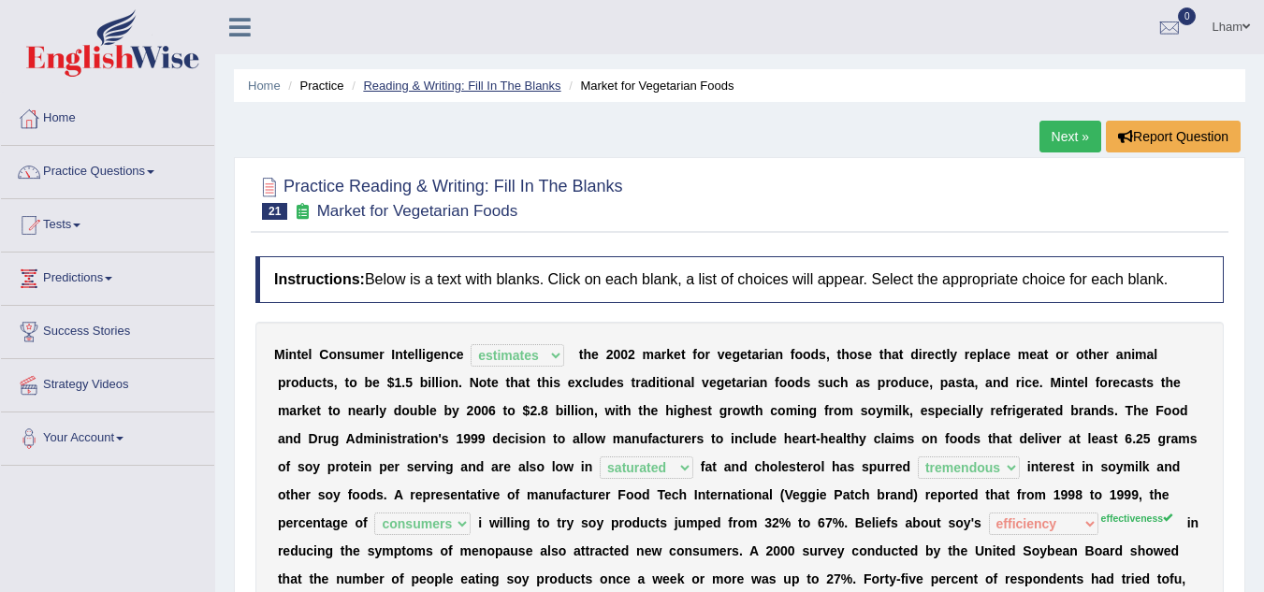
click at [459, 79] on link "Reading & Writing: Fill In The Blanks" at bounding box center [461, 86] width 197 height 14
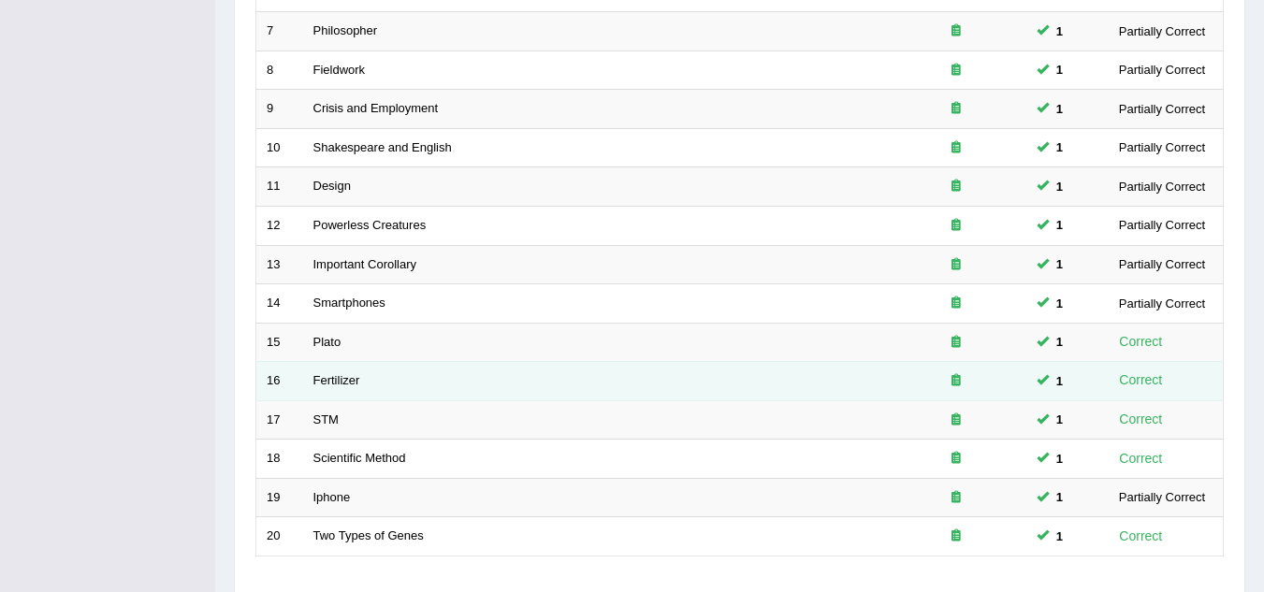
scroll to position [647, 0]
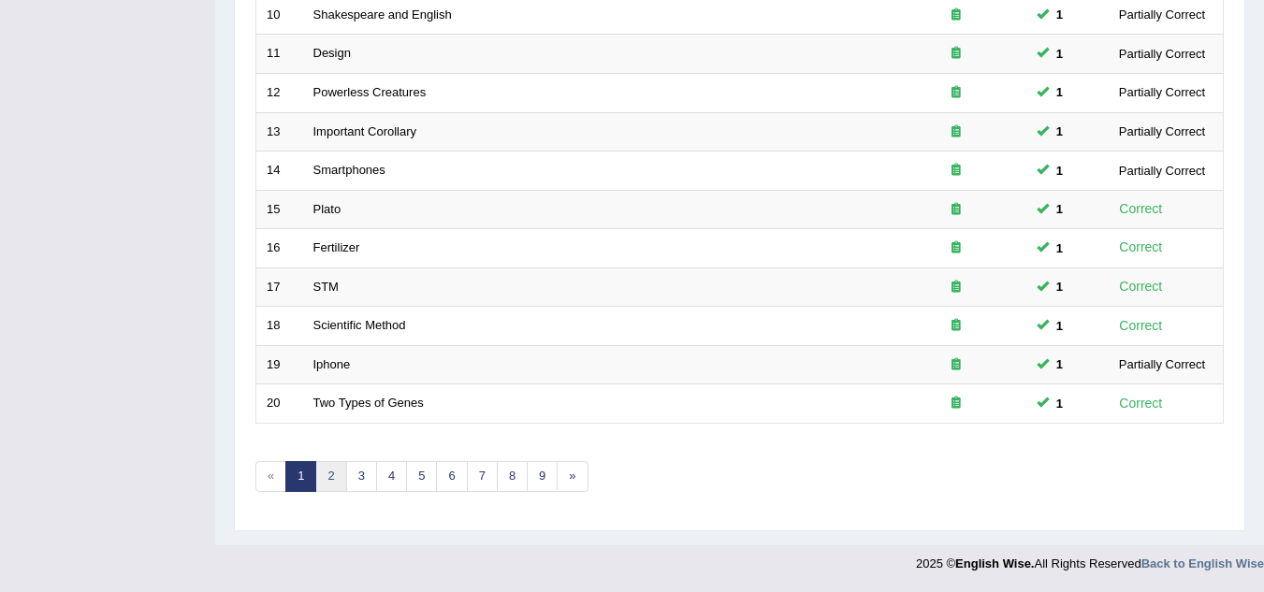
click at [325, 481] on link "2" at bounding box center [330, 476] width 31 height 31
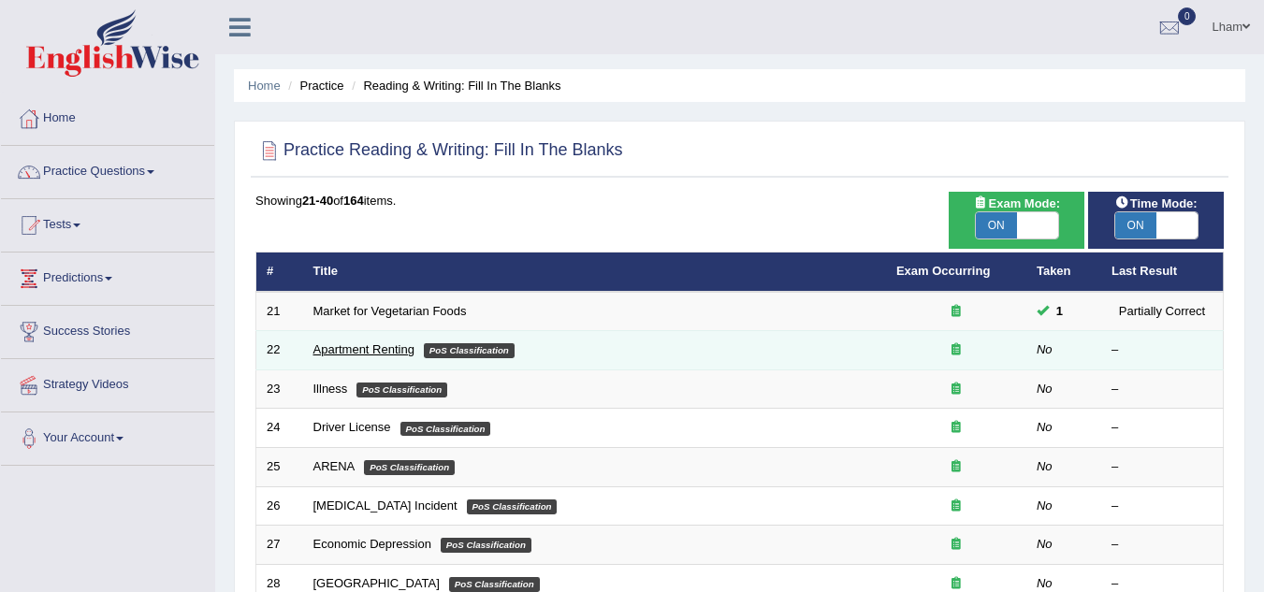
click at [355, 351] on link "Apartment Renting" at bounding box center [363, 350] width 101 height 14
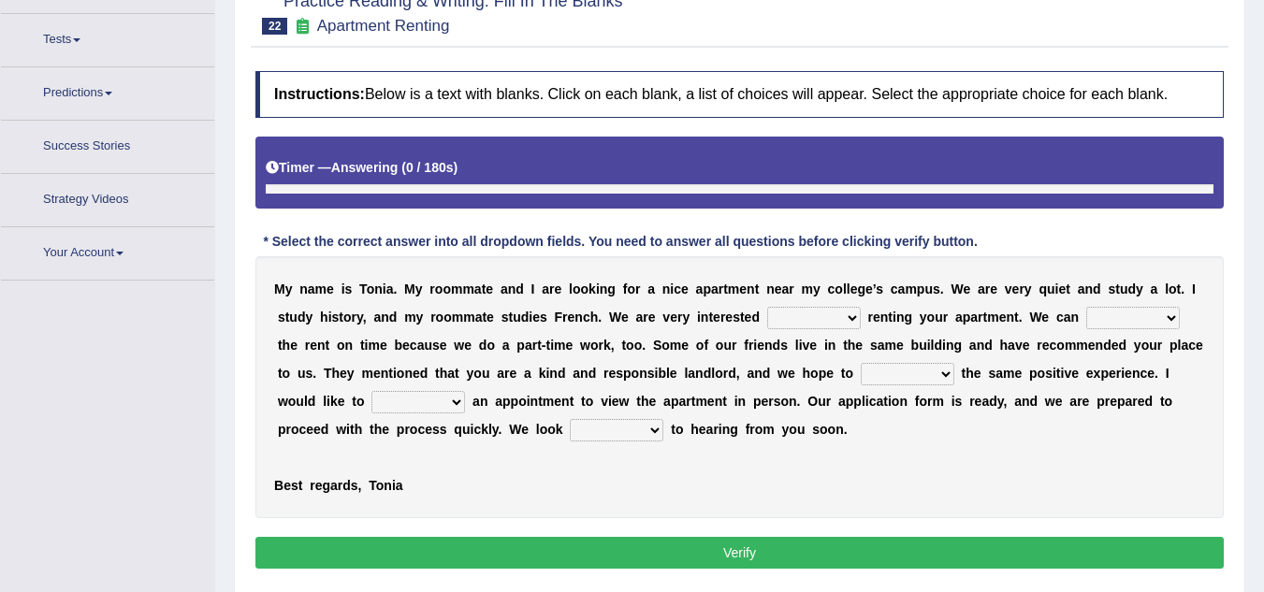
scroll to position [211, 0]
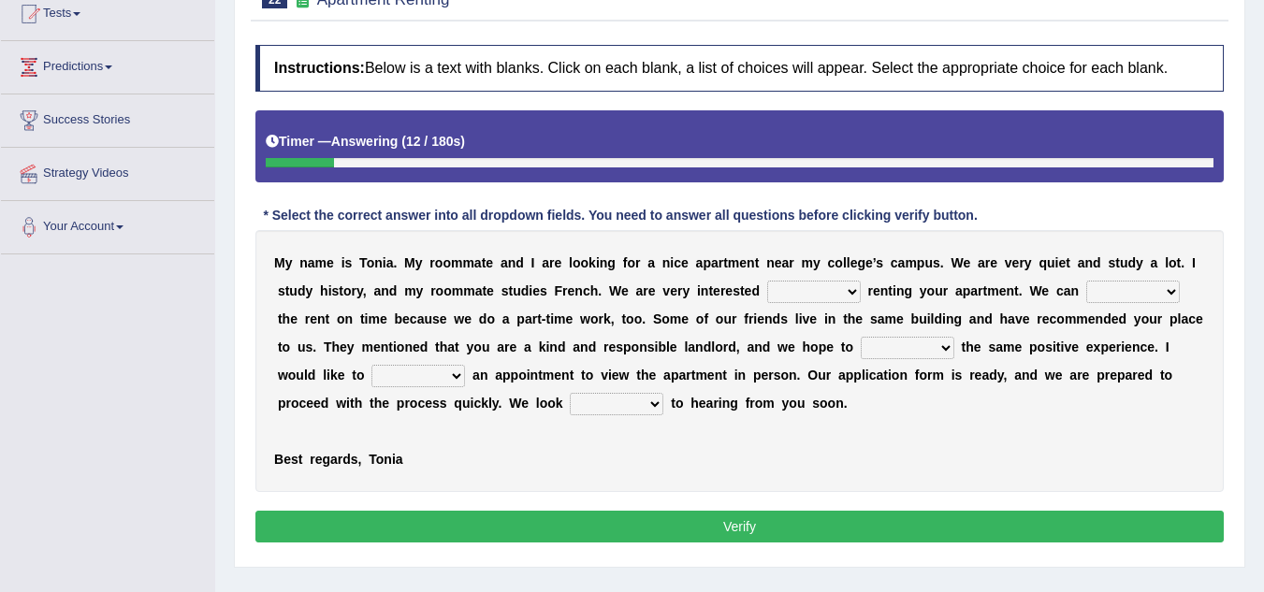
click at [854, 294] on select "for about at in" at bounding box center [814, 292] width 94 height 22
select select "in"
click at [767, 281] on select "for about at in" at bounding box center [814, 292] width 94 height 22
click at [1173, 286] on select "afford get pay bring" at bounding box center [1133, 292] width 94 height 22
select select "pay"
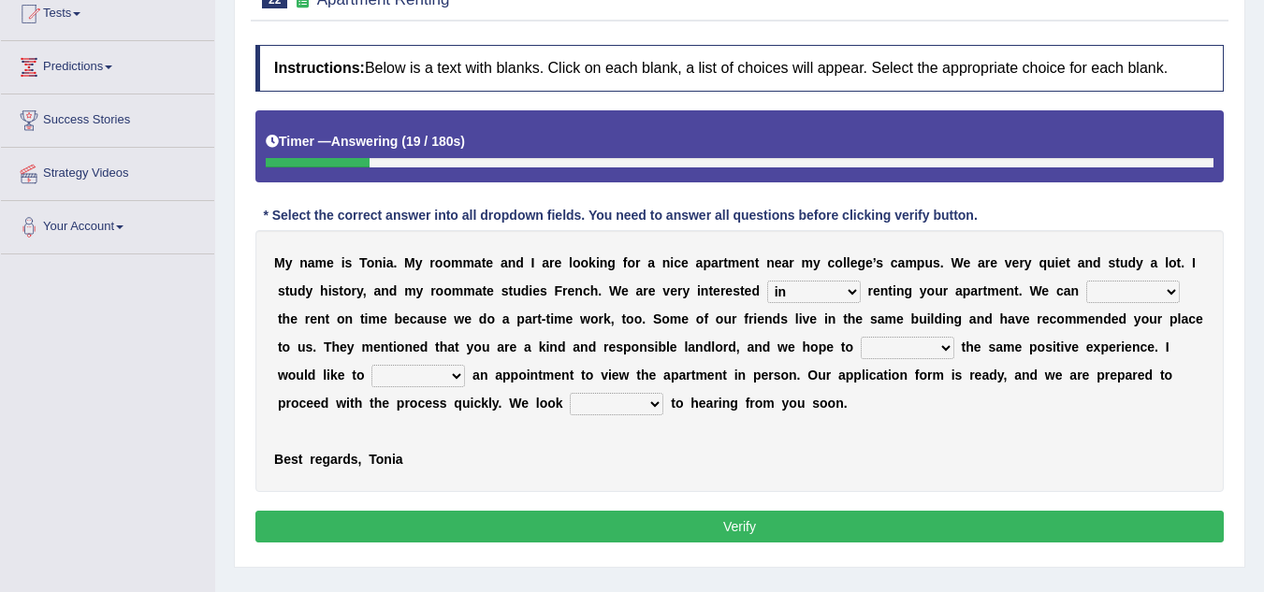
click at [1086, 281] on select "afford get pay bring" at bounding box center [1133, 292] width 94 height 22
click at [942, 343] on select "form meet have decide" at bounding box center [908, 348] width 94 height 22
select select "have"
click at [861, 337] on select "form meet have decide" at bounding box center [908, 348] width 94 height 22
click at [460, 375] on select "own recall revise make" at bounding box center [419, 376] width 94 height 22
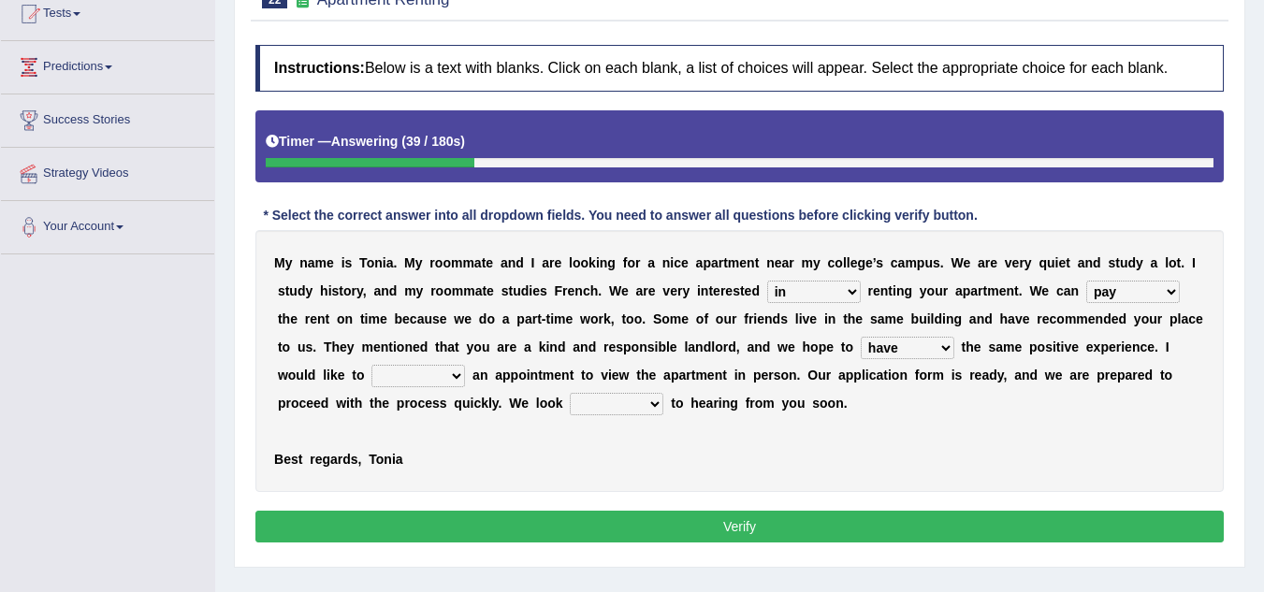
select select "make"
click at [372, 365] on select "own recall revise make" at bounding box center [419, 376] width 94 height 22
click at [662, 405] on select "around out in forward" at bounding box center [617, 404] width 94 height 22
select select "forward"
click at [570, 393] on select "around out in forward" at bounding box center [617, 404] width 94 height 22
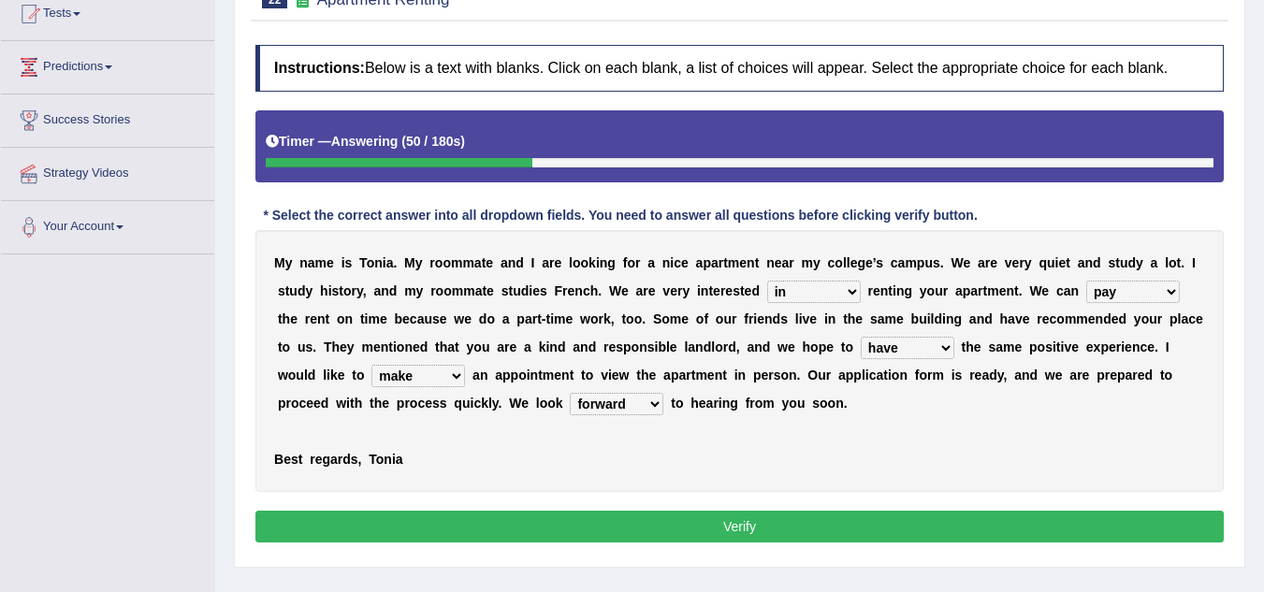
click at [748, 520] on button "Verify" at bounding box center [739, 527] width 969 height 32
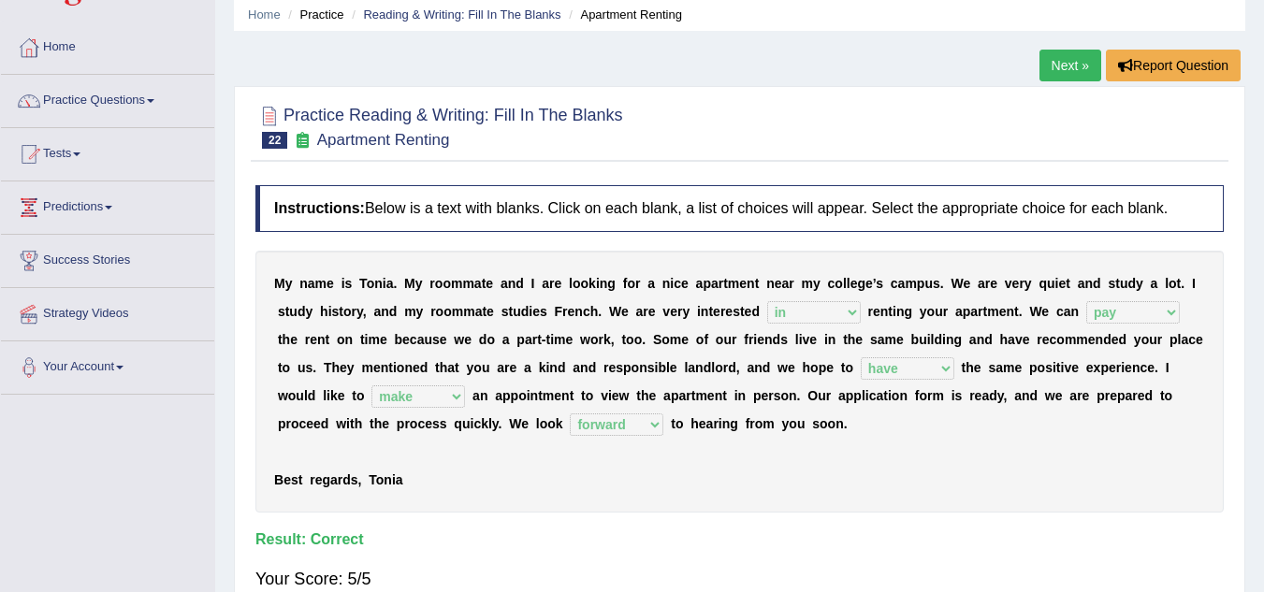
scroll to position [0, 0]
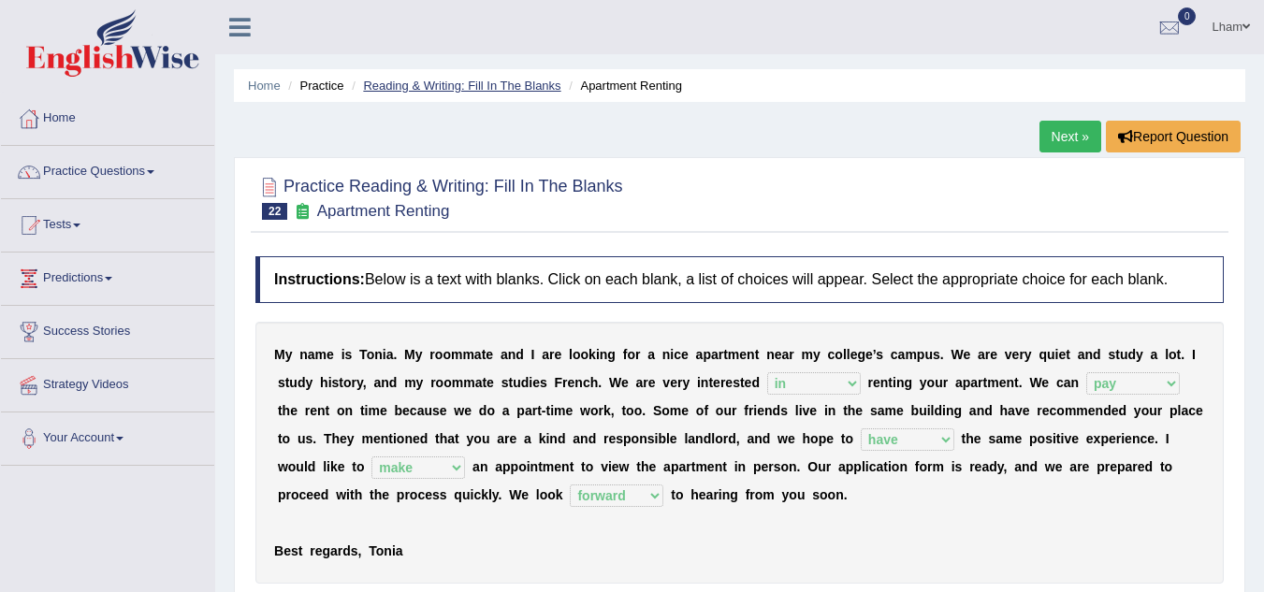
click at [490, 84] on link "Reading & Writing: Fill In The Blanks" at bounding box center [461, 86] width 197 height 14
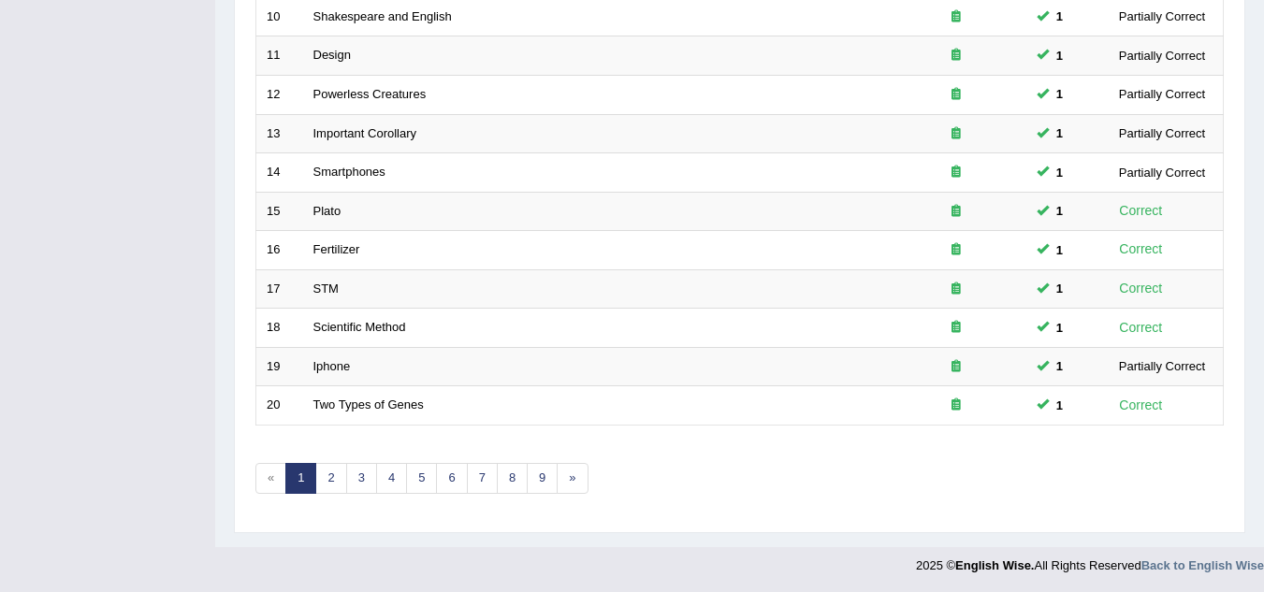
scroll to position [647, 0]
click at [335, 476] on link "2" at bounding box center [330, 476] width 31 height 31
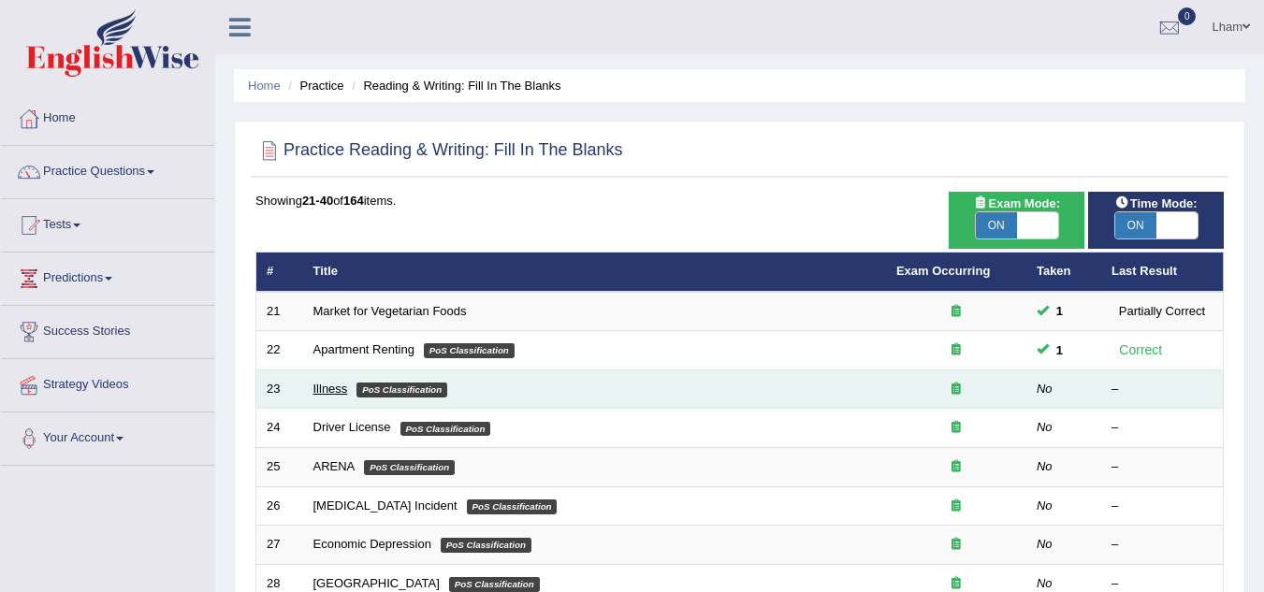
click at [346, 389] on link "Illness" at bounding box center [330, 389] width 35 height 14
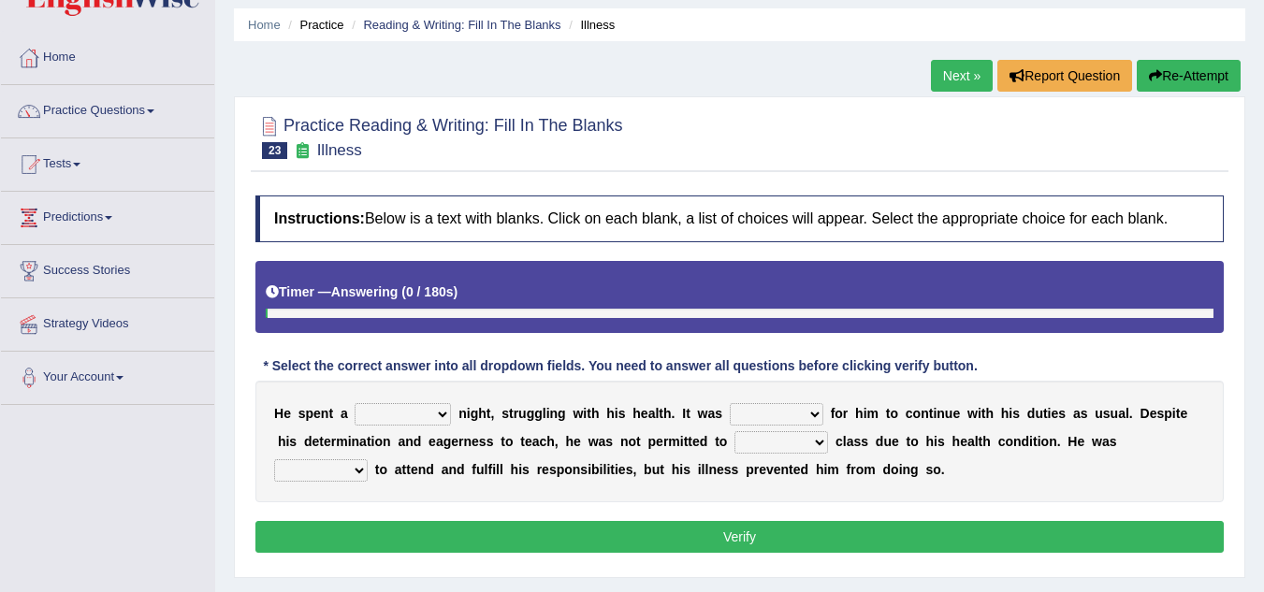
scroll to position [94, 0]
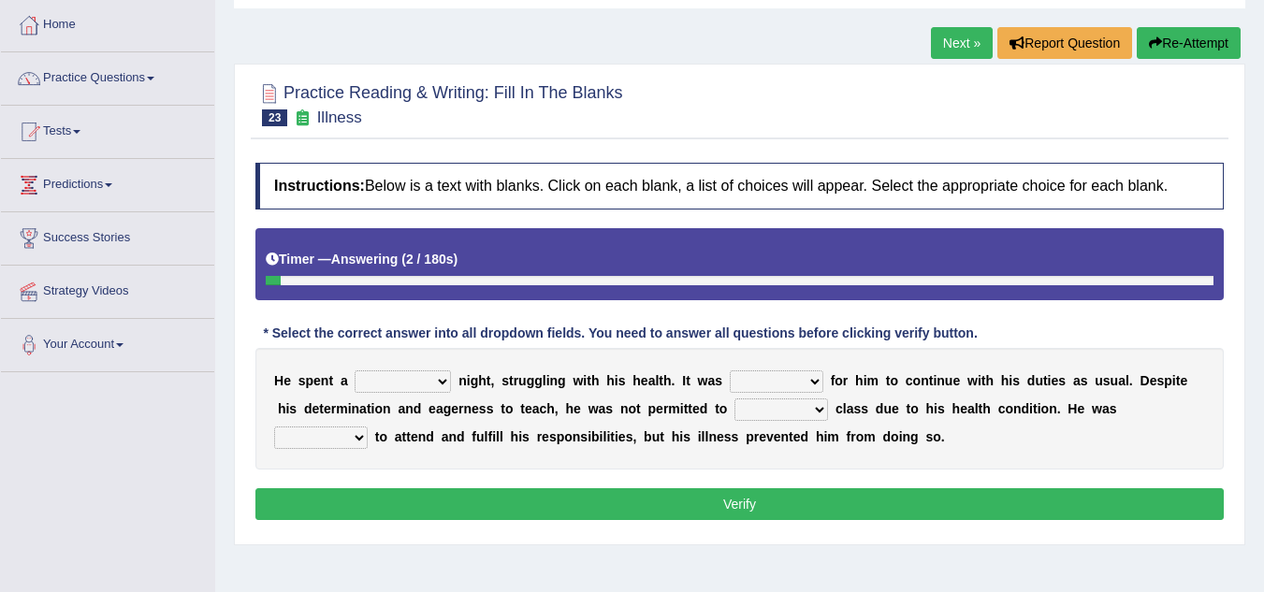
click at [449, 385] on select "cheerful restful meaningful painful" at bounding box center [403, 382] width 96 height 22
select select "painful"
click at [355, 371] on select "cheerful restful meaningful painful" at bounding box center [403, 382] width 96 height 22
click at [818, 383] on select "enjoyable simple difficult natural" at bounding box center [777, 382] width 94 height 22
select select "difficult"
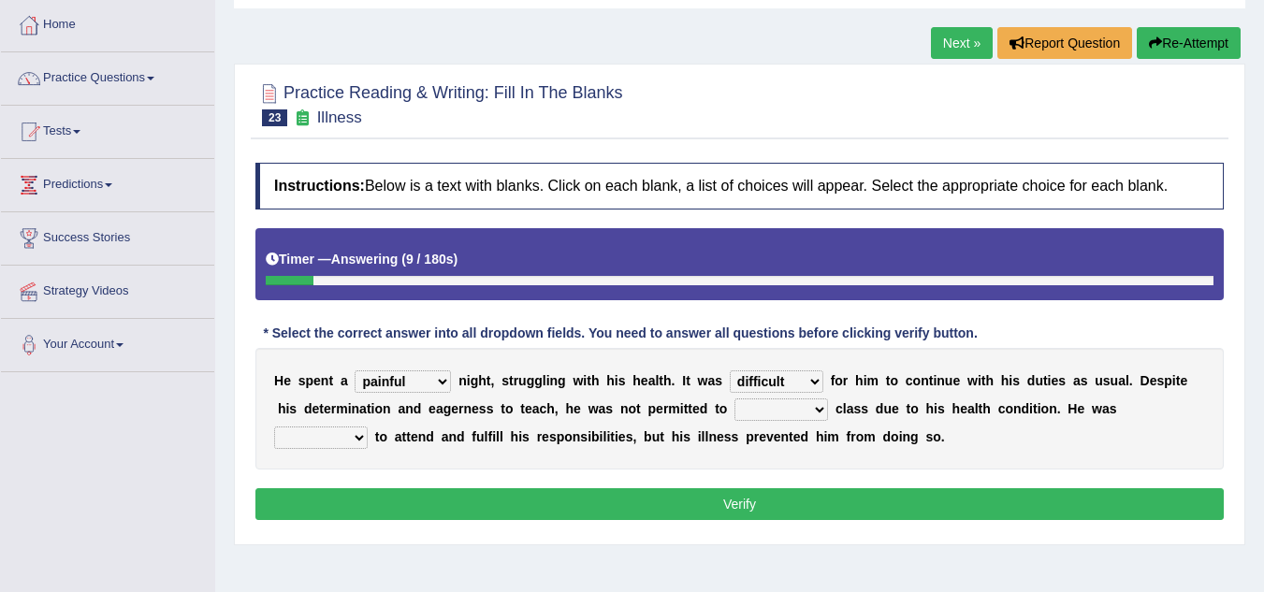
click at [730, 371] on select "enjoyable simple difficult natural" at bounding box center [777, 382] width 94 height 22
click at [817, 408] on select "teach leave cancel attend" at bounding box center [782, 410] width 94 height 22
select select "teach"
click at [735, 399] on select "teach leave cancel attend" at bounding box center [782, 410] width 94 height 22
click at [356, 438] on select "anxious forced lazy happy" at bounding box center [321, 438] width 94 height 22
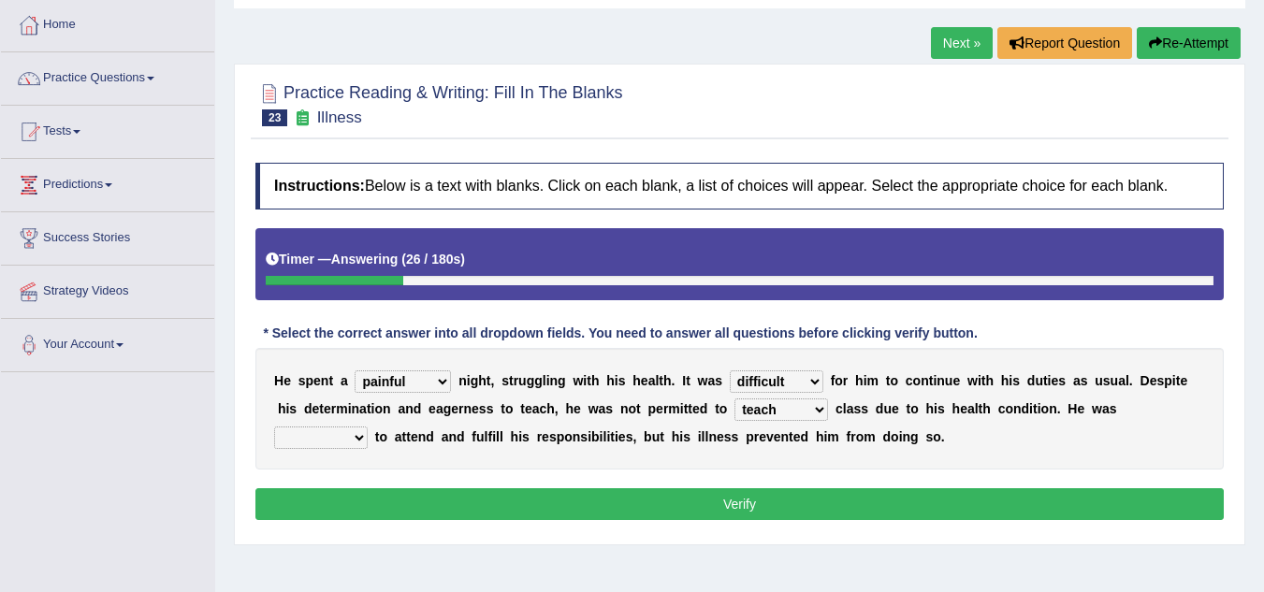
click at [274, 427] on select "anxious forced lazy happy" at bounding box center [321, 438] width 94 height 22
click at [358, 435] on select "anxious forced lazy happy" at bounding box center [321, 438] width 94 height 22
select select "happy"
click at [274, 427] on select "anxious forced lazy happy" at bounding box center [321, 438] width 94 height 22
click at [728, 509] on button "Verify" at bounding box center [739, 504] width 969 height 32
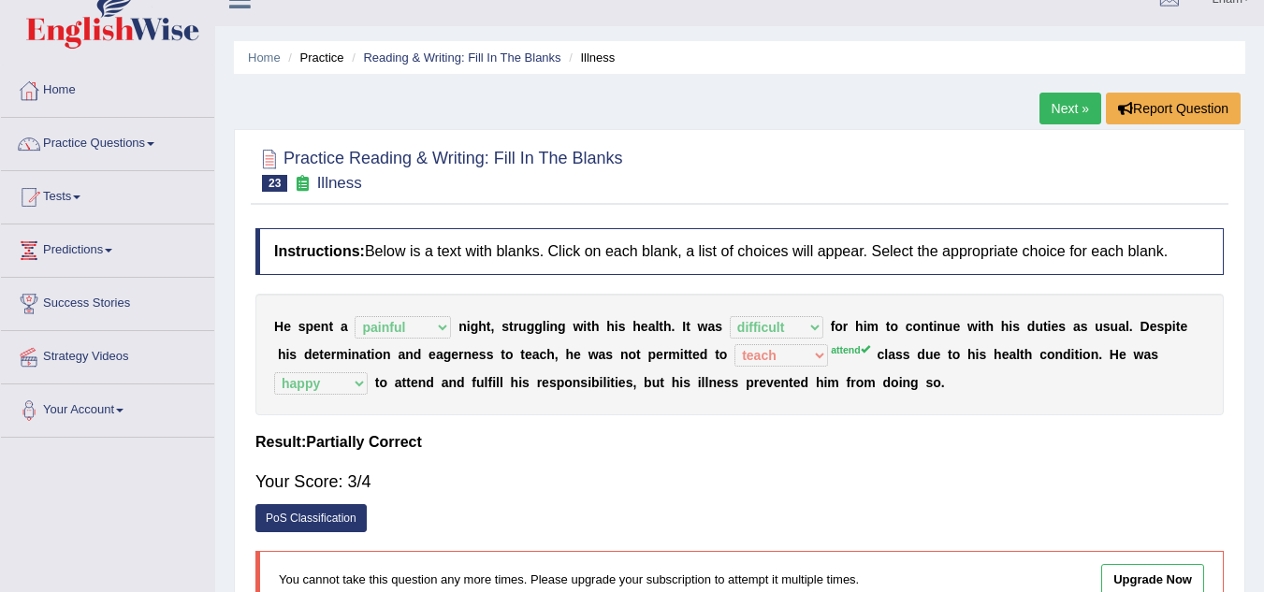
scroll to position [0, 0]
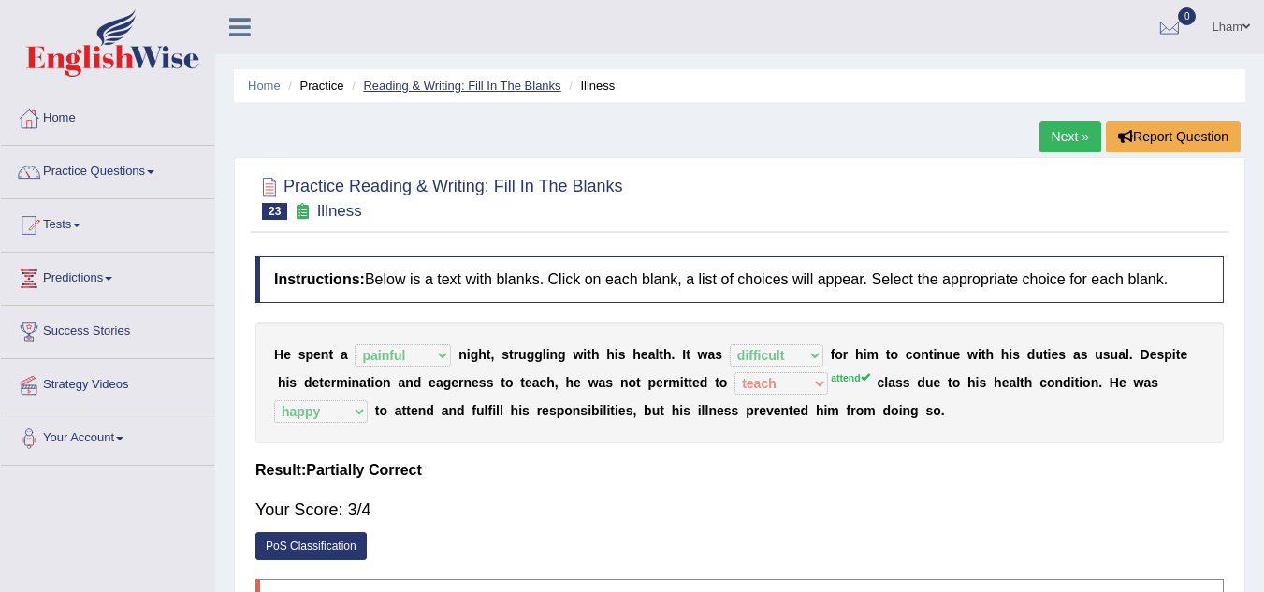
click at [457, 79] on link "Reading & Writing: Fill In The Blanks" at bounding box center [461, 86] width 197 height 14
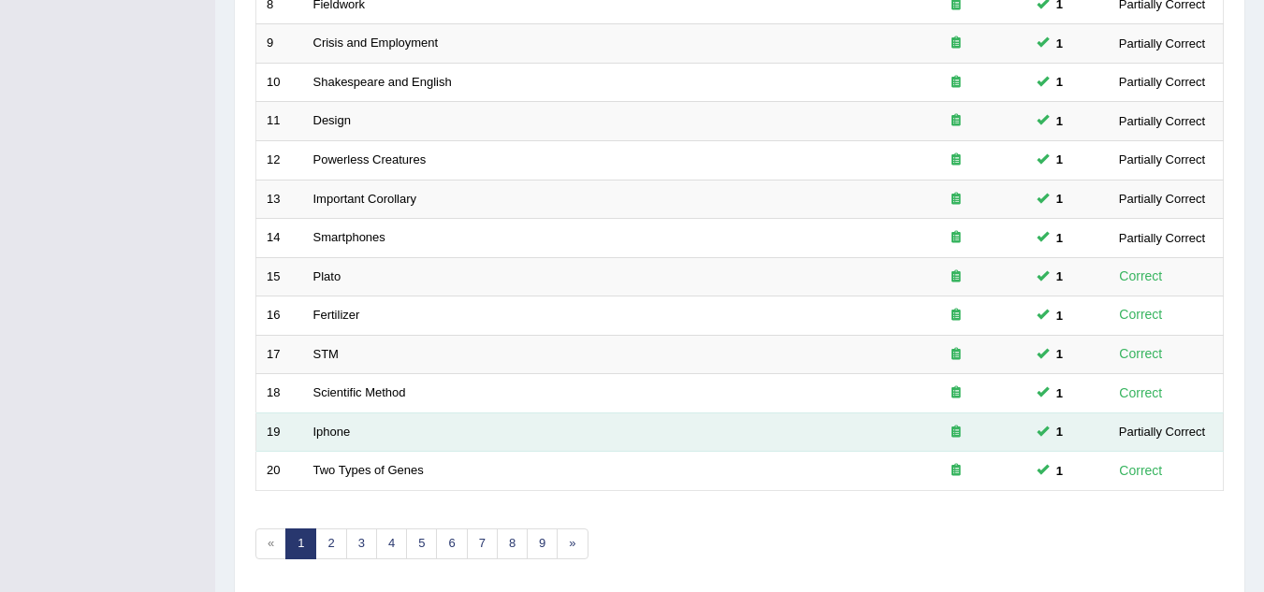
scroll to position [647, 0]
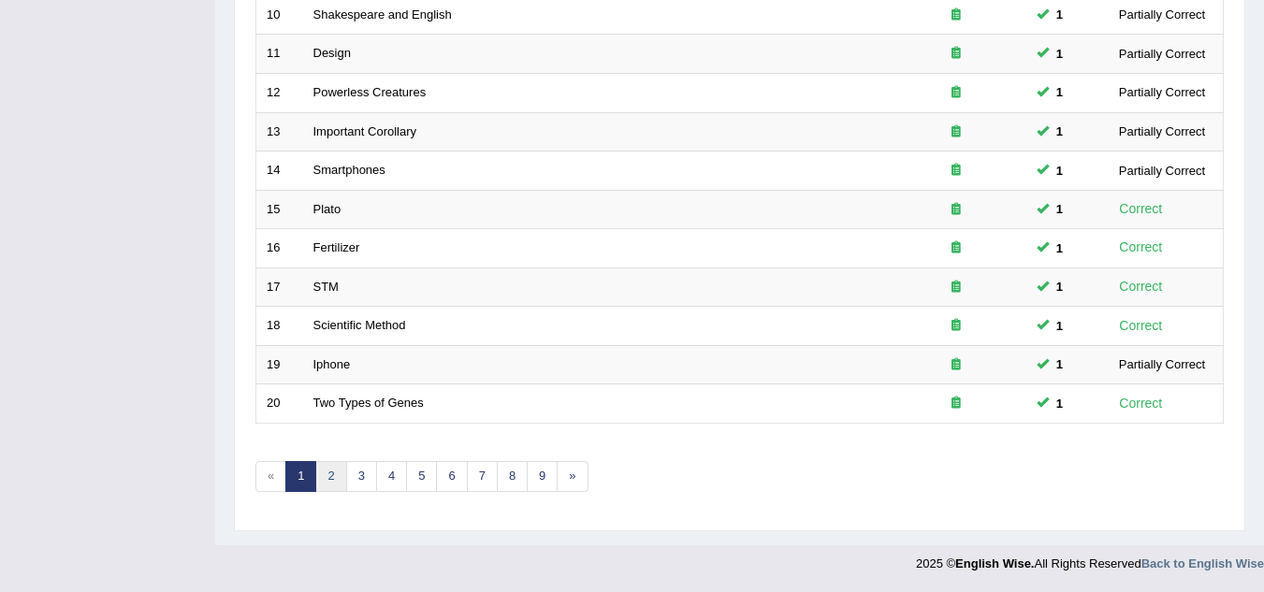
click at [327, 479] on link "2" at bounding box center [330, 476] width 31 height 31
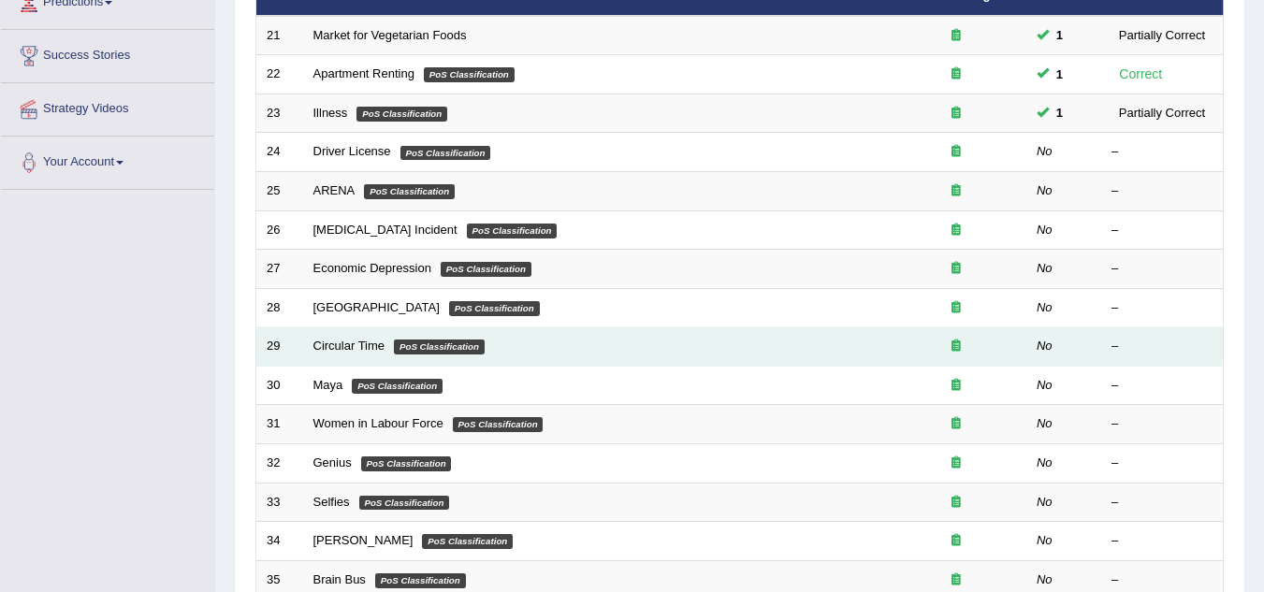
scroll to position [281, 0]
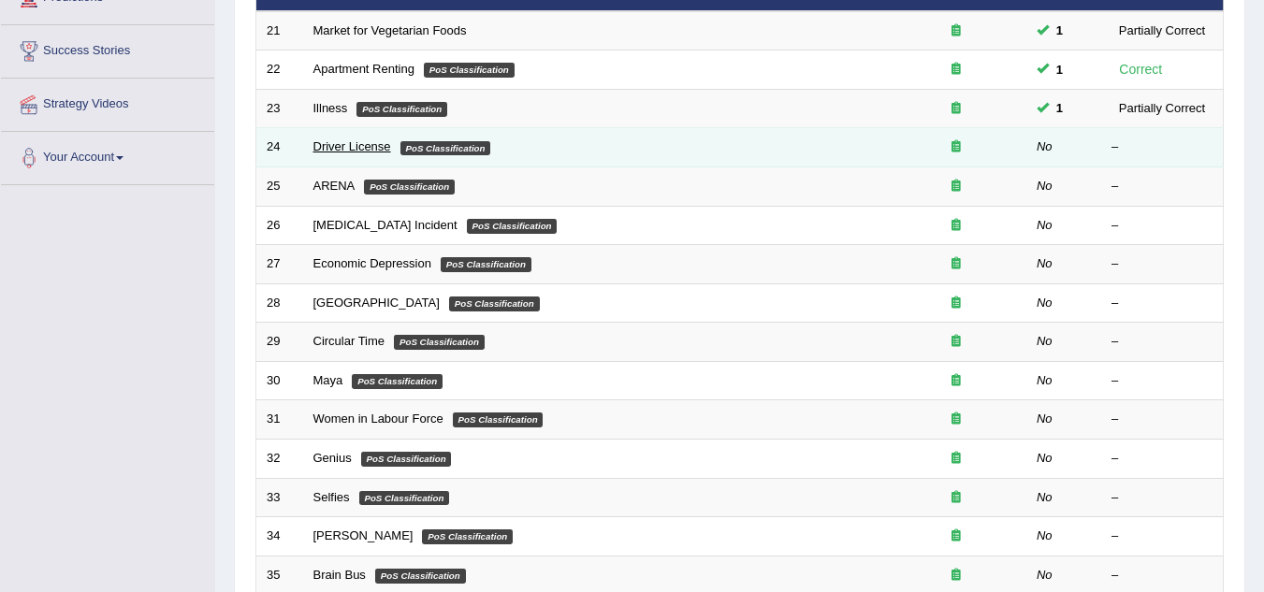
click at [362, 148] on link "Driver License" at bounding box center [352, 146] width 78 height 14
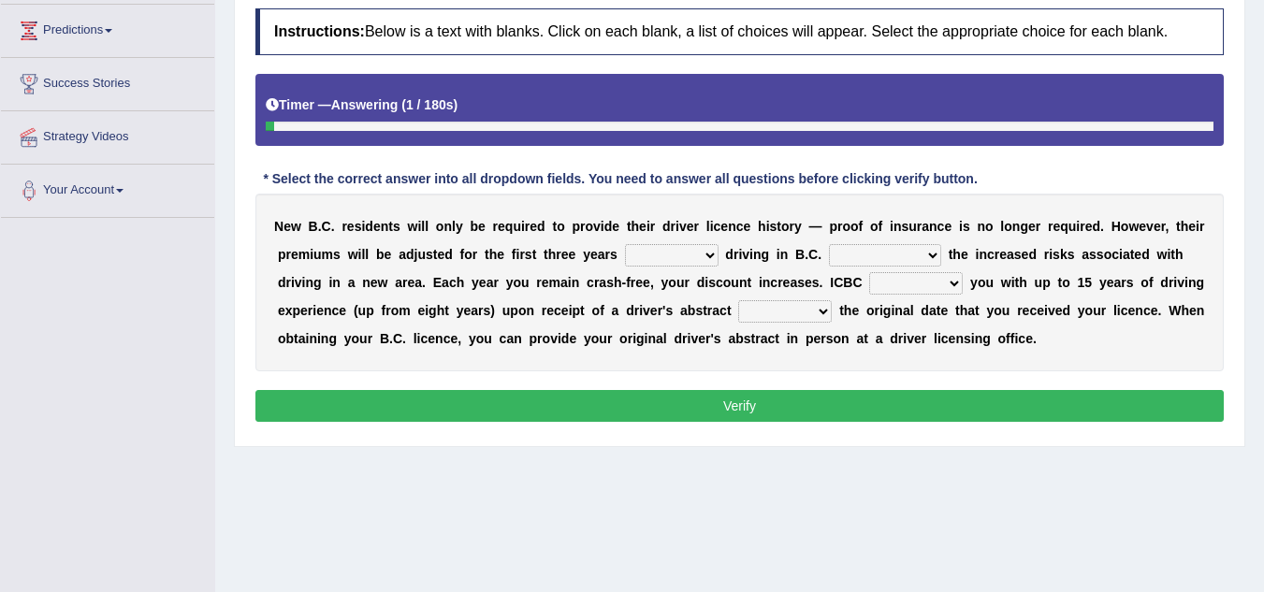
scroll to position [281, 0]
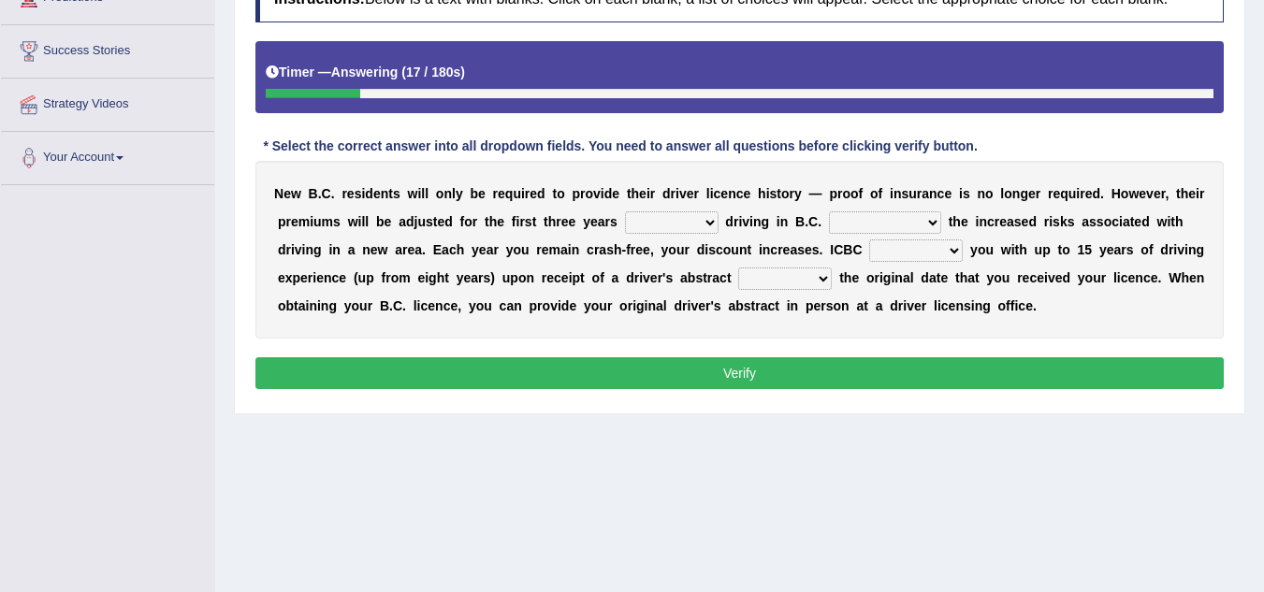
click at [707, 221] on select "within among against of" at bounding box center [672, 222] width 94 height 22
select select "of"
click at [625, 211] on select "within among against of" at bounding box center [672, 222] width 94 height 22
click at [932, 225] on select "depending on as for due to thanks to" at bounding box center [885, 222] width 112 height 22
select select "due to"
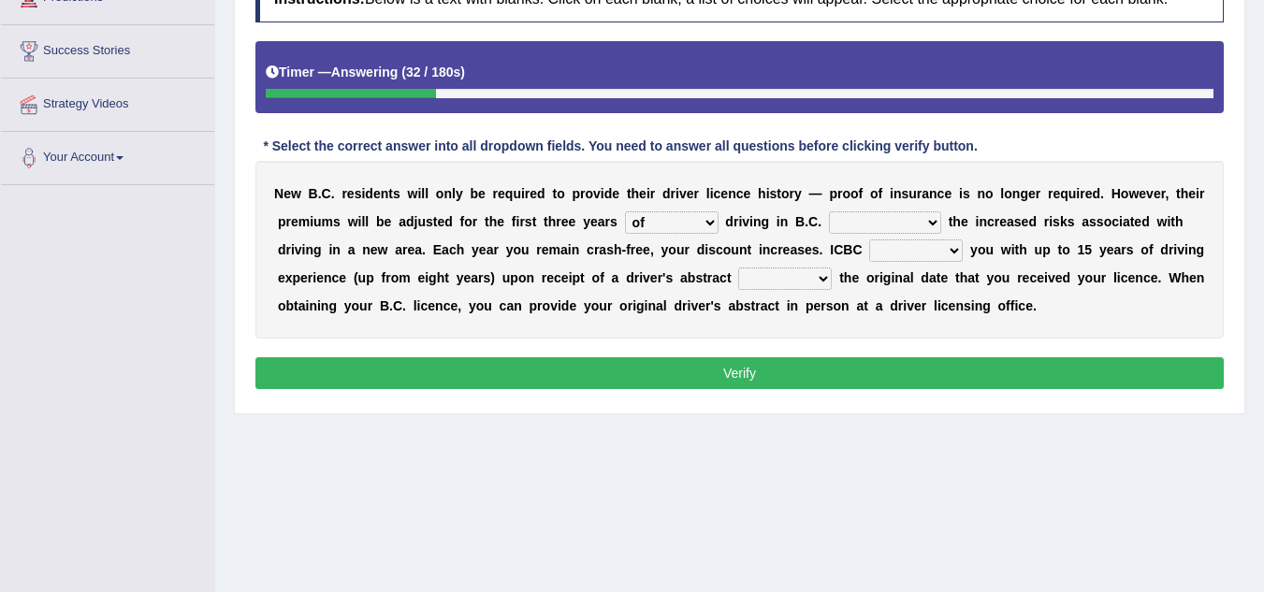
click at [829, 211] on select "depending on as for due to thanks to" at bounding box center [885, 222] width 112 height 22
click at [957, 249] on select "credited crediting credit will credit" at bounding box center [916, 251] width 94 height 22
select select "will credit"
click at [869, 240] on select "credited crediting credit will credit" at bounding box center [916, 251] width 94 height 22
click at [821, 278] on select "showing show shows shown" at bounding box center [785, 279] width 94 height 22
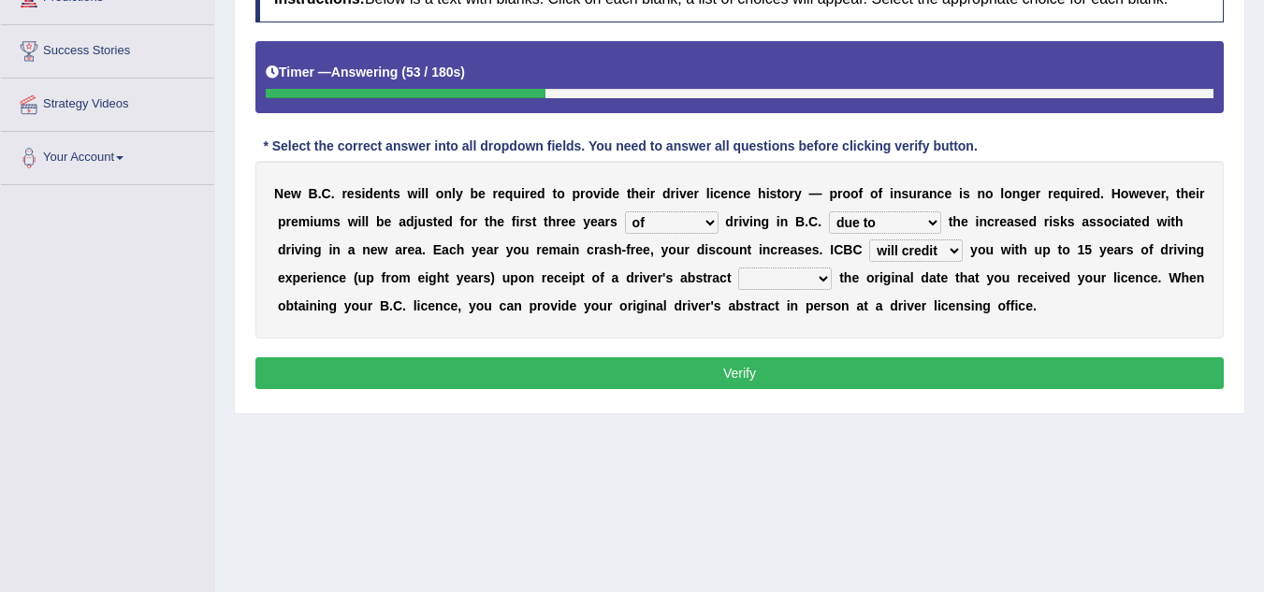
select select "showing"
click at [738, 268] on select "showing show shows shown" at bounding box center [785, 279] width 94 height 22
click at [920, 367] on button "Verify" at bounding box center [739, 373] width 969 height 32
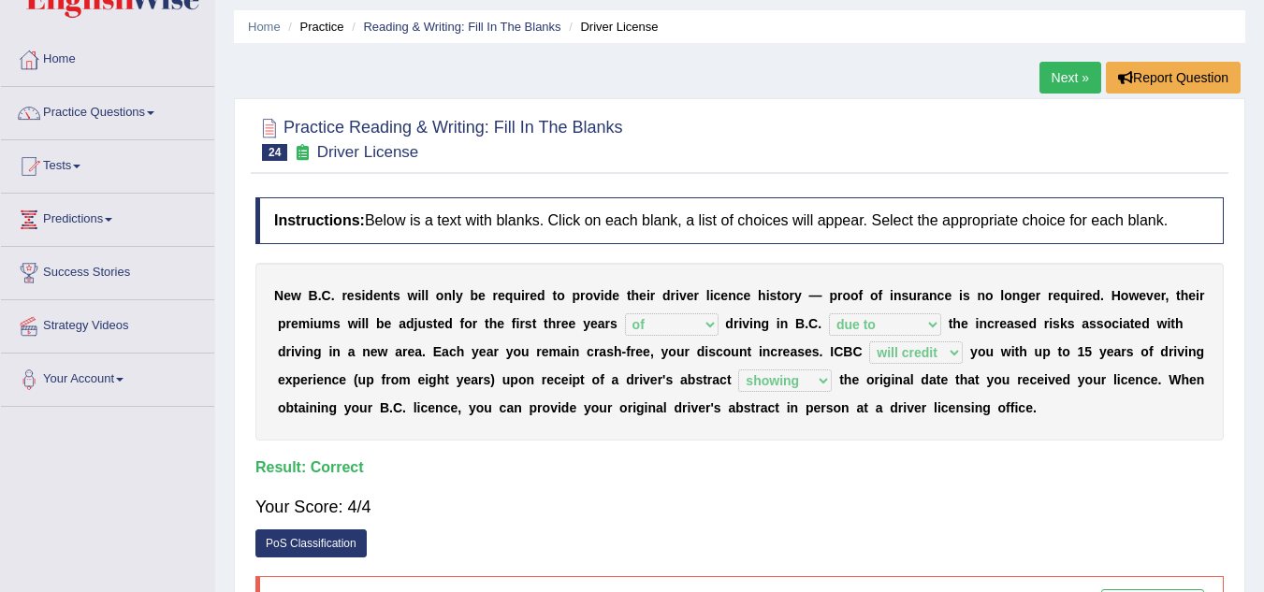
scroll to position [0, 0]
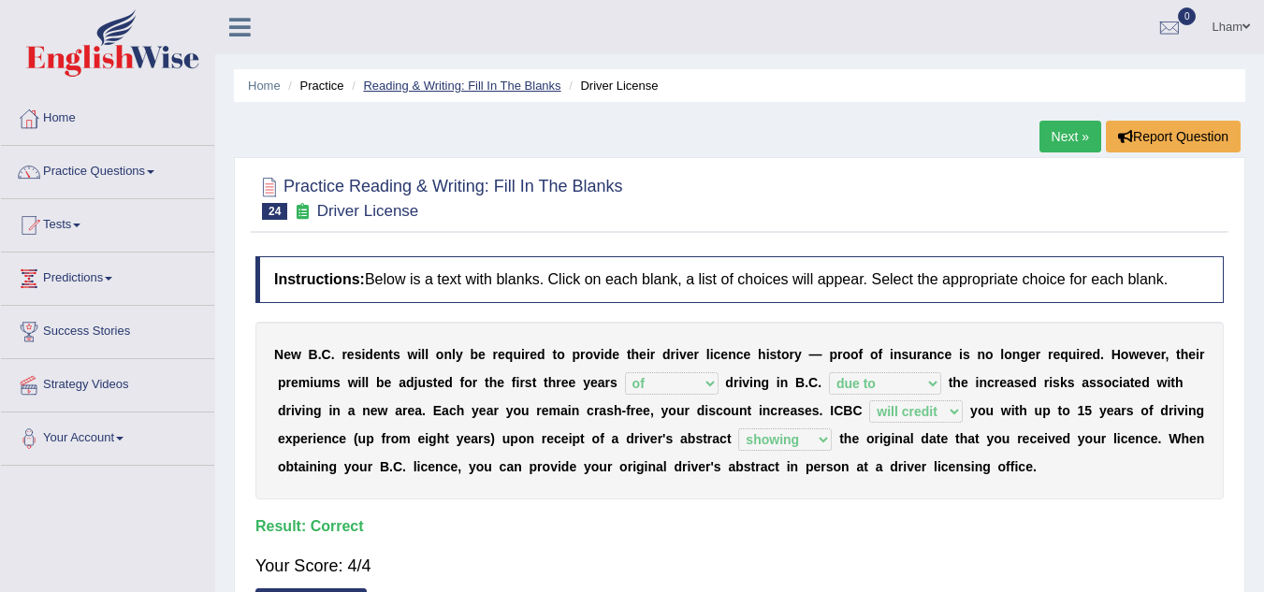
click at [395, 89] on link "Reading & Writing: Fill In The Blanks" at bounding box center [461, 86] width 197 height 14
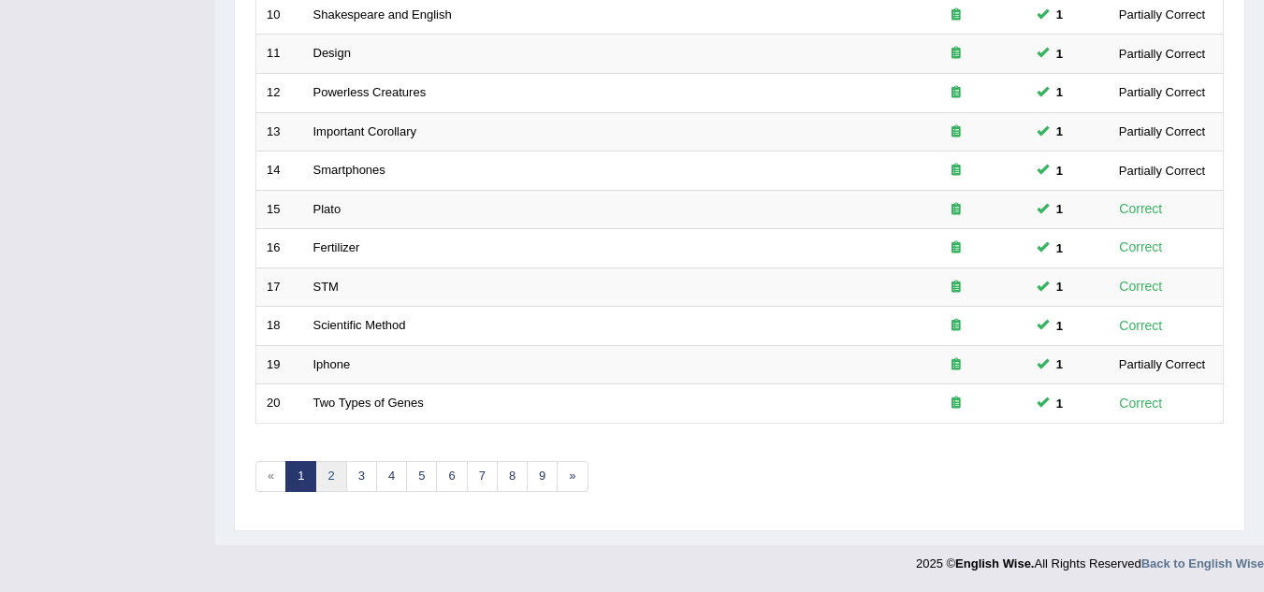
click at [328, 476] on link "2" at bounding box center [330, 476] width 31 height 31
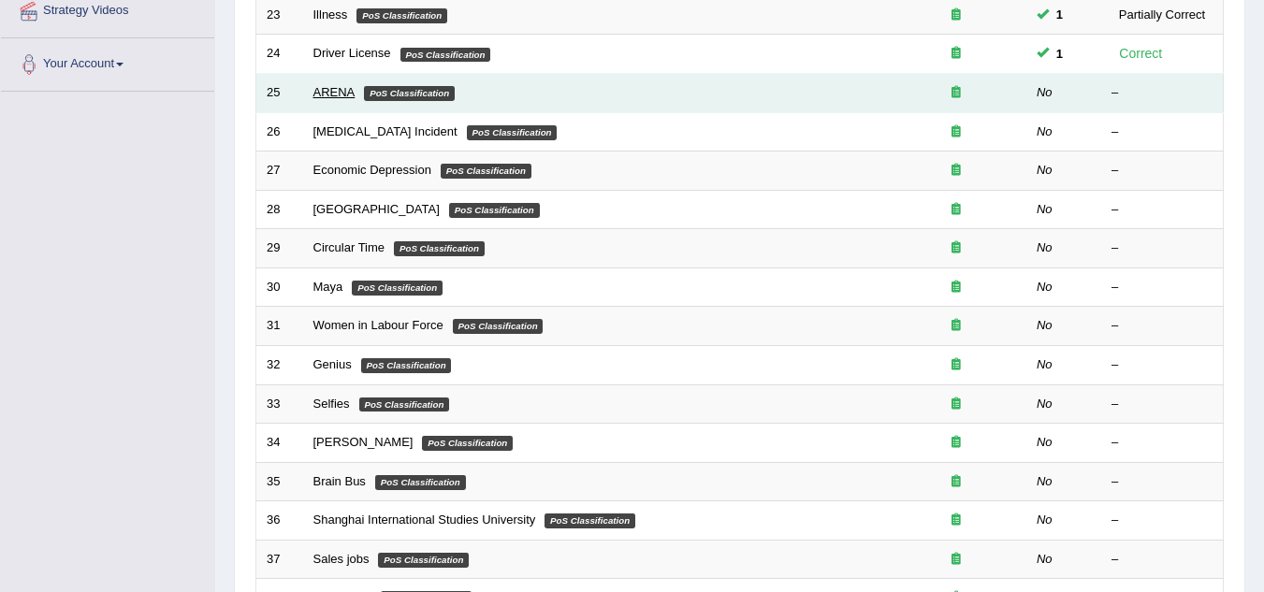
click at [318, 86] on link "ARENA" at bounding box center [334, 92] width 42 height 14
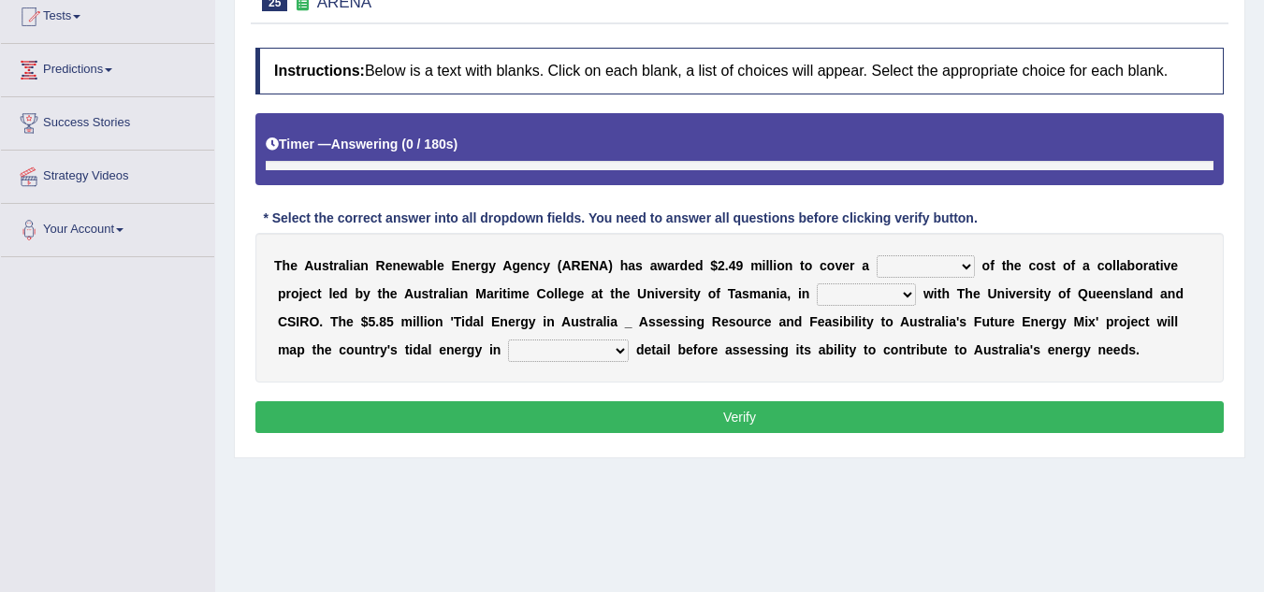
scroll to position [281, 0]
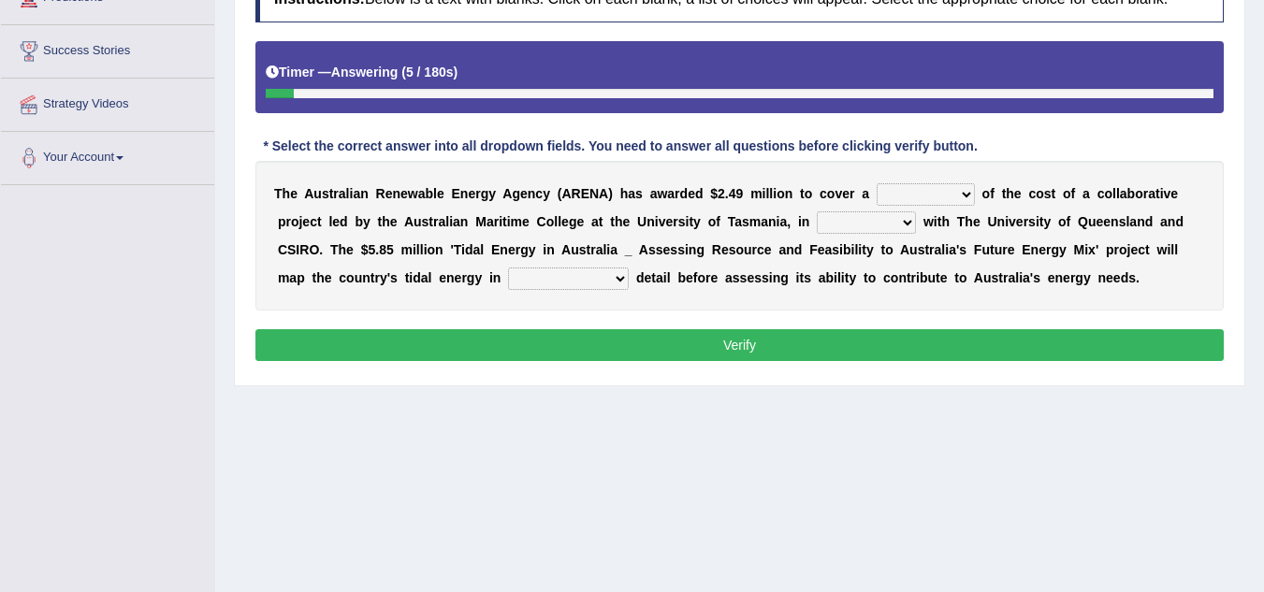
click at [972, 192] on select "wholesome total portion worth" at bounding box center [926, 194] width 98 height 22
select select "total"
click at [877, 183] on select "wholesome total portion worth" at bounding box center [926, 194] width 98 height 22
click at [915, 223] on select "disguise contrast partnership revenge" at bounding box center [866, 222] width 99 height 22
select select "partnership"
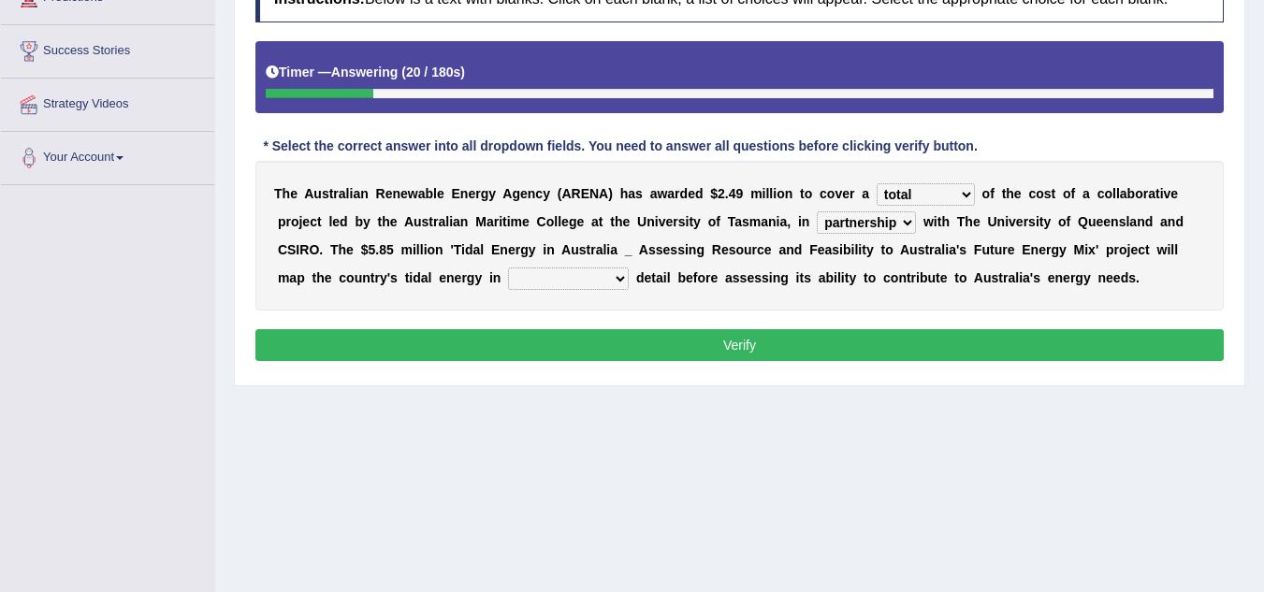
click at [817, 211] on select "disguise contrast partnership revenge" at bounding box center [866, 222] width 99 height 22
click at [618, 280] on select "unexpected unforgiven universal unprecedented" at bounding box center [568, 279] width 121 height 22
select select "unprecedented"
click at [508, 268] on select "unexpected unforgiven universal unprecedented" at bounding box center [568, 279] width 121 height 22
click at [680, 335] on button "Verify" at bounding box center [739, 345] width 969 height 32
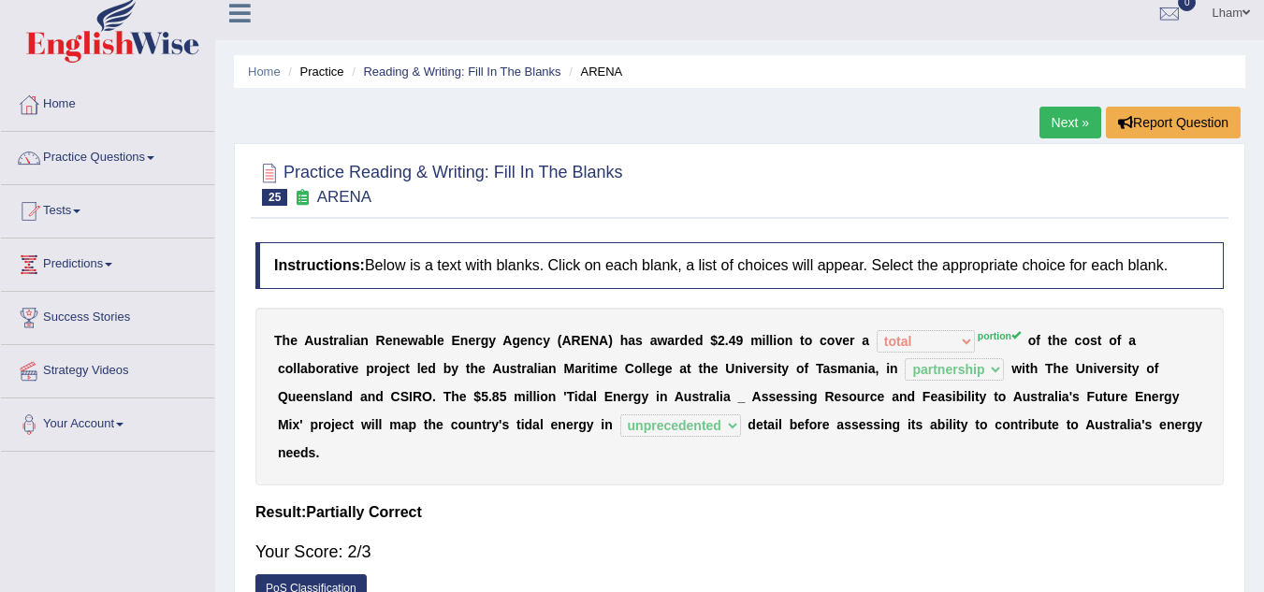
scroll to position [0, 0]
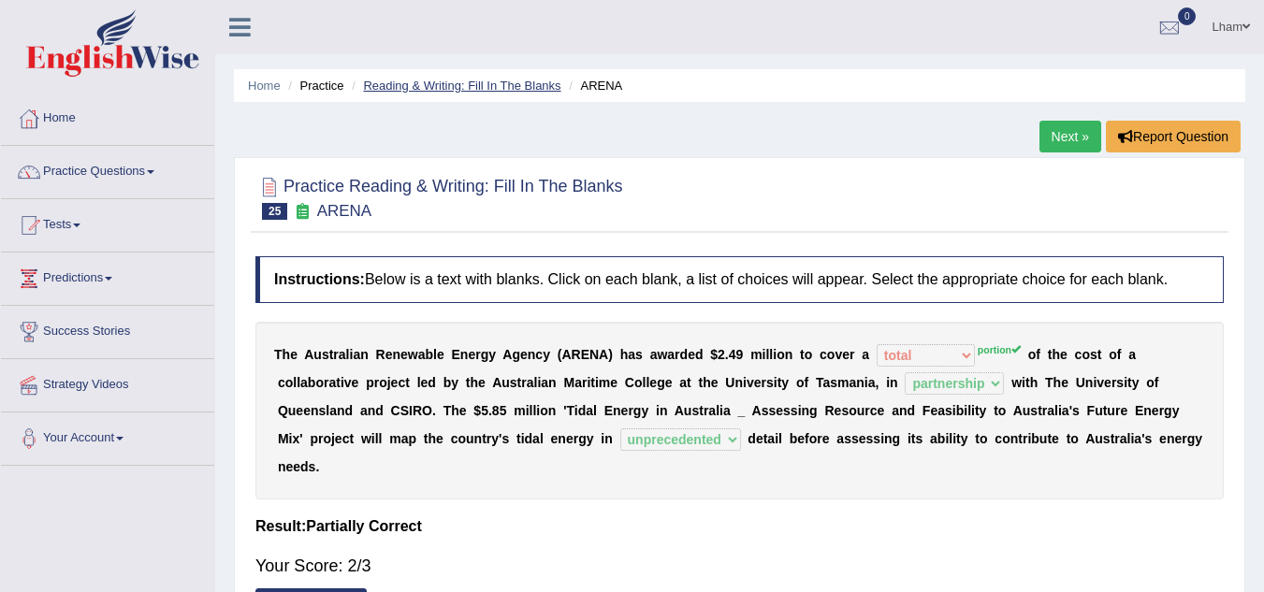
click at [428, 83] on link "Reading & Writing: Fill In The Blanks" at bounding box center [461, 86] width 197 height 14
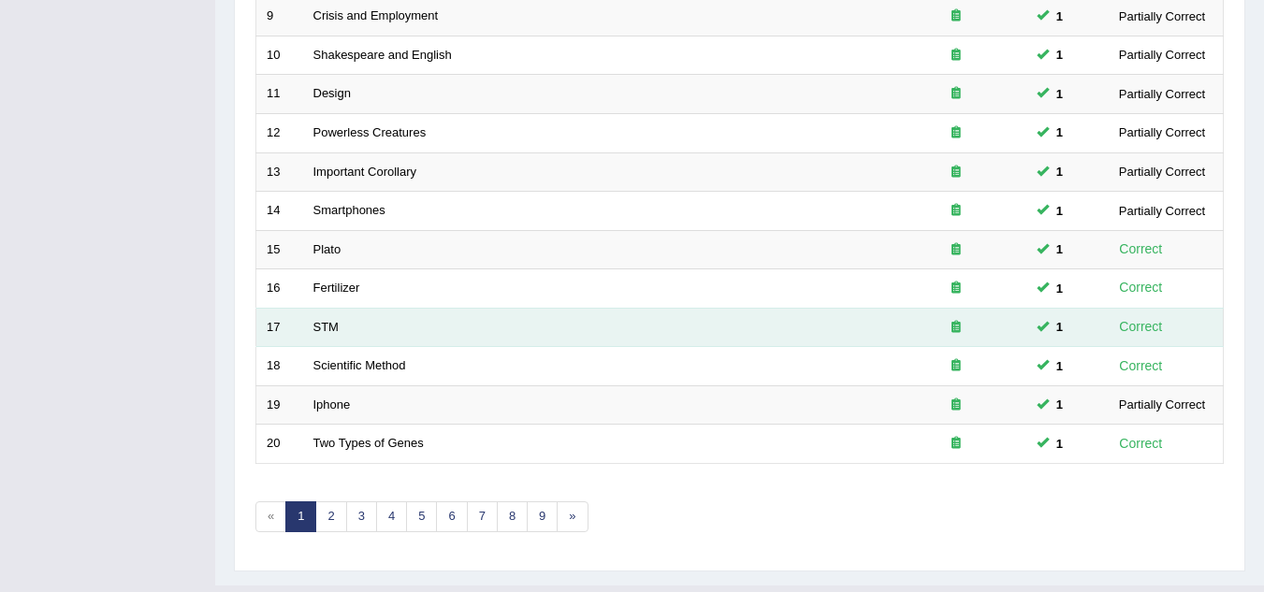
scroll to position [647, 0]
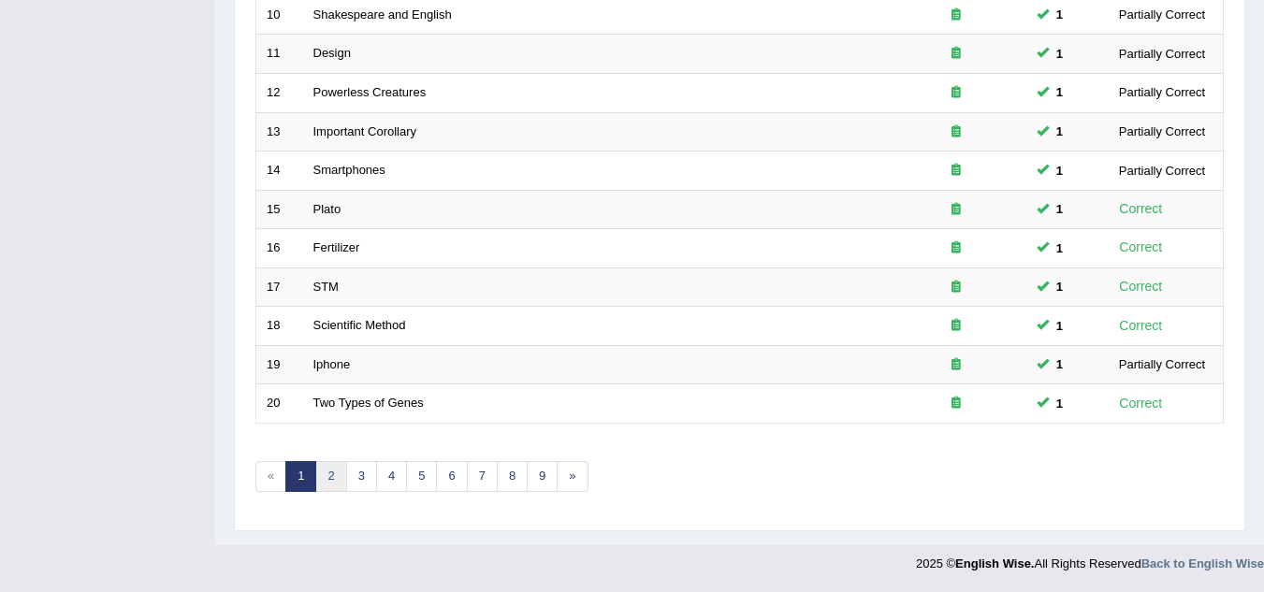
click at [325, 476] on link "2" at bounding box center [330, 476] width 31 height 31
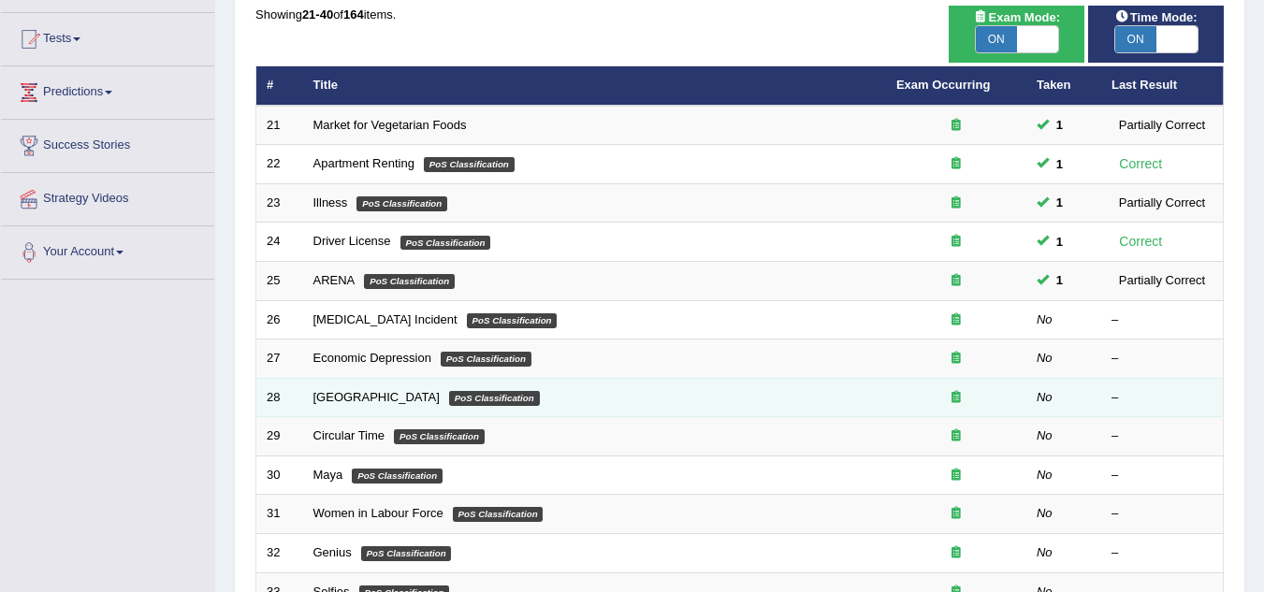
scroll to position [187, 0]
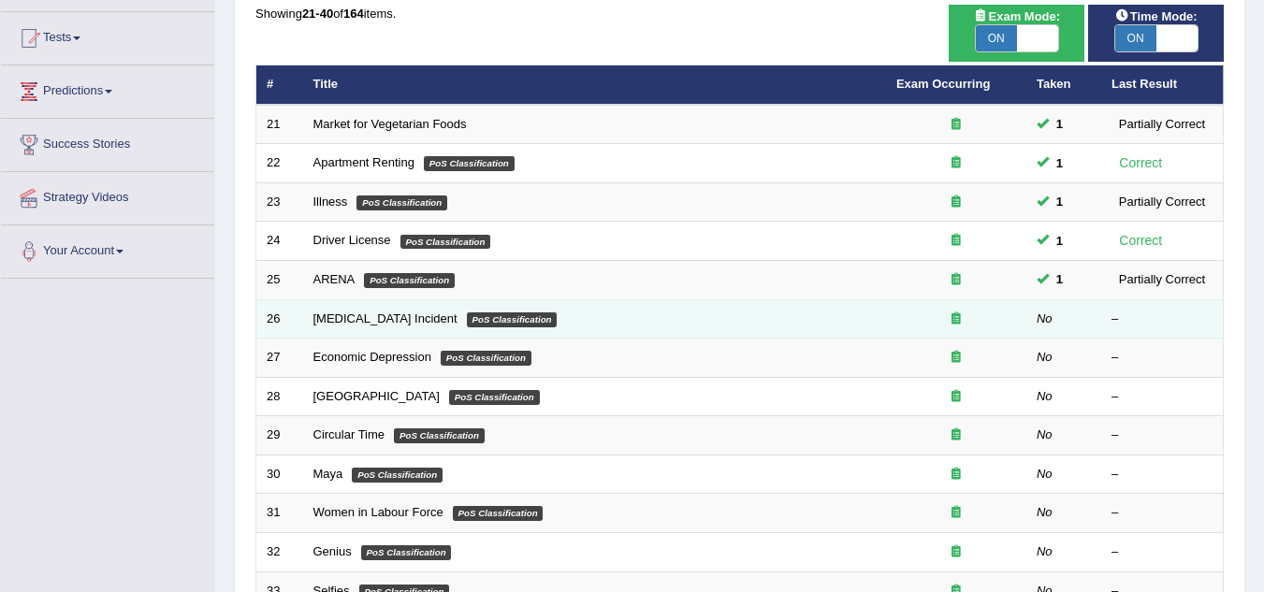
click at [375, 326] on td "[MEDICAL_DATA] Incident PoS Classification" at bounding box center [594, 318] width 583 height 39
click at [375, 319] on link "[MEDICAL_DATA] Incident" at bounding box center [385, 319] width 144 height 14
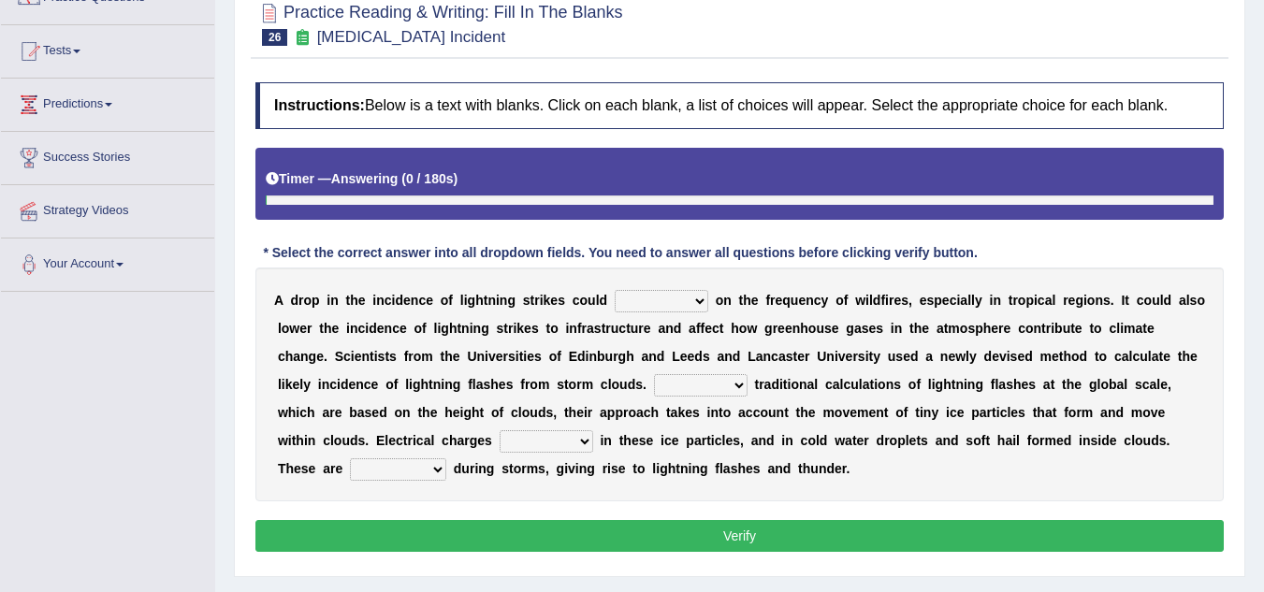
scroll to position [187, 0]
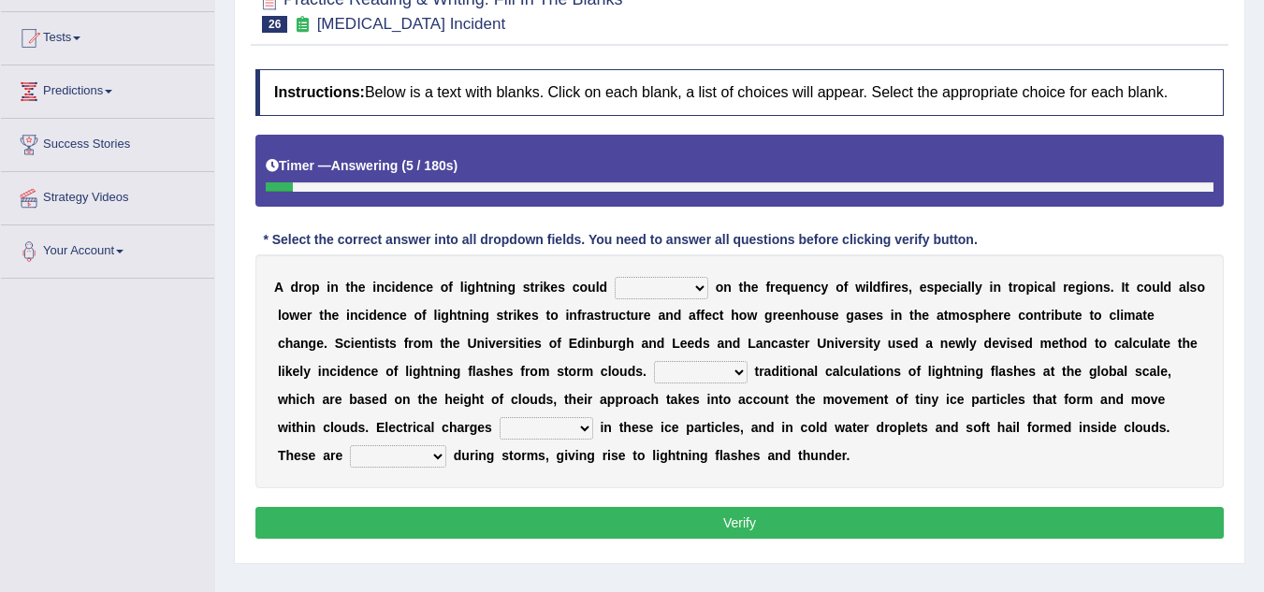
click at [700, 290] on select "dwell focus impact depend" at bounding box center [662, 288] width 94 height 22
select select "impact"
click at [615, 277] on select "dwell focus impact depend" at bounding box center [662, 288] width 94 height 22
click at [696, 290] on select "dwell focus impact depend" at bounding box center [662, 288] width 94 height 22
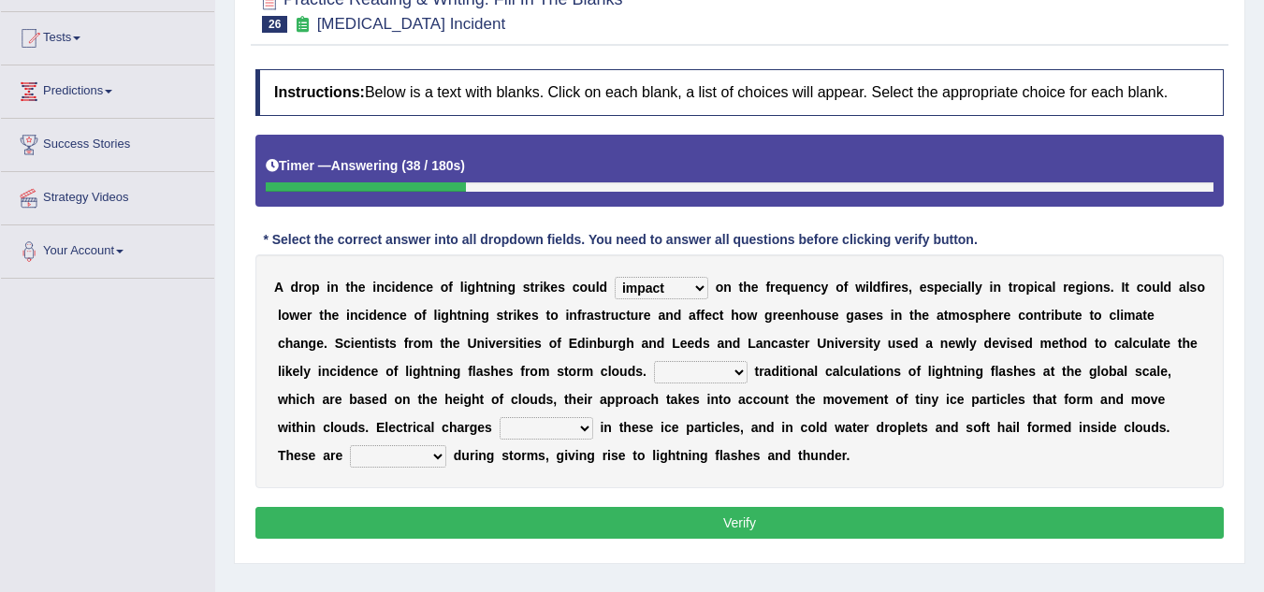
click at [739, 373] on select "Unlike Unless Except Besides" at bounding box center [701, 372] width 94 height 22
select select "Unlike"
click at [654, 361] on select "Unlike Unless Except Besides" at bounding box center [701, 372] width 94 height 22
